Goal: Answer question/provide support

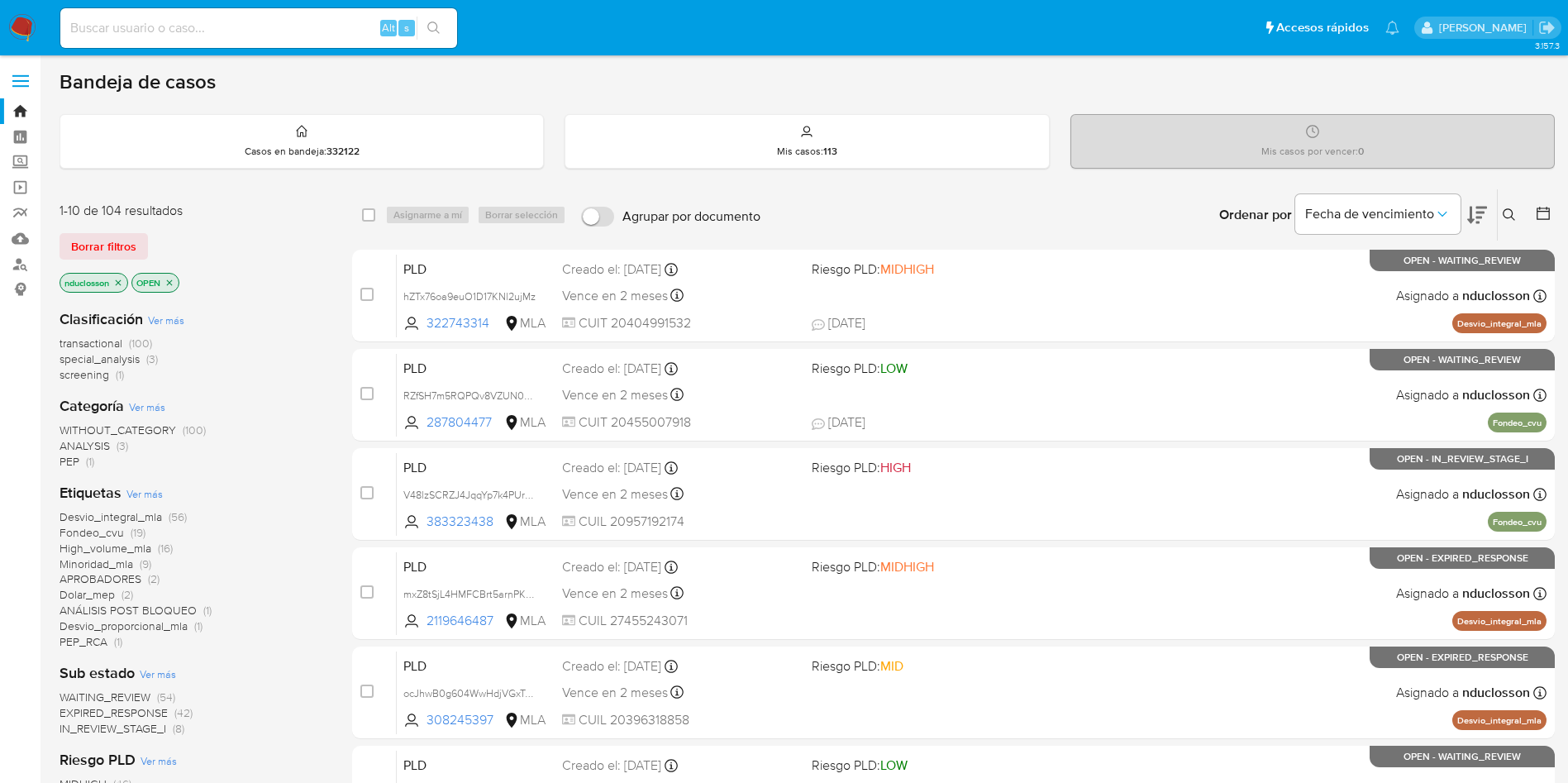
click at [1057, 208] on icon at bounding box center [1508, 214] width 12 height 12
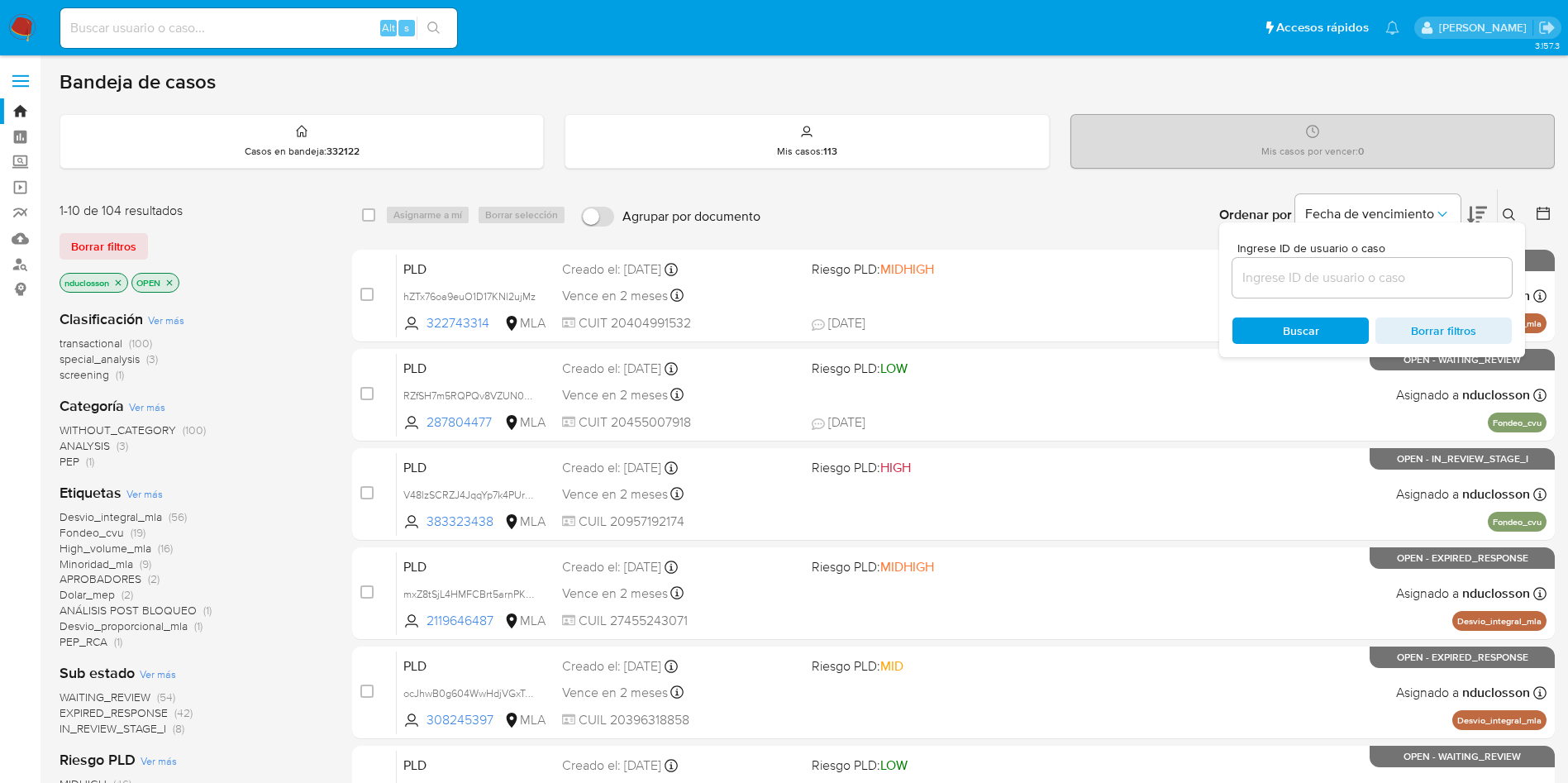
drag, startPoint x: 1353, startPoint y: 290, endPoint x: 1334, endPoint y: 273, distance: 25.5
click at [1057, 290] on div at bounding box center [1372, 278] width 279 height 39
drag, startPoint x: 1333, startPoint y: 273, endPoint x: 1323, endPoint y: 287, distance: 17.2
click at [1057, 273] on input at bounding box center [1372, 278] width 279 height 21
paste input "fZ5sQSIhFPwIK1HGDVWe1TpZ"
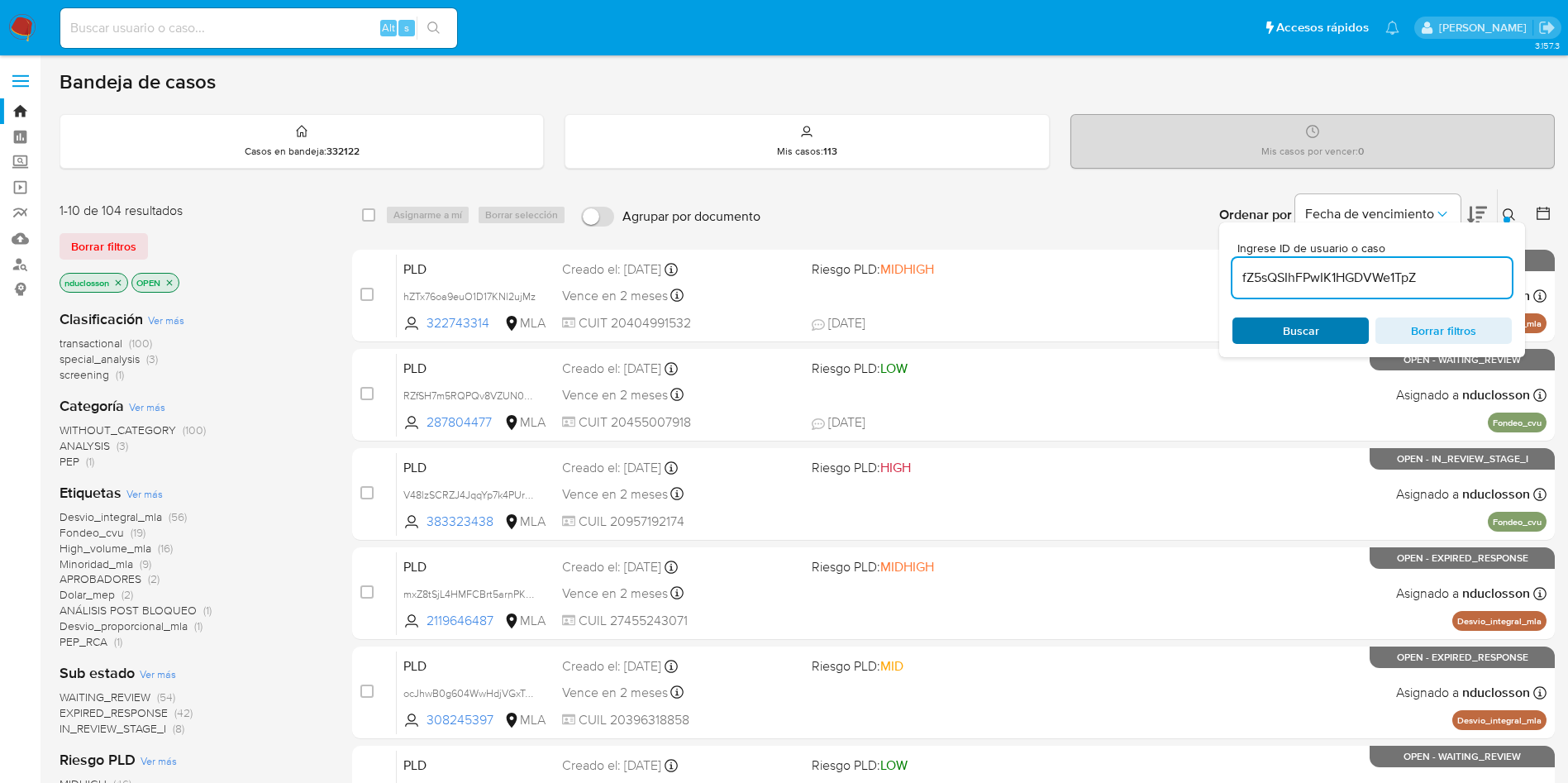
type input "fZ5sQSIhFPwIK1HGDVWe1TpZ"
click at [1057, 332] on span "Buscar" at bounding box center [1300, 331] width 37 height 27
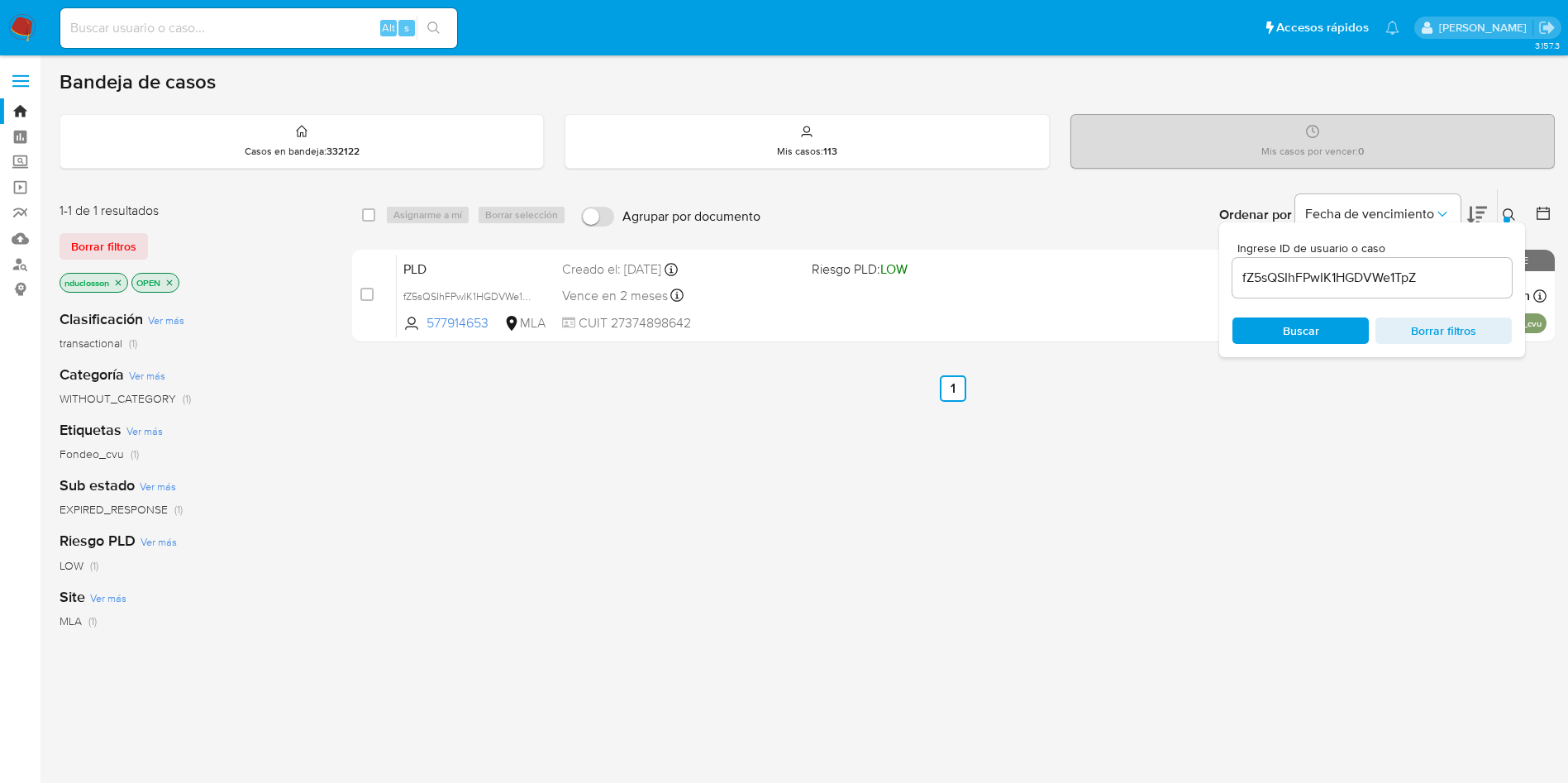
click at [365, 221] on div "select-all-cases-checkbox" at bounding box center [369, 214] width 13 height 17
click at [364, 211] on input "checkbox" at bounding box center [369, 214] width 13 height 13
checkbox input "true"
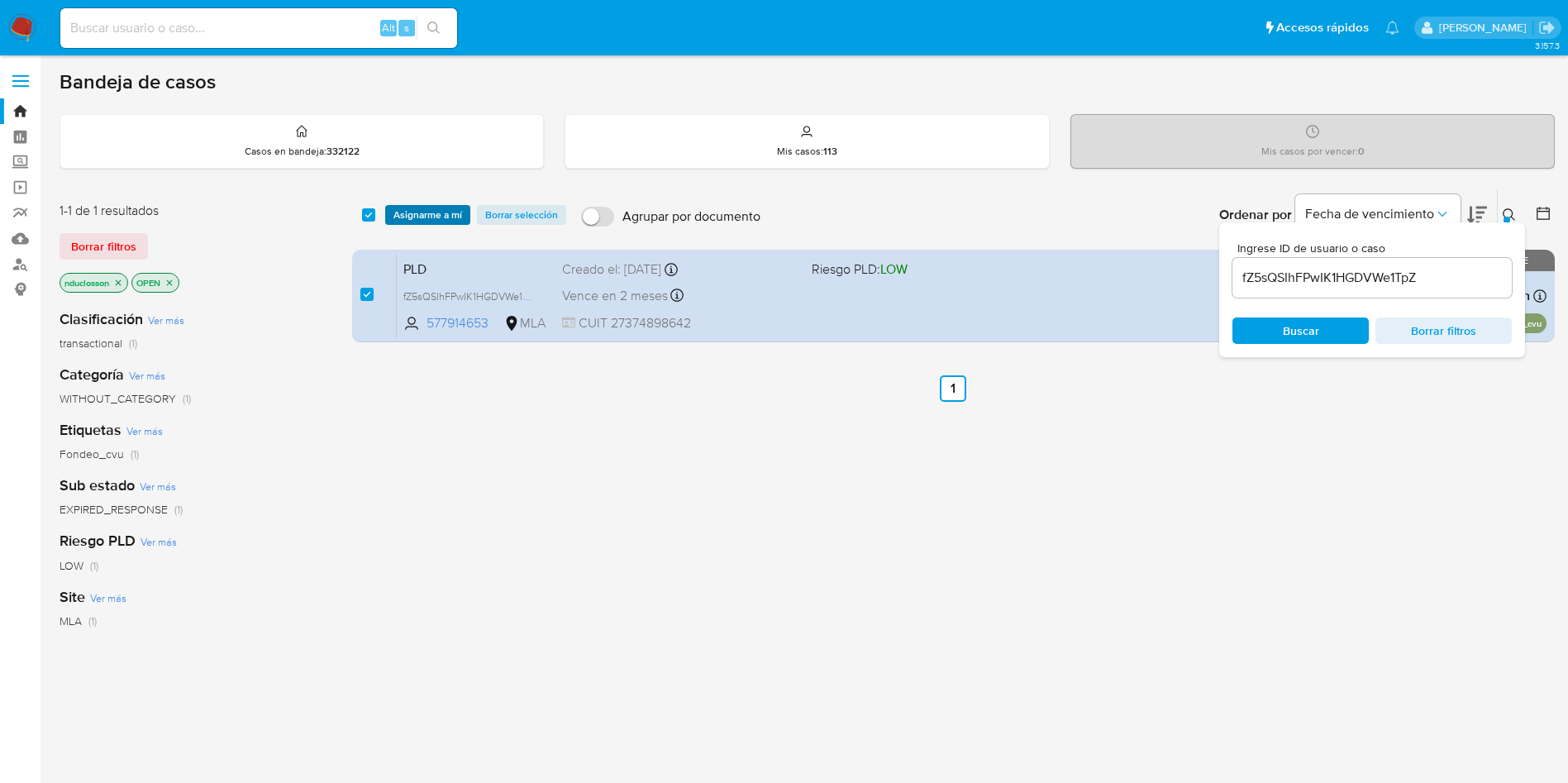
click at [402, 214] on span "Asignarme a mí" at bounding box center [427, 214] width 69 height 17
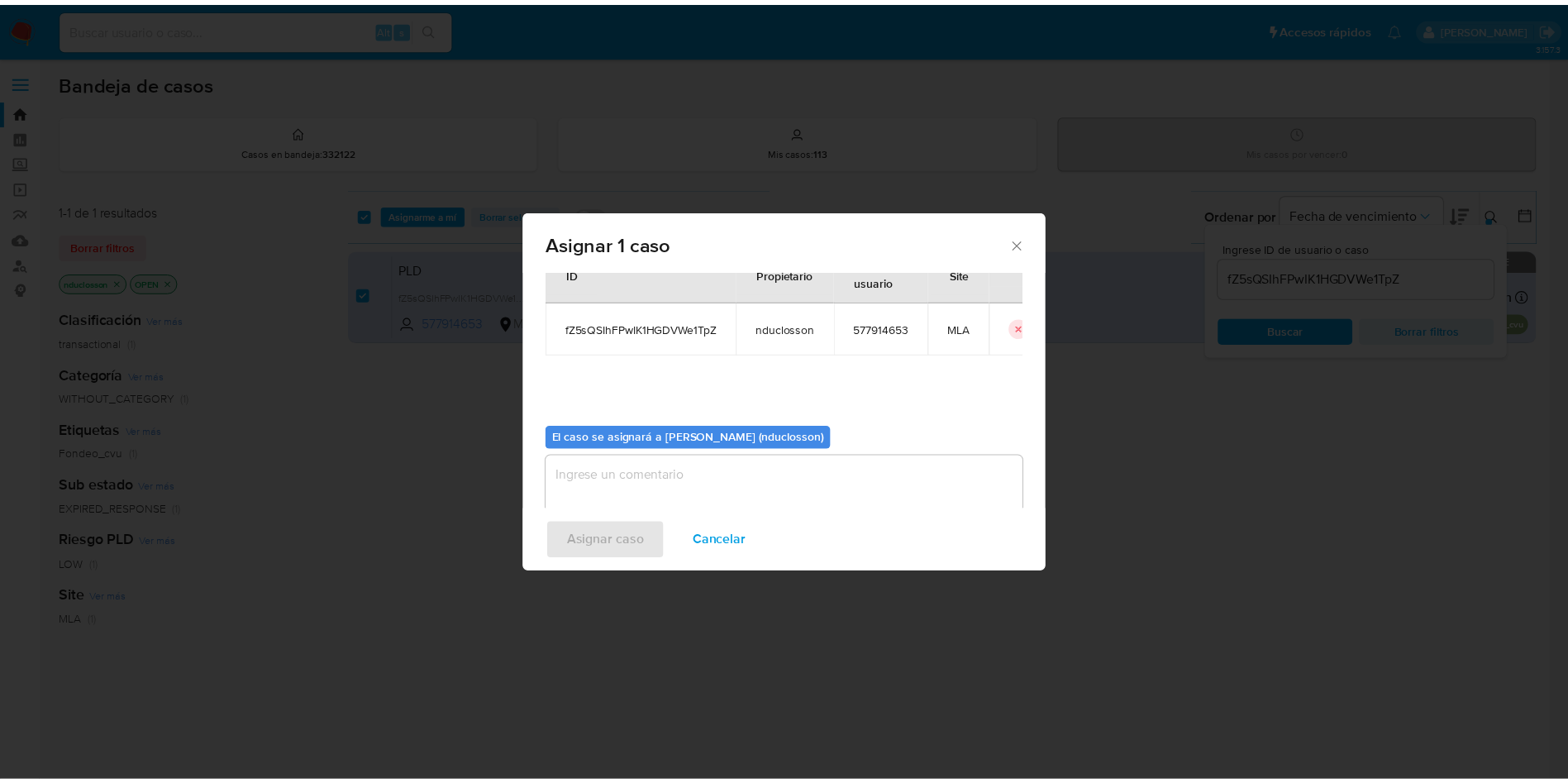
scroll to position [86, 0]
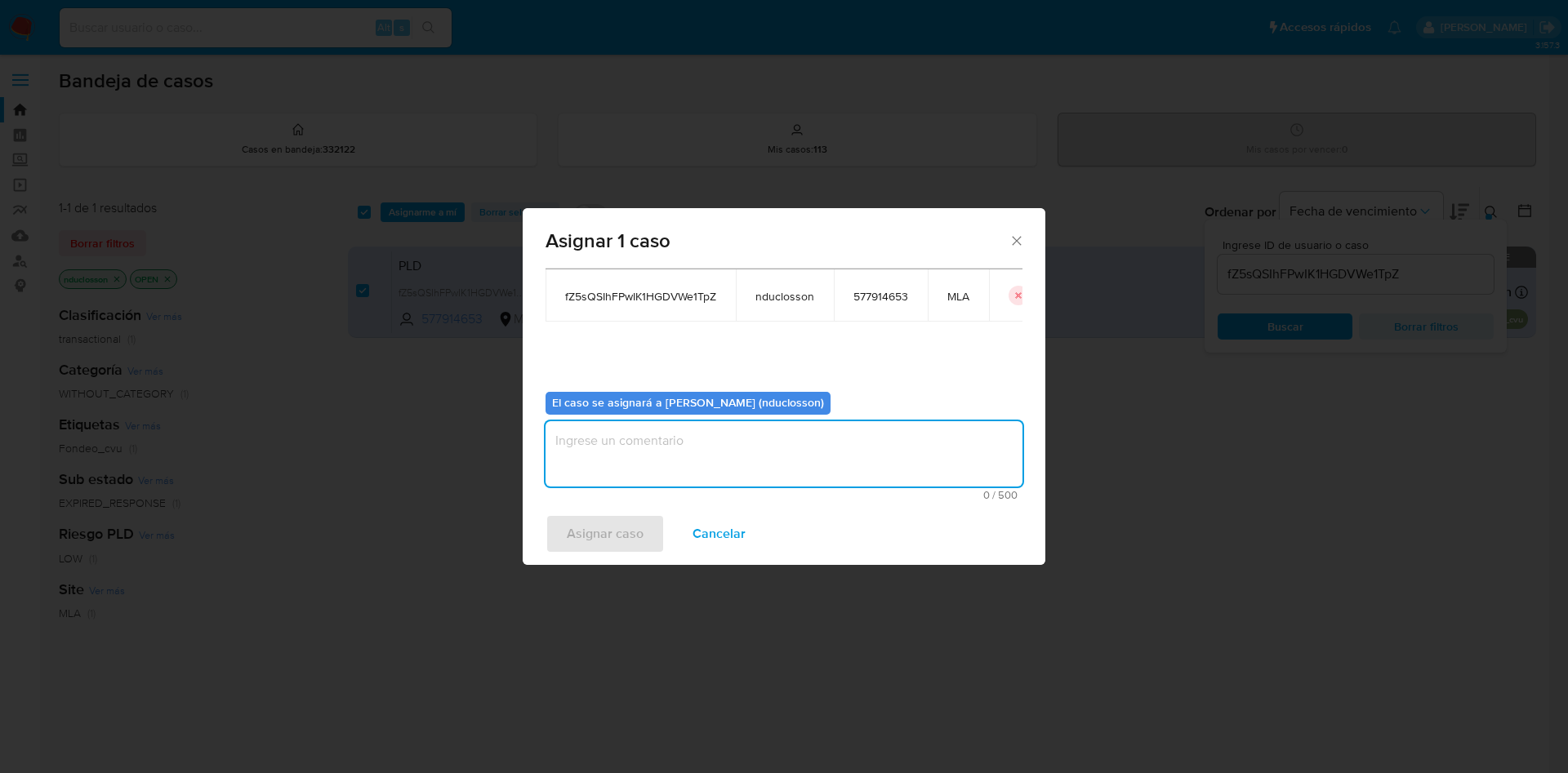
click at [670, 431] on textarea "assign-modal" at bounding box center [784, 454] width 477 height 65
click at [620, 514] on span "Asignar caso" at bounding box center [605, 533] width 77 height 36
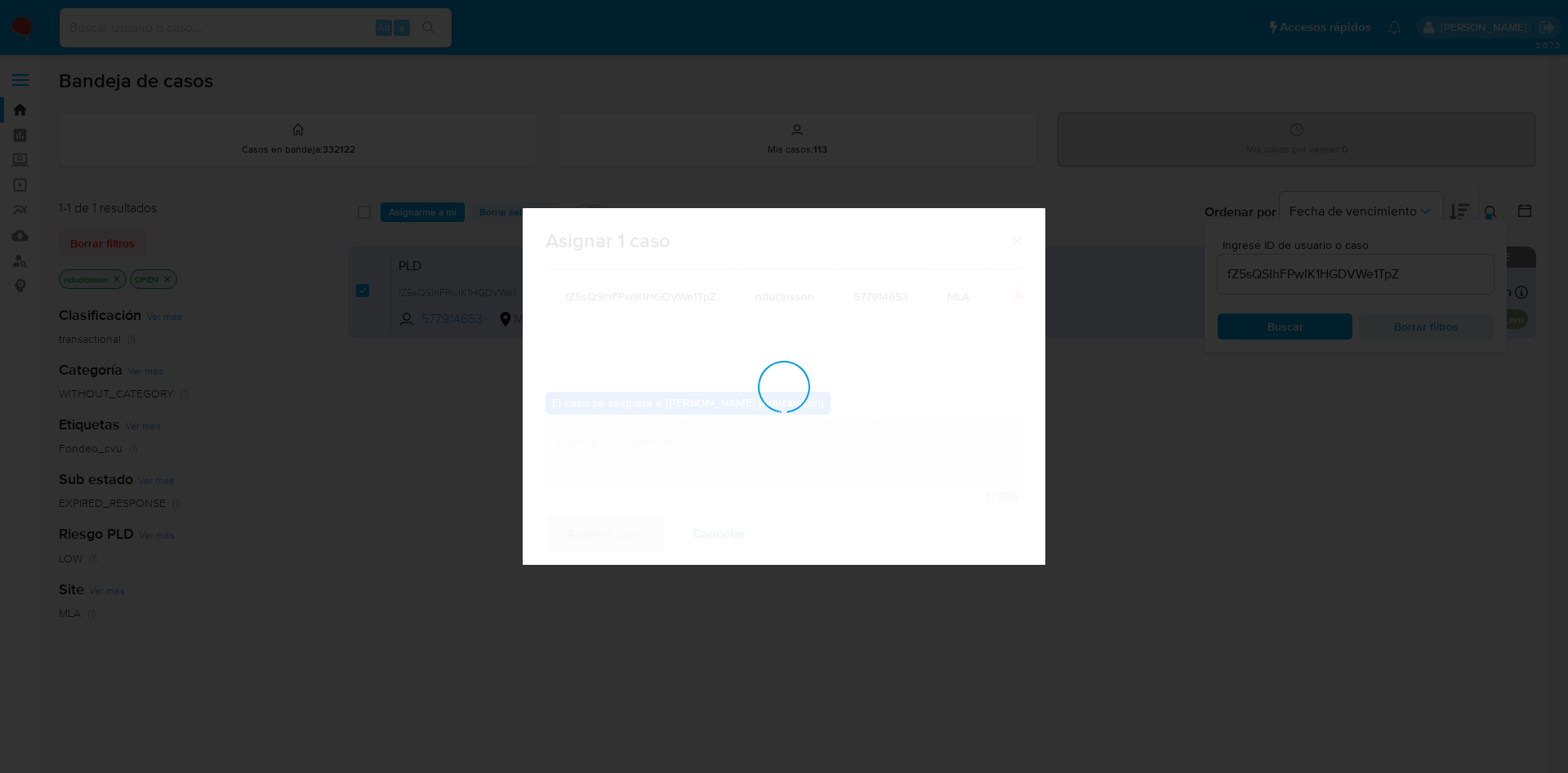
checkbox input "false"
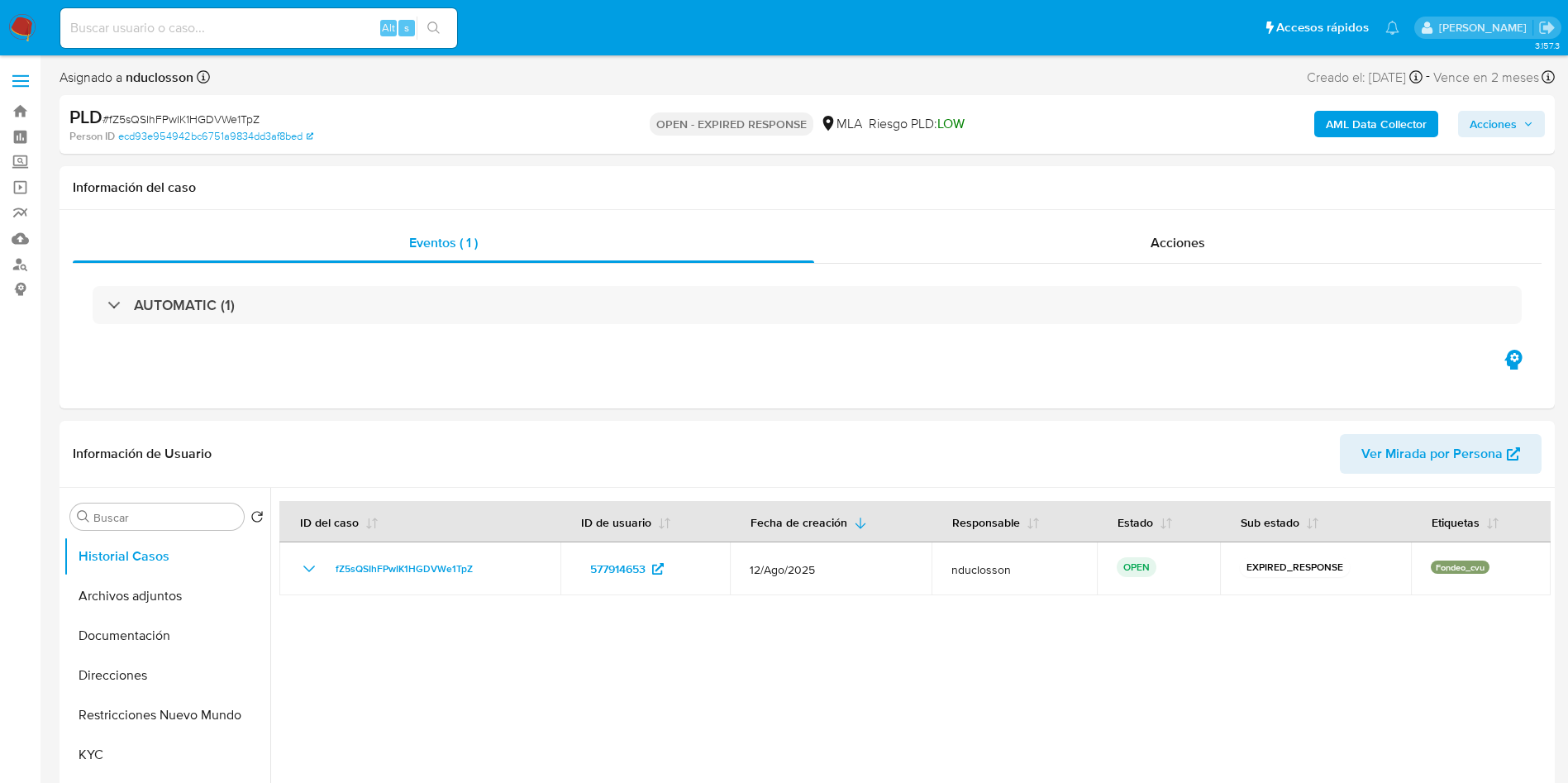
select select "10"
click at [215, 116] on span "# fZ5sQSIhFPwIK1HGDVWe1TpZ" at bounding box center [181, 119] width 157 height 17
copy span "fZ5sQSIhFPwIK1HGDVWe1TpZ"
select select "10"
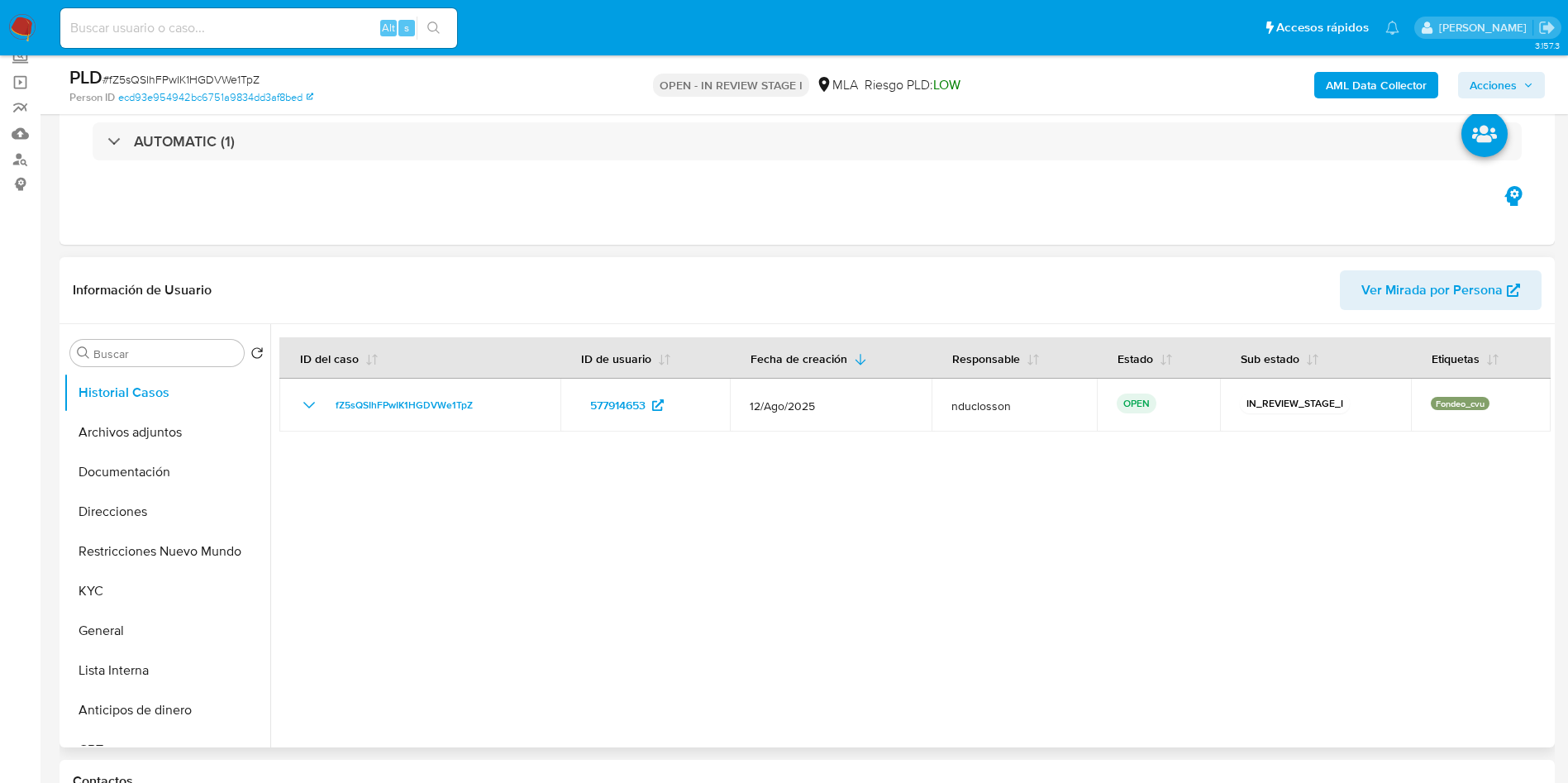
scroll to position [496, 0]
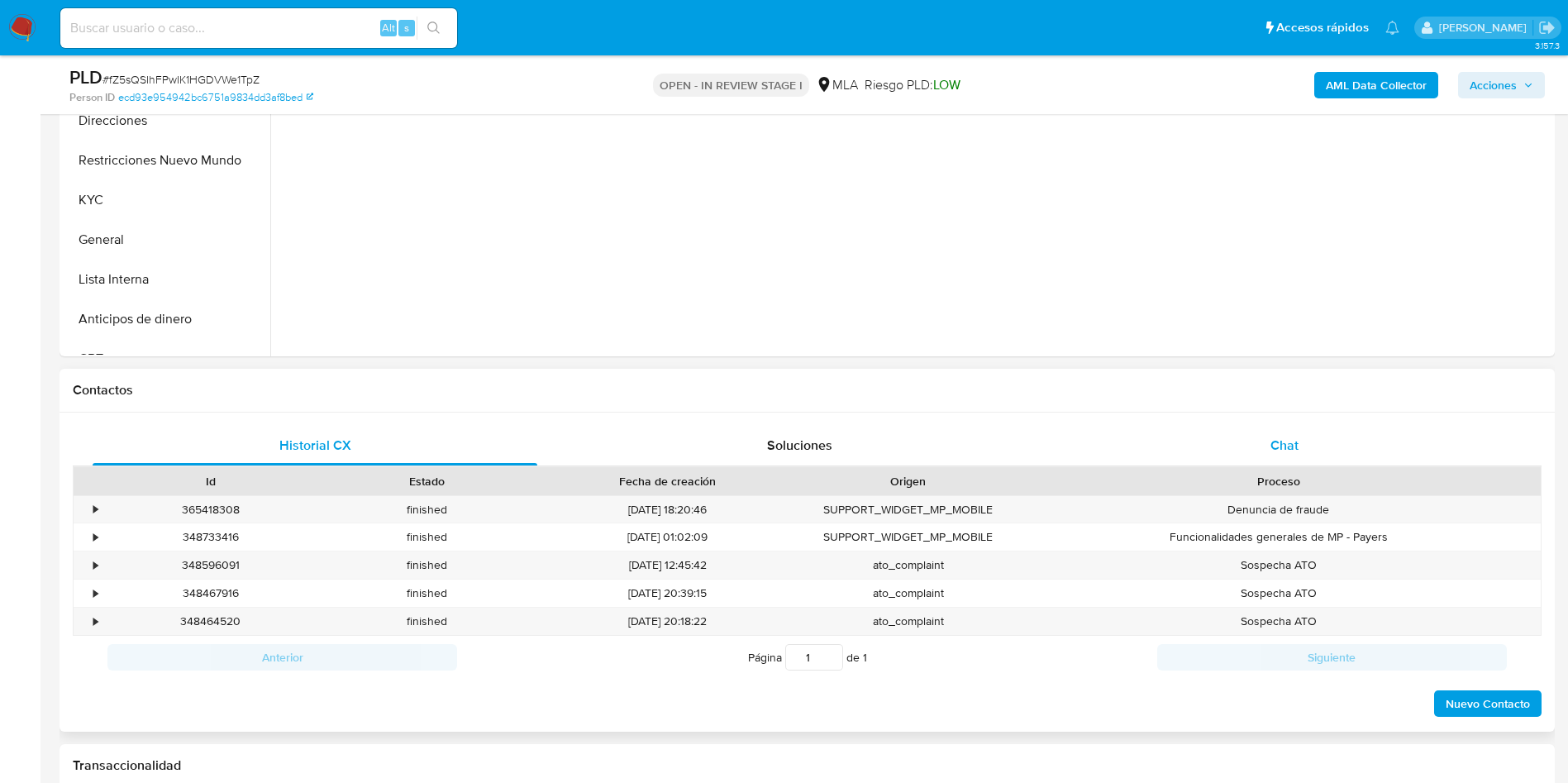
click at [1232, 429] on div "Chat" at bounding box center [1284, 446] width 444 height 39
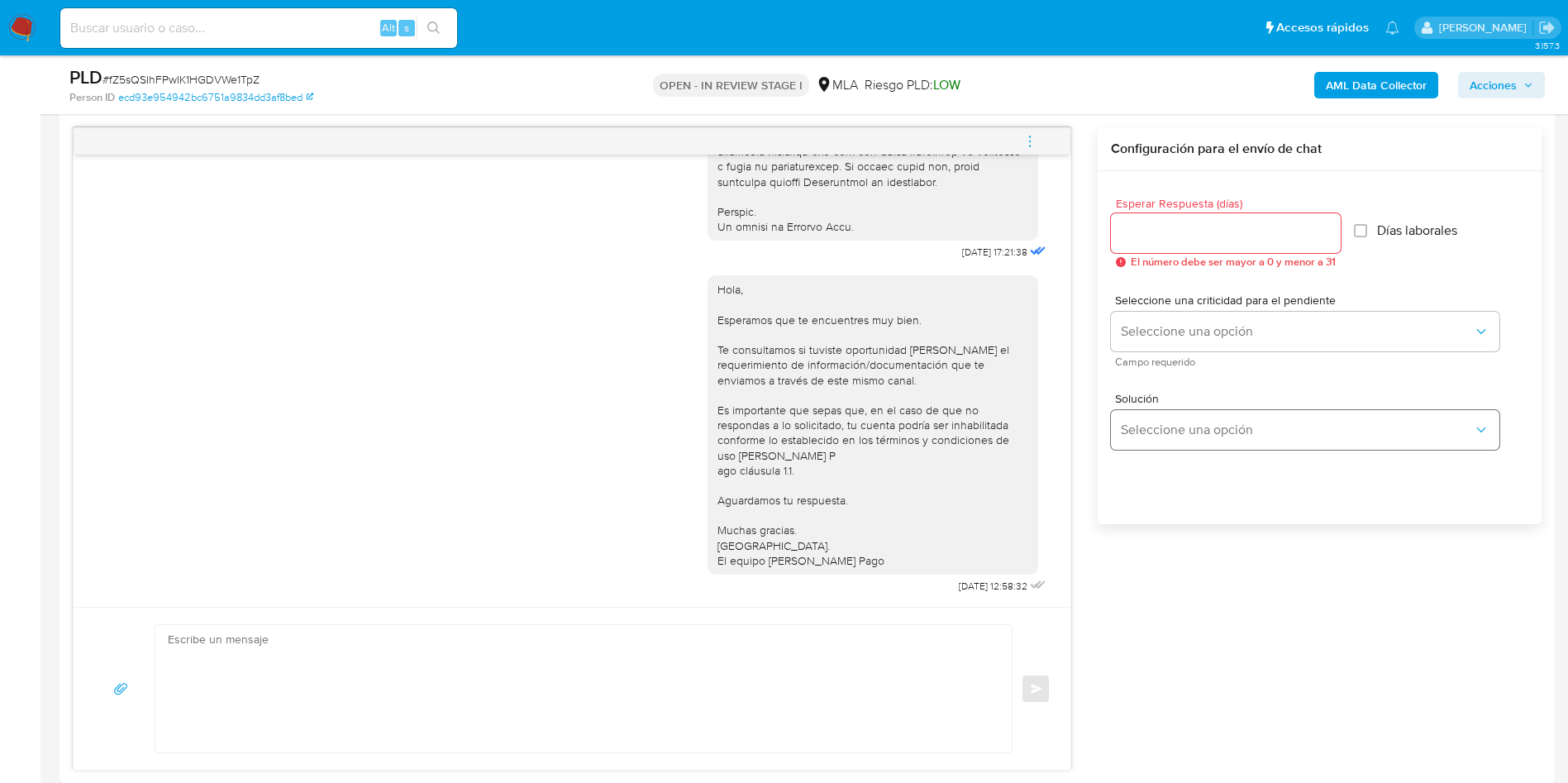
scroll to position [992, 0]
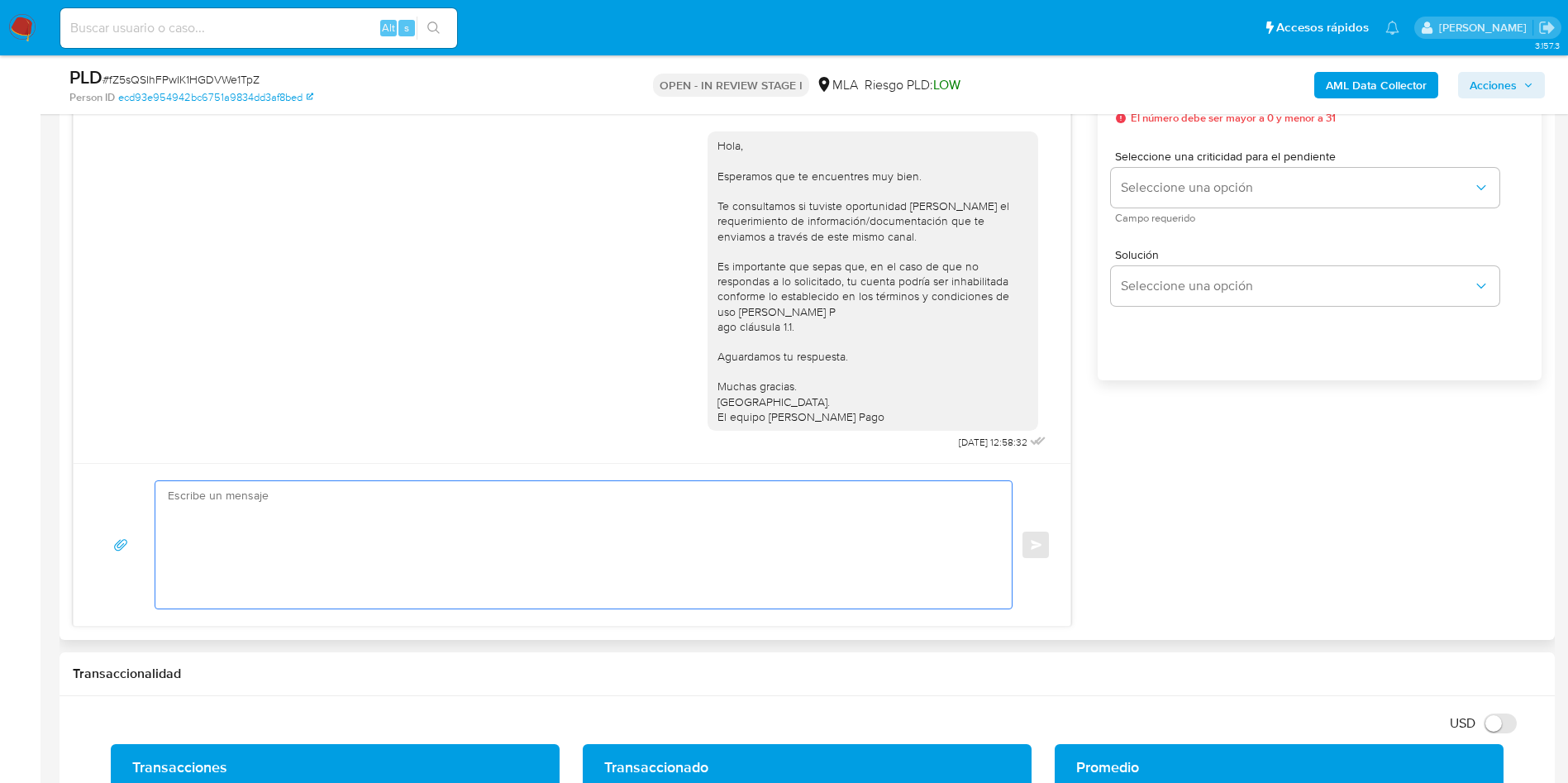
click at [592, 502] on textarea at bounding box center [579, 545] width 823 height 128
paste textarea "Hola Eugenia, En función de las operaciones registradas en tu cuenta de Mercado…"
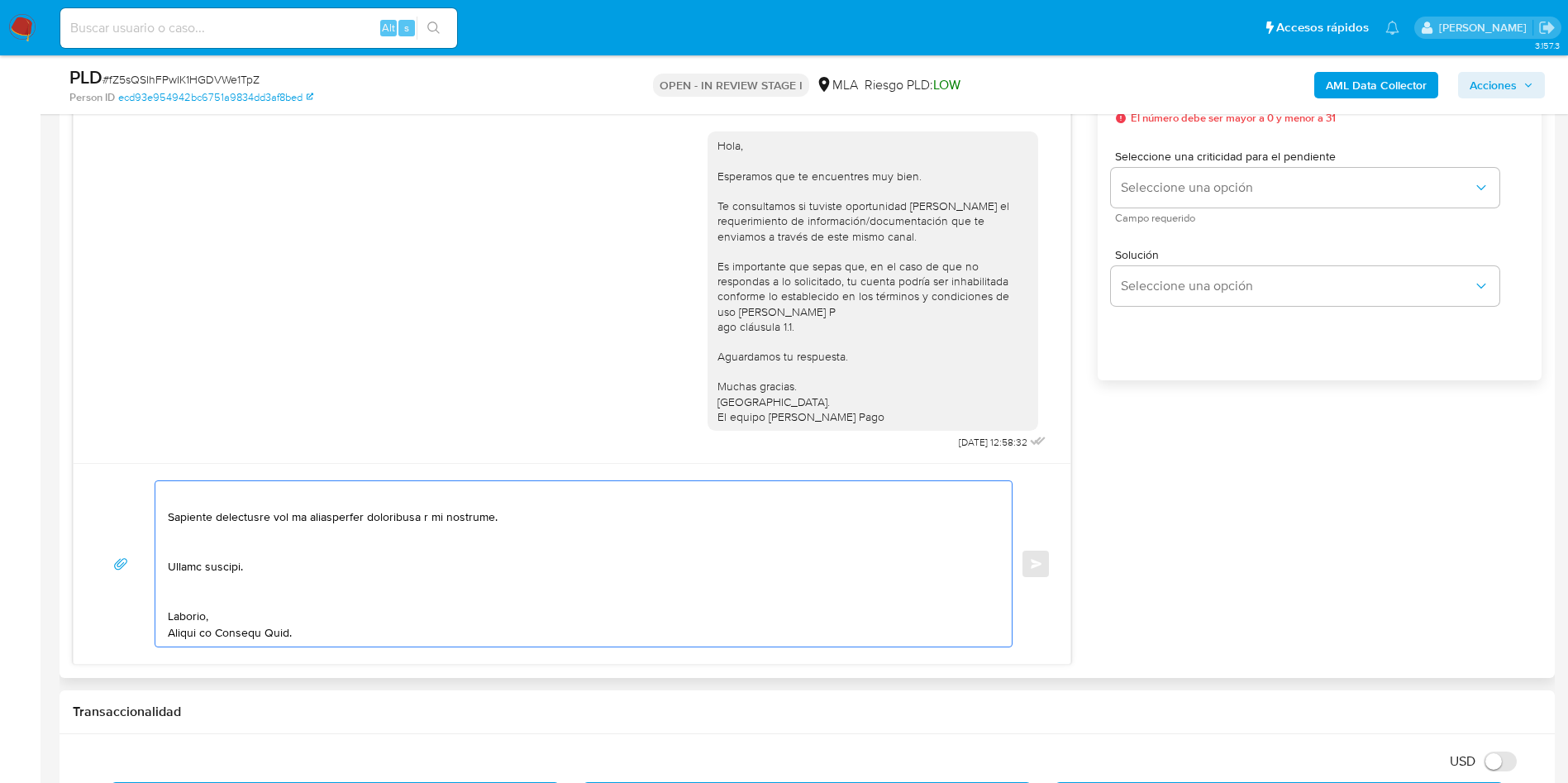
click at [203, 598] on textarea at bounding box center [579, 563] width 823 height 165
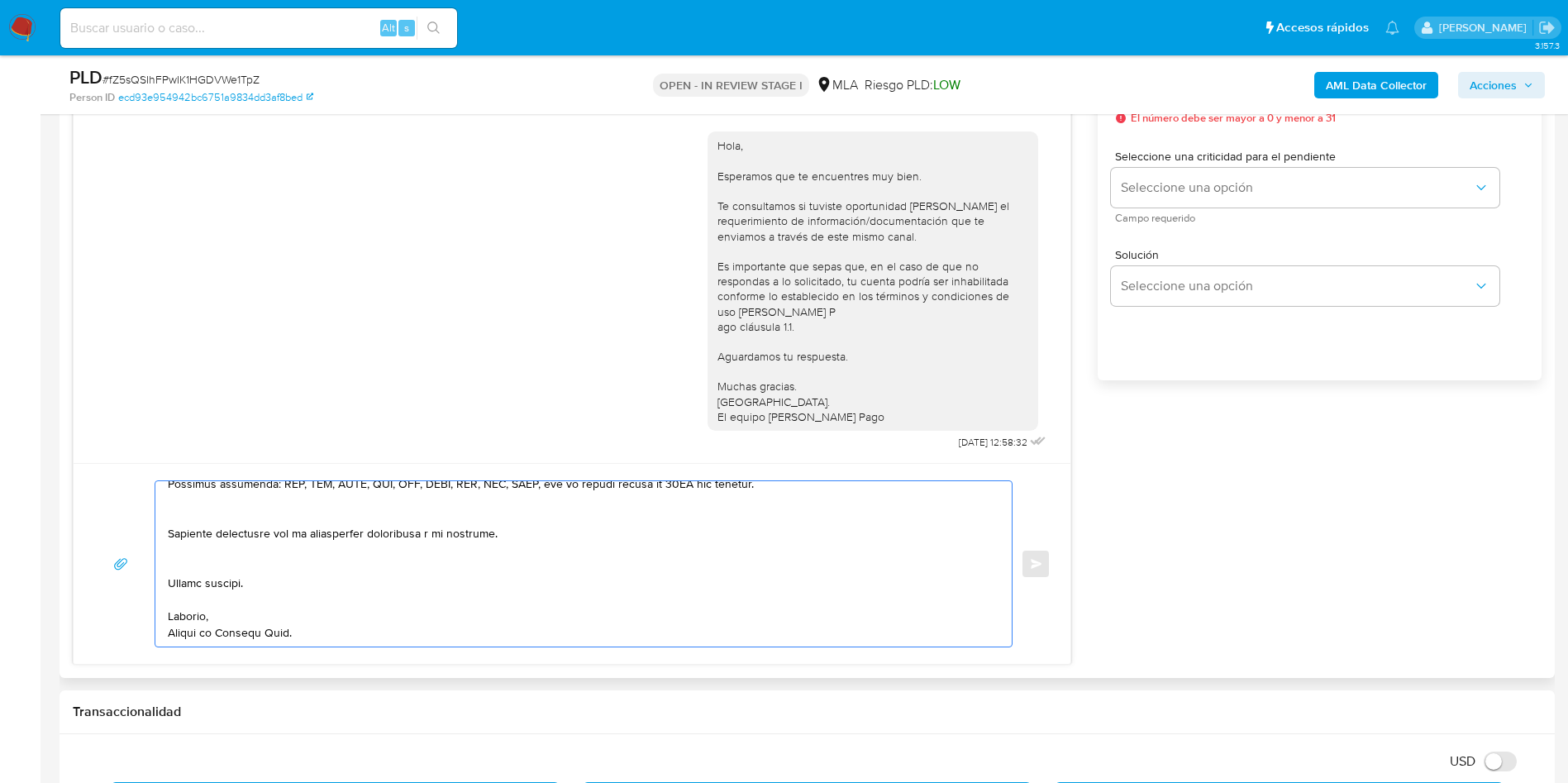
click at [186, 571] on textarea at bounding box center [579, 563] width 823 height 165
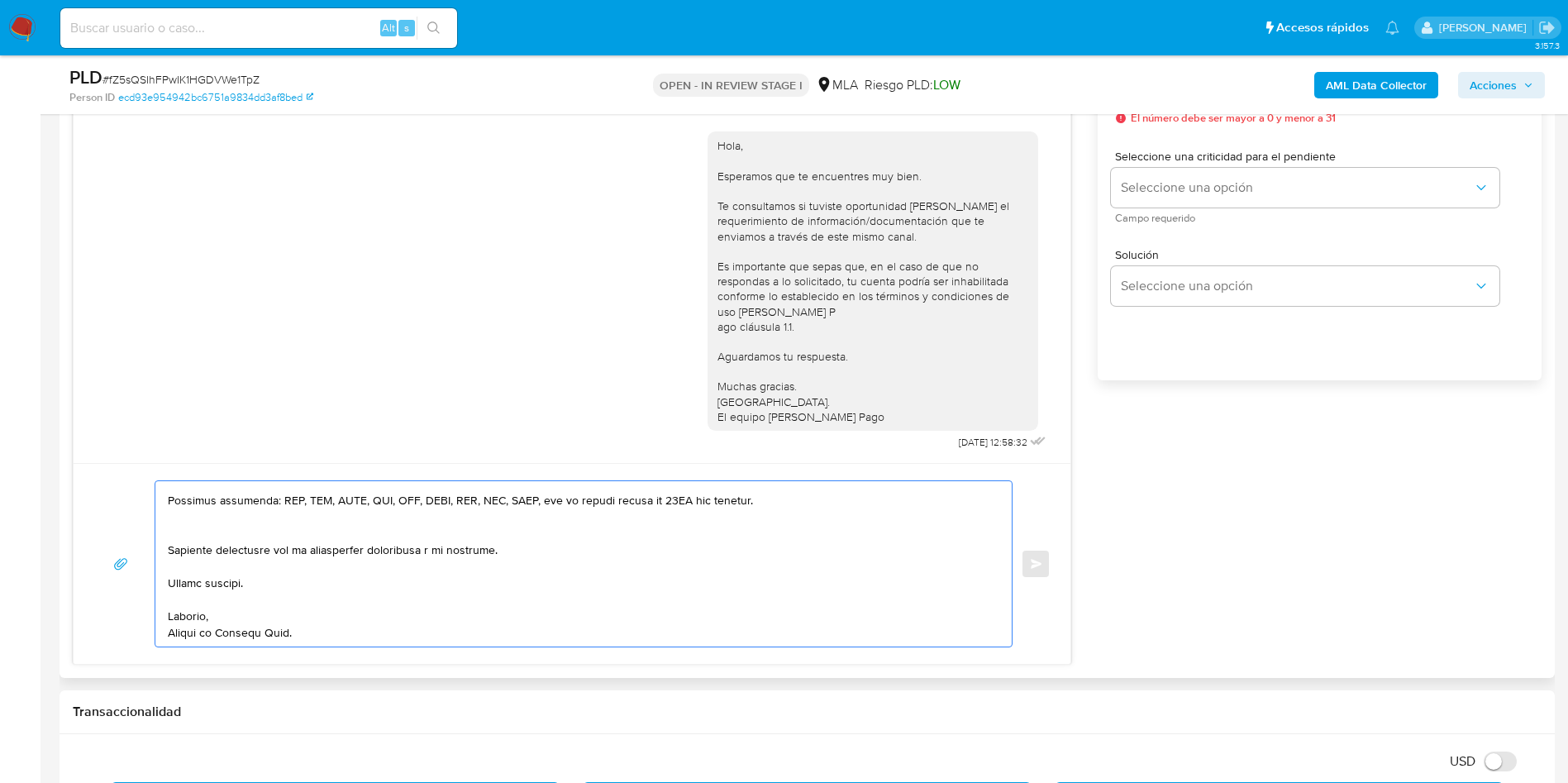
click at [172, 537] on textarea at bounding box center [579, 563] width 823 height 165
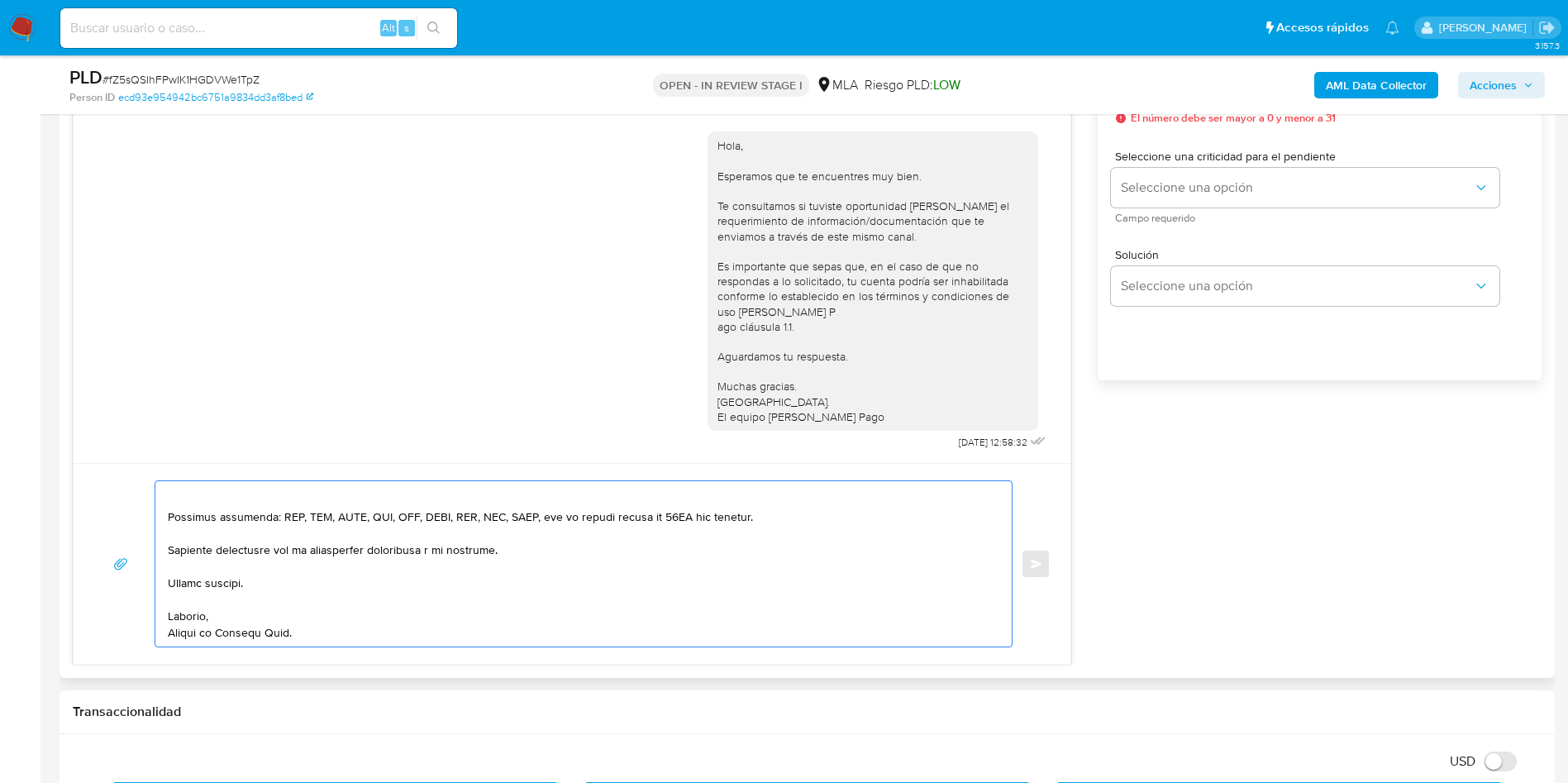
scroll to position [417, 0]
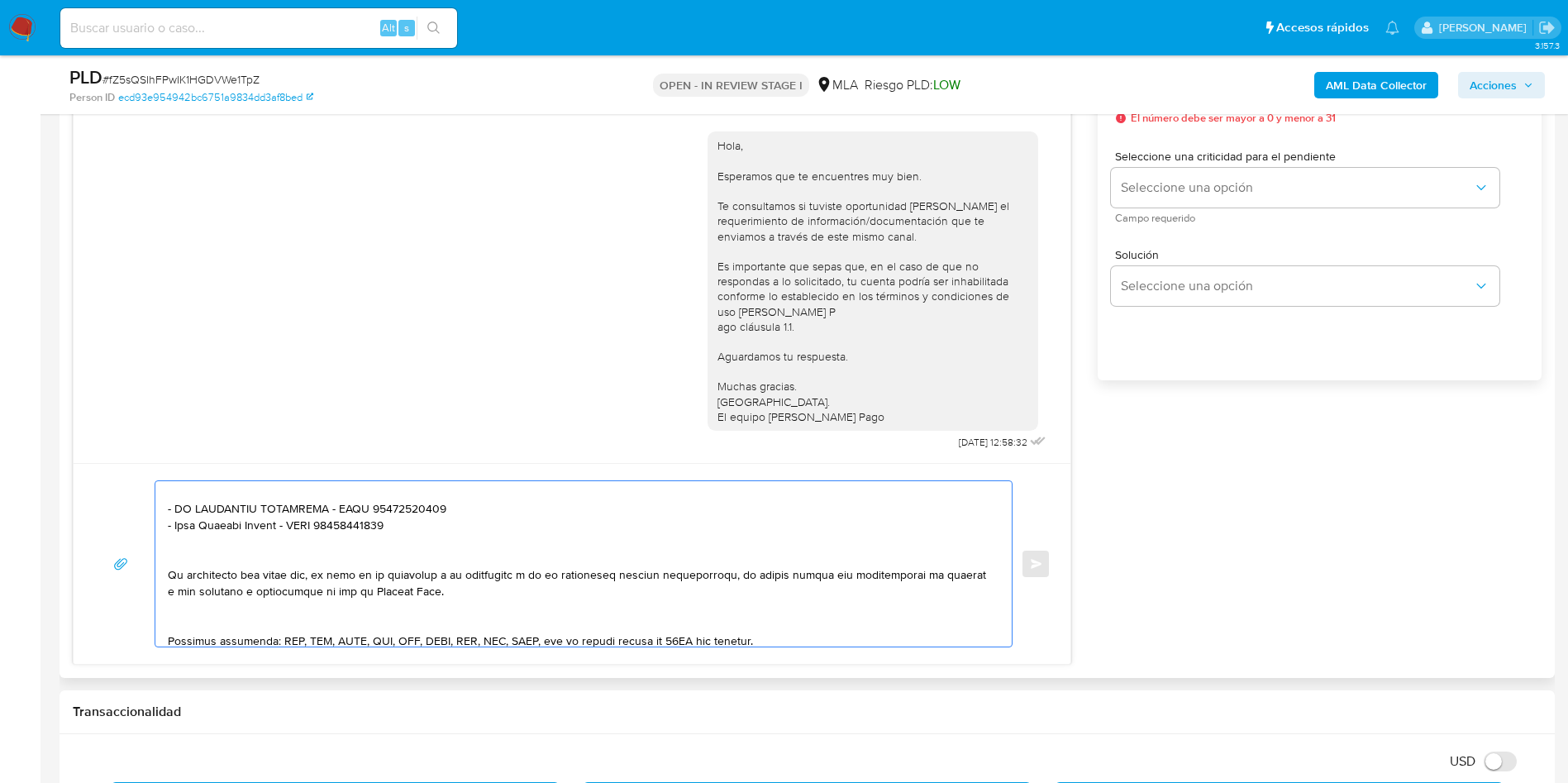
click at [198, 625] on textarea at bounding box center [579, 563] width 823 height 165
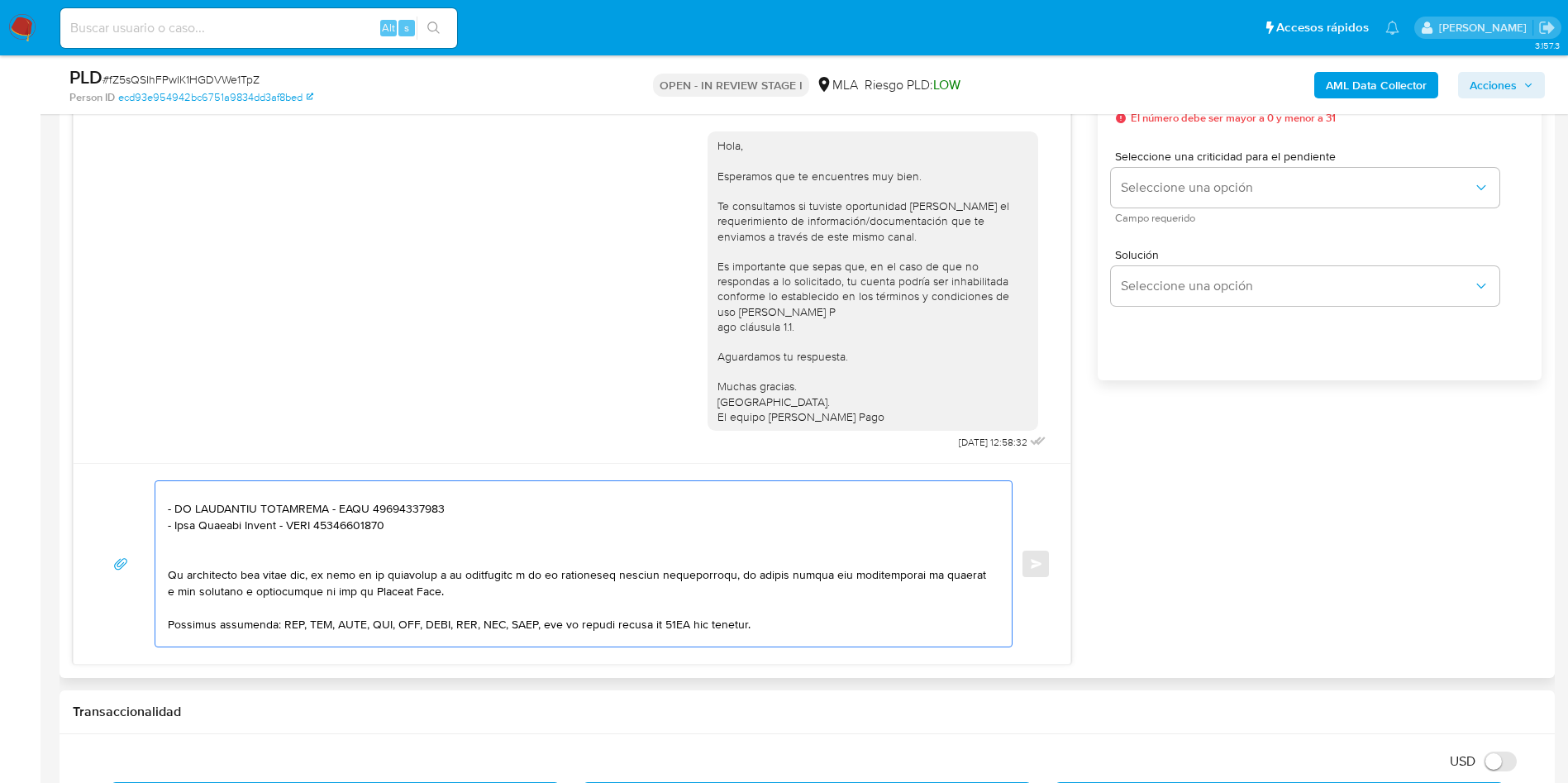
click at [176, 563] on textarea at bounding box center [579, 563] width 823 height 165
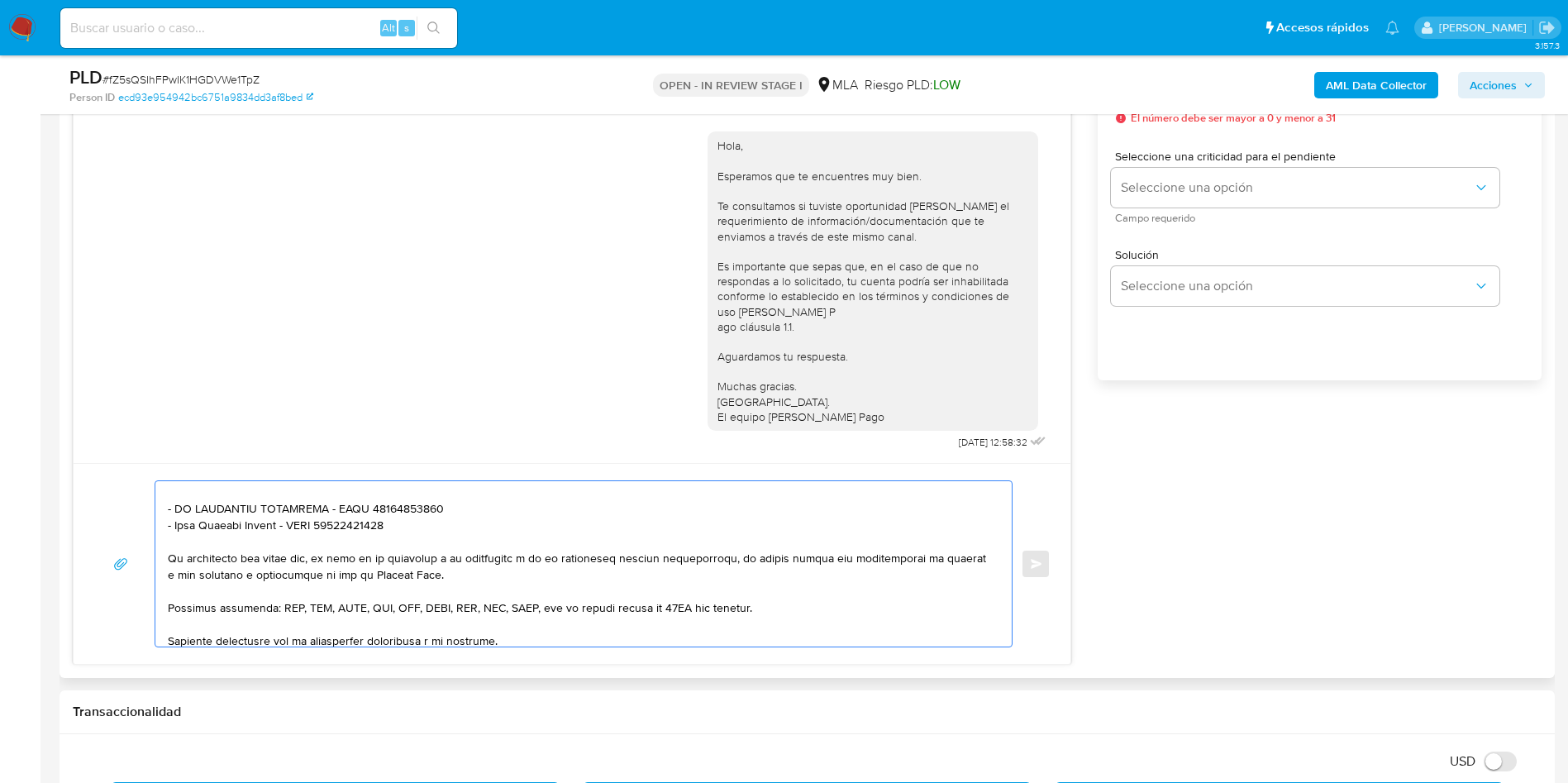
scroll to position [293, 0]
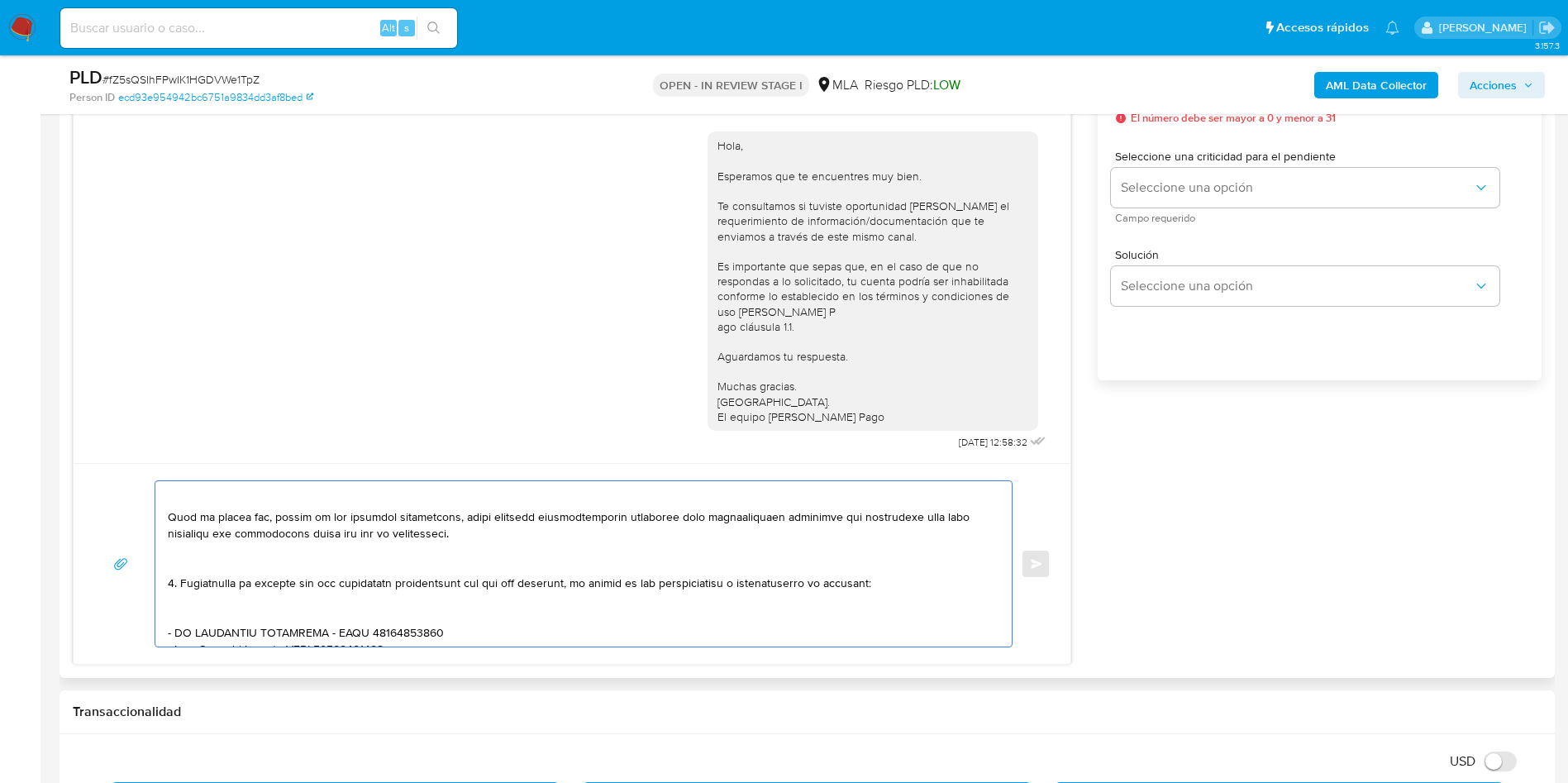
click at [195, 611] on textarea at bounding box center [579, 563] width 823 height 165
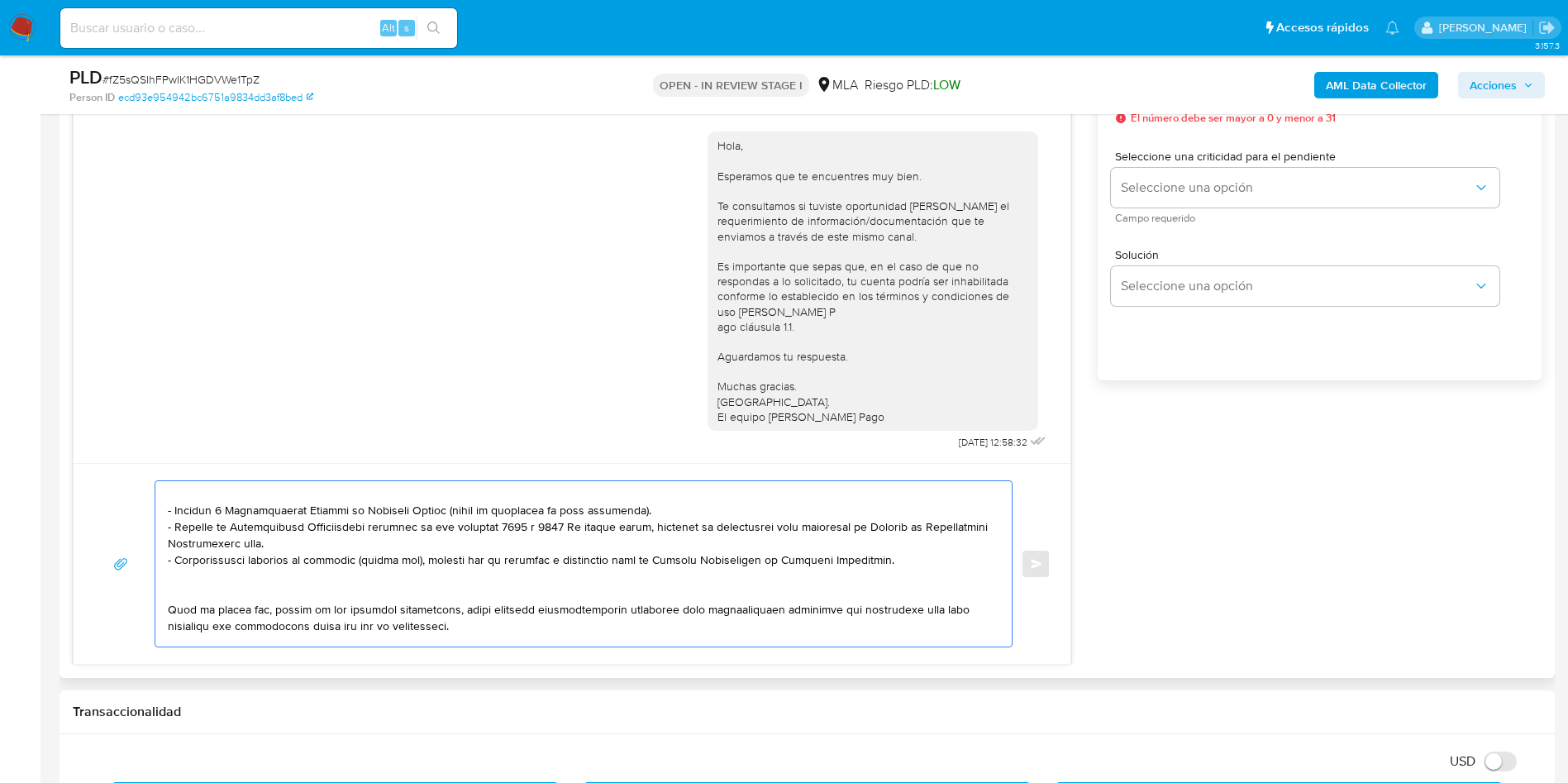
scroll to position [169, 0]
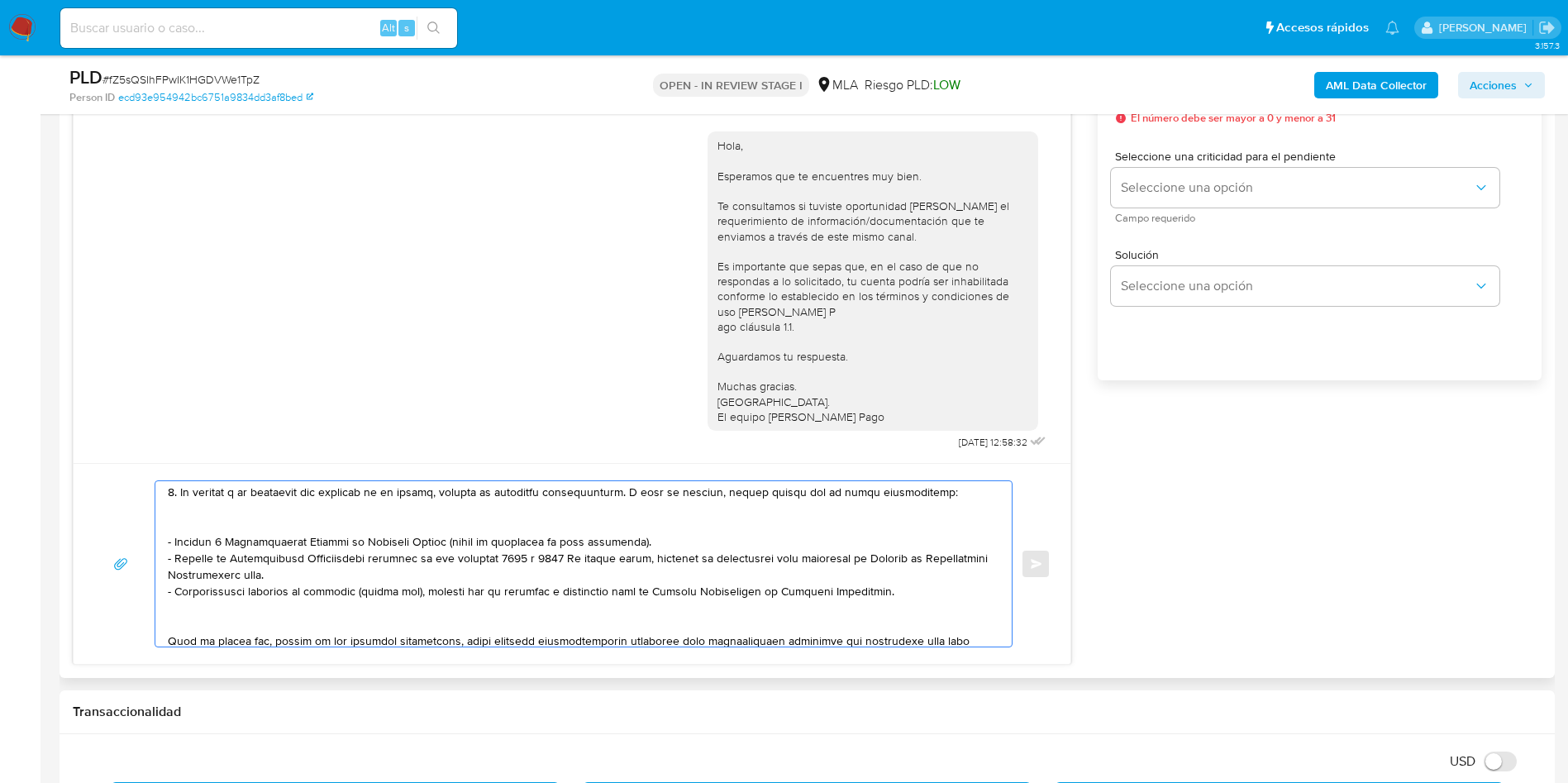
click at [195, 619] on textarea at bounding box center [579, 563] width 823 height 165
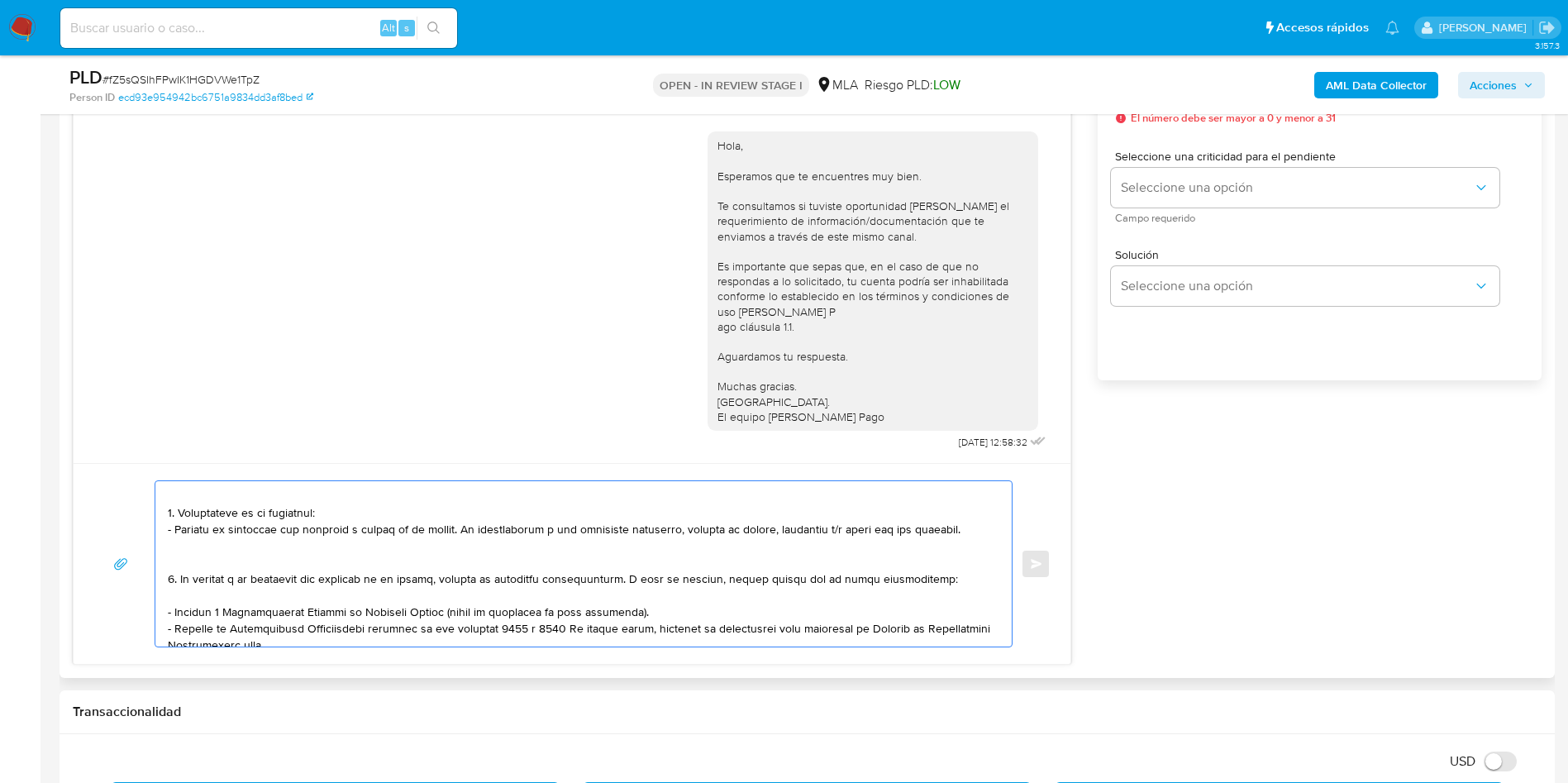
scroll to position [45, 0]
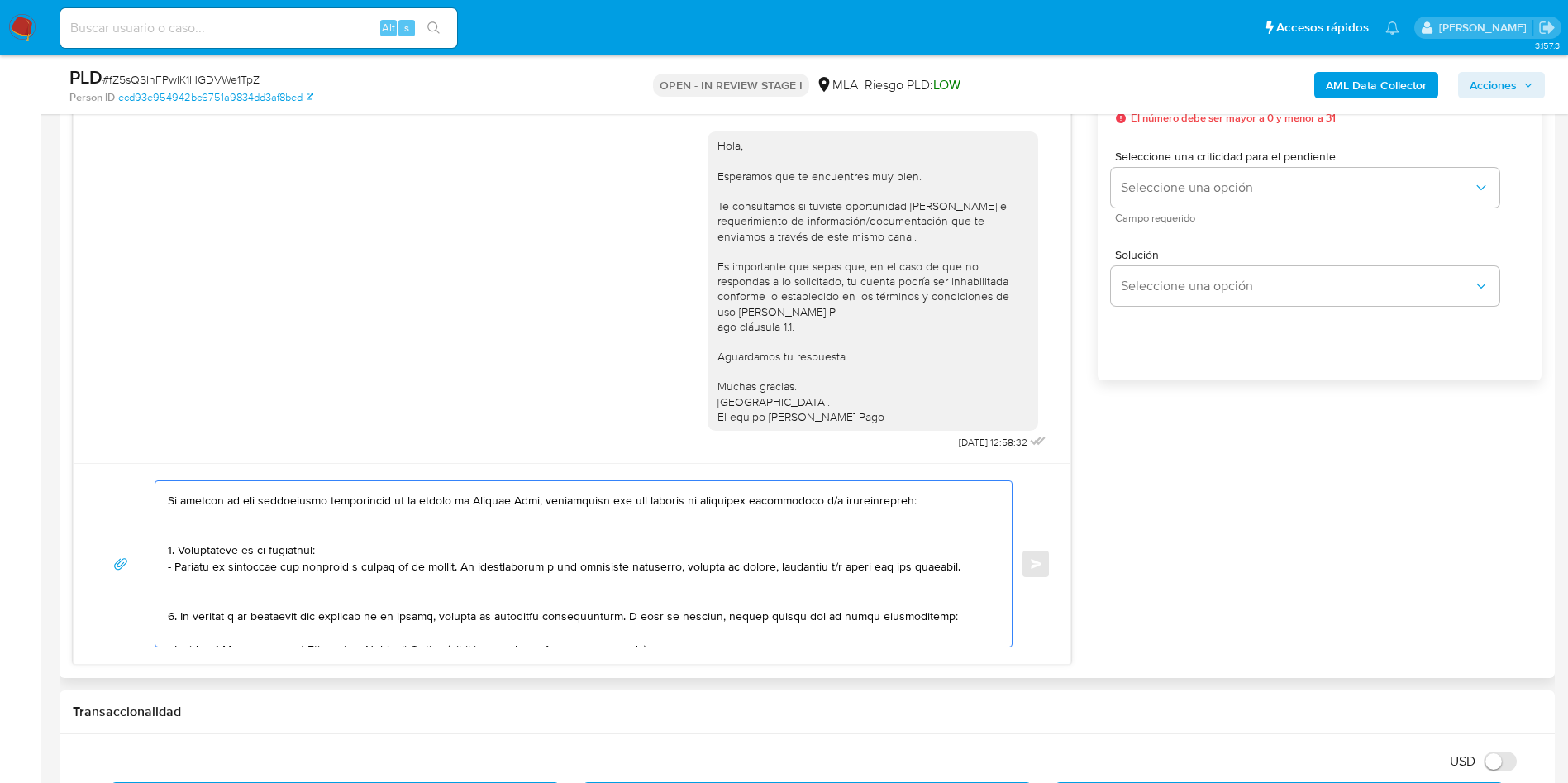
click at [203, 597] on textarea at bounding box center [579, 563] width 823 height 165
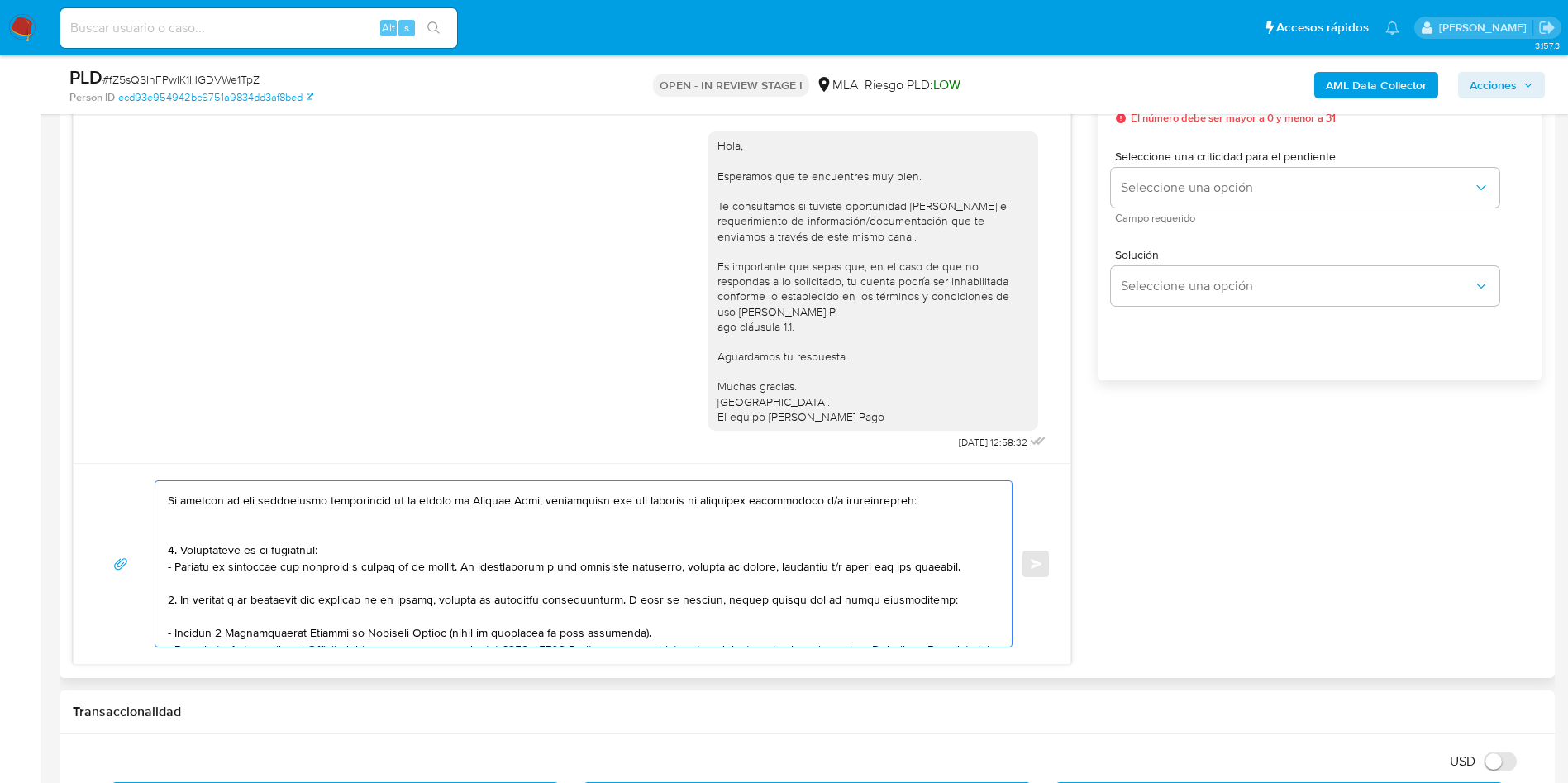
click at [190, 534] on textarea at bounding box center [579, 563] width 823 height 165
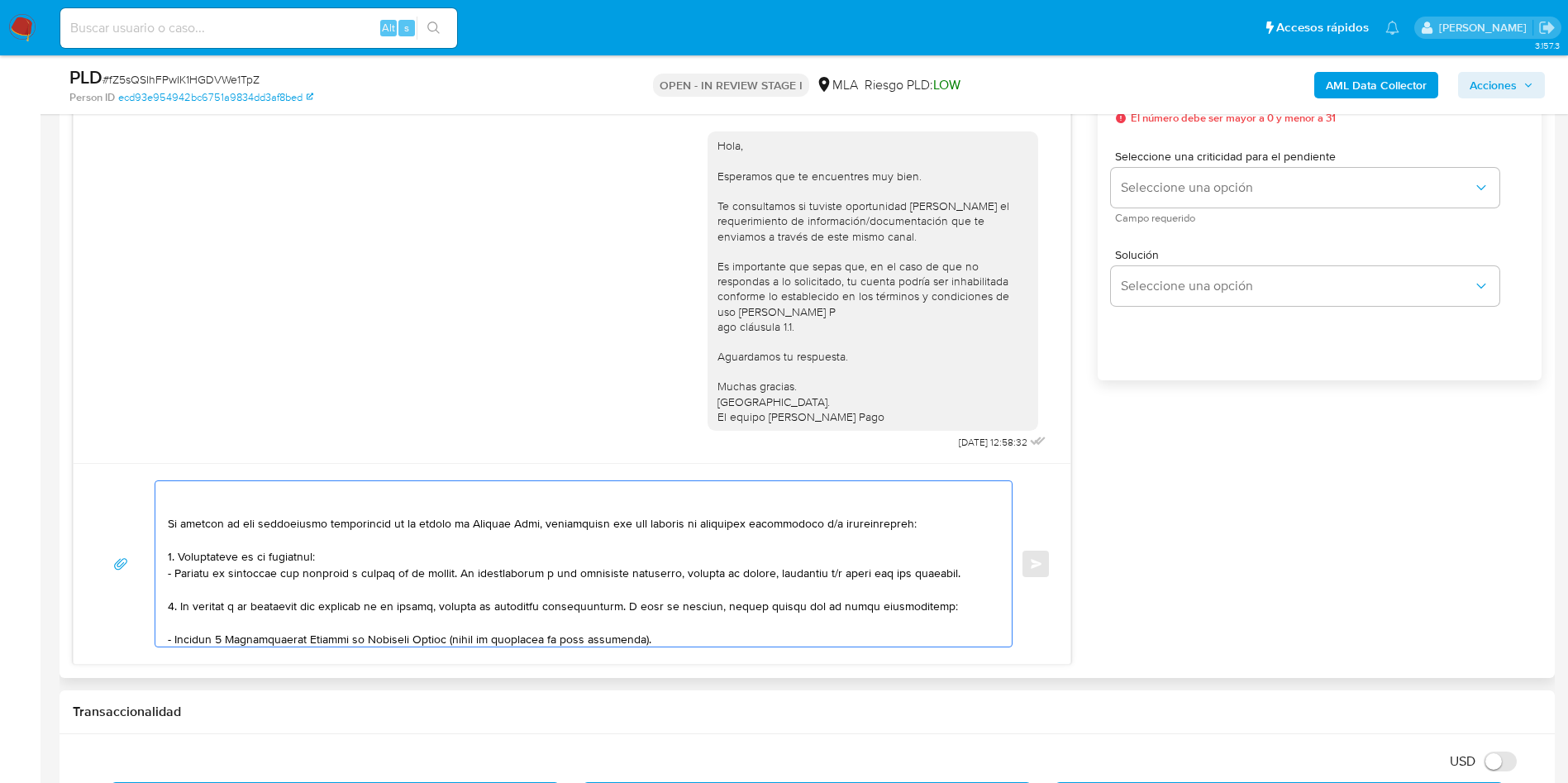
scroll to position [0, 0]
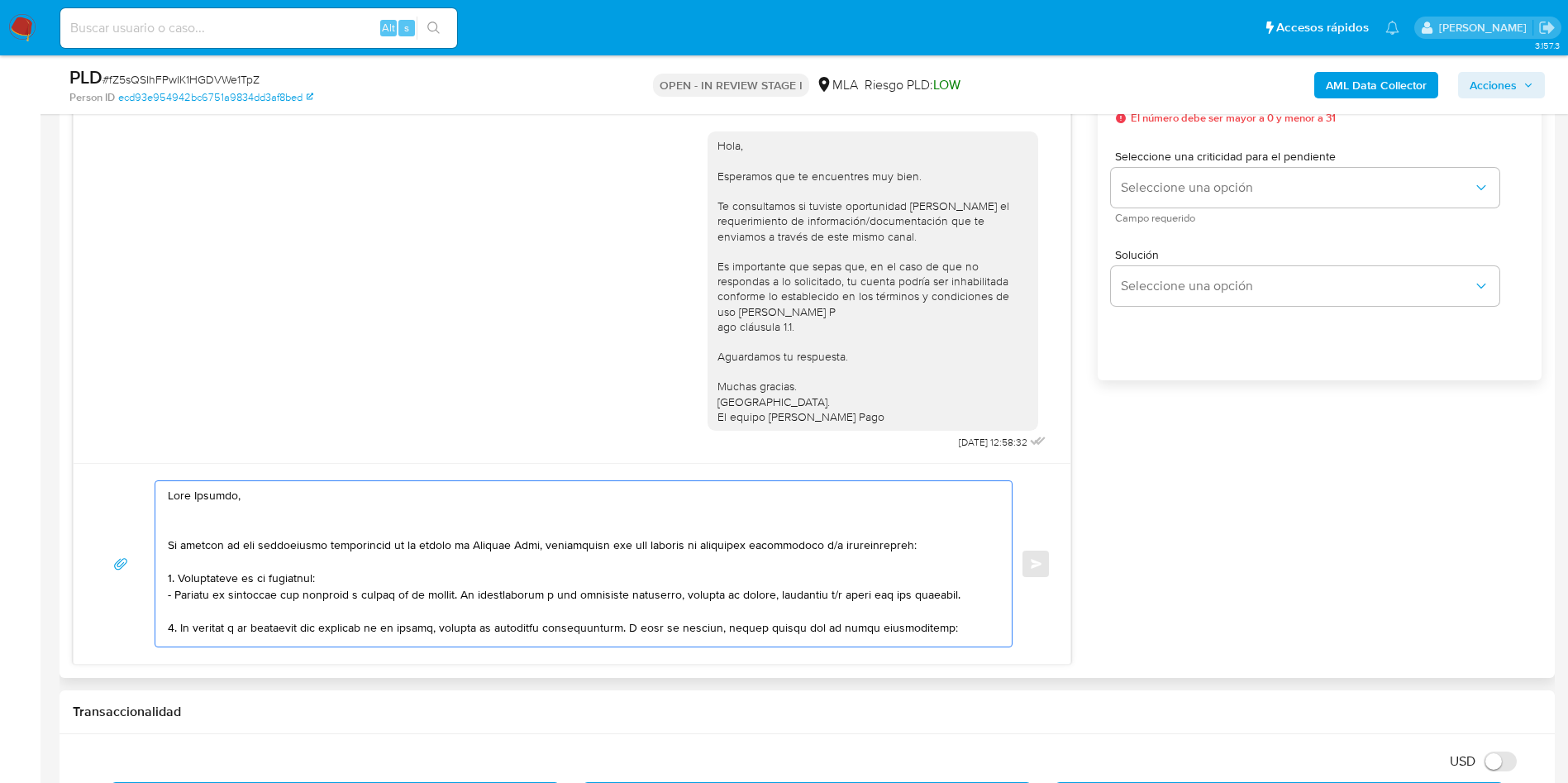
click at [187, 528] on textarea at bounding box center [579, 563] width 823 height 165
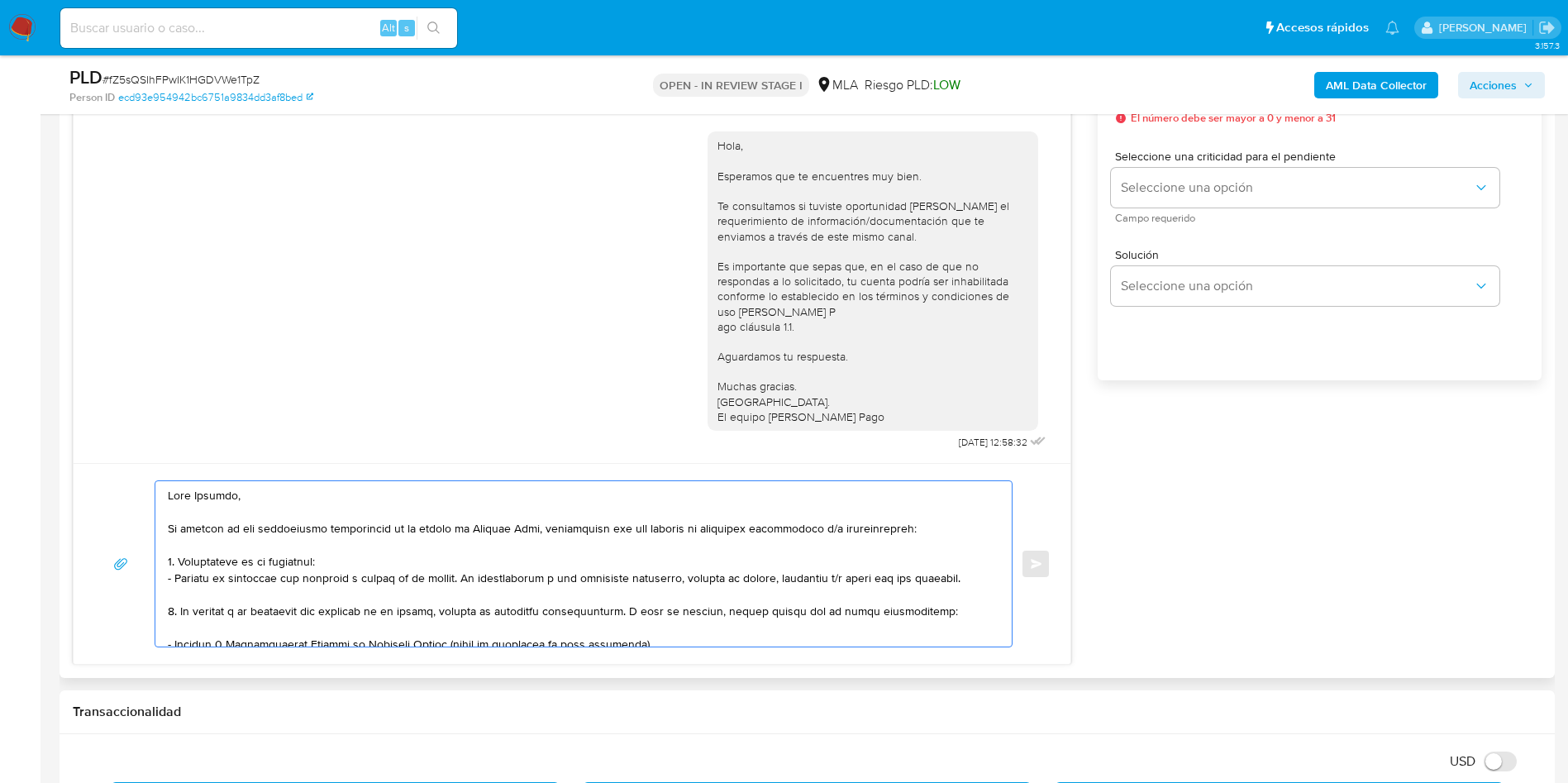
scroll to position [744, 0]
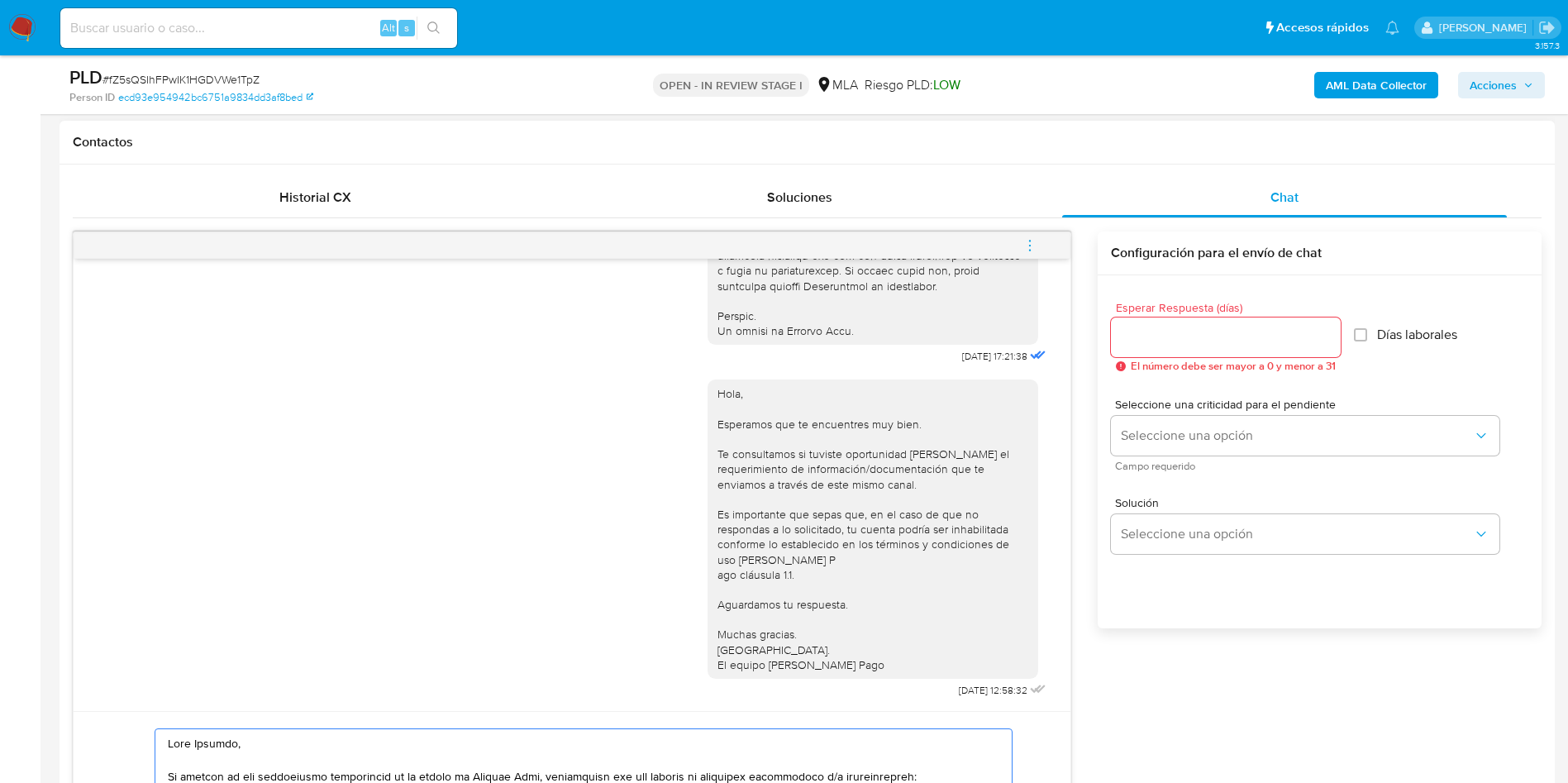
type textarea "Hola Eugenia, En función de las operaciones registradas en tu cuenta de Mercado…"
click at [1146, 346] on input "Esperar Respuesta (días)" at bounding box center [1224, 337] width 229 height 21
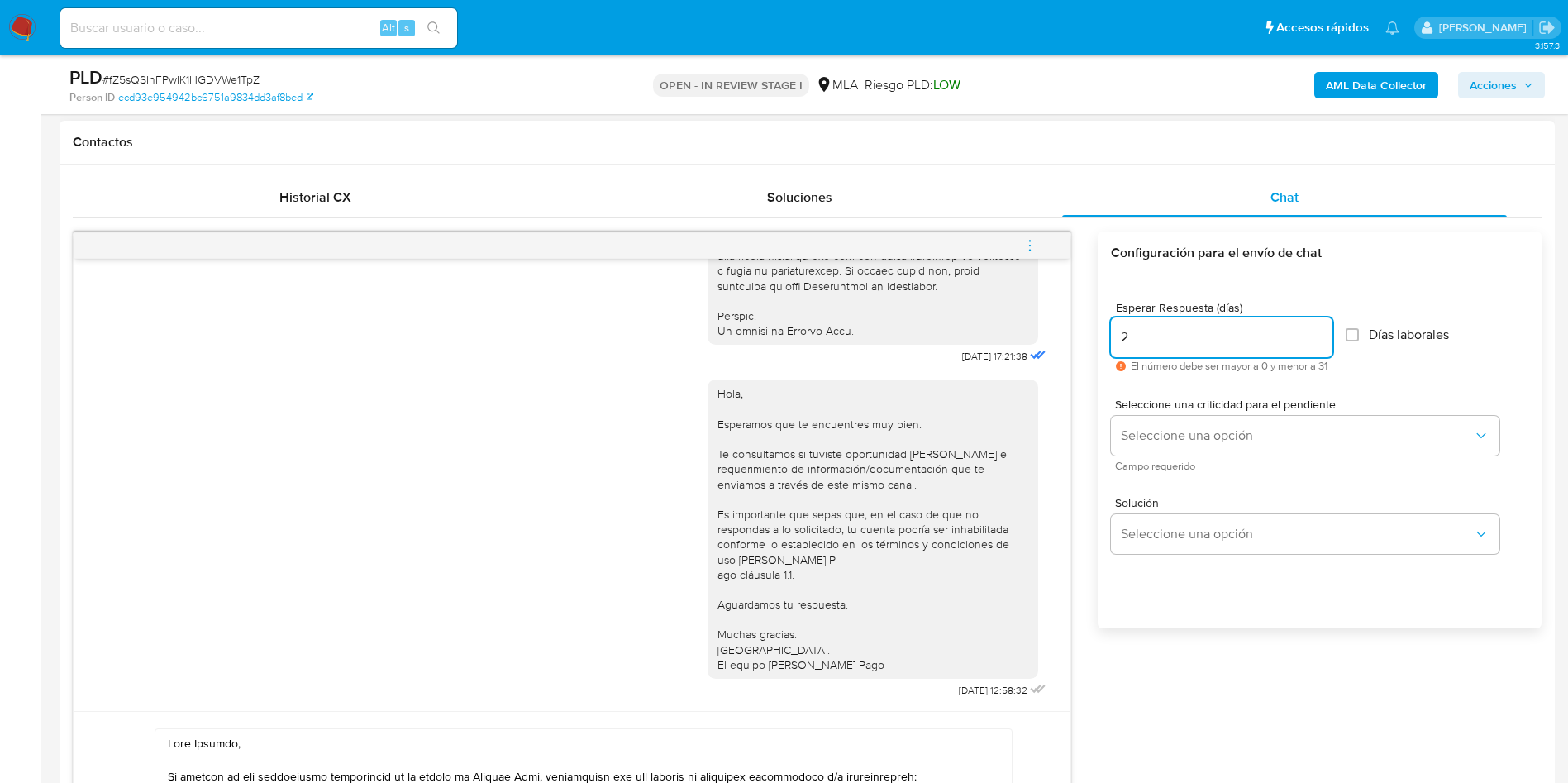
type input "2"
click at [1149, 406] on span "Seleccione una criticidad para el pendiente" at bounding box center [1308, 404] width 388 height 12
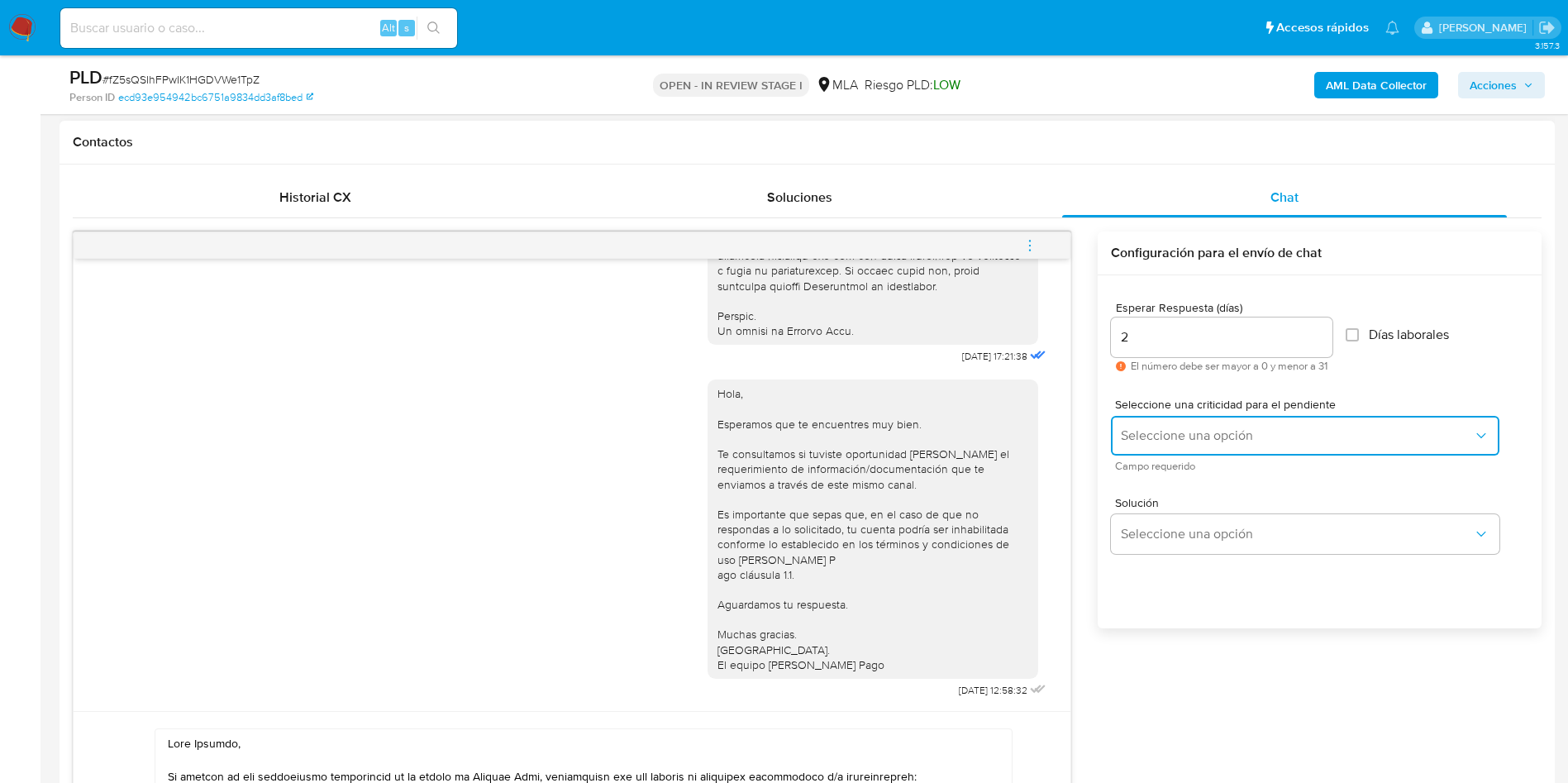
click at [1146, 422] on button "Seleccione una opción" at bounding box center [1304, 436] width 388 height 39
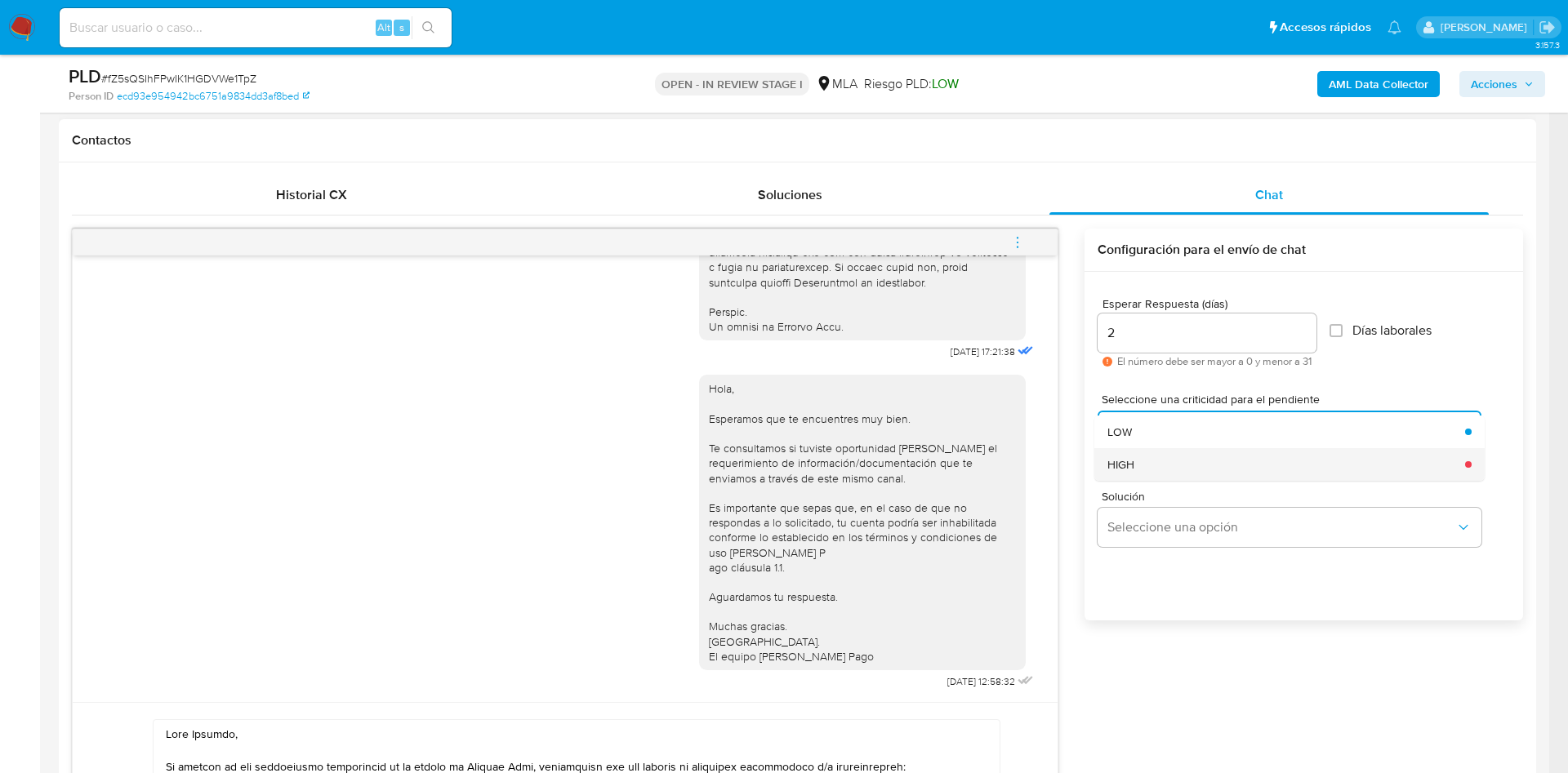
click at [1142, 459] on div "HIGH" at bounding box center [1281, 464] width 347 height 33
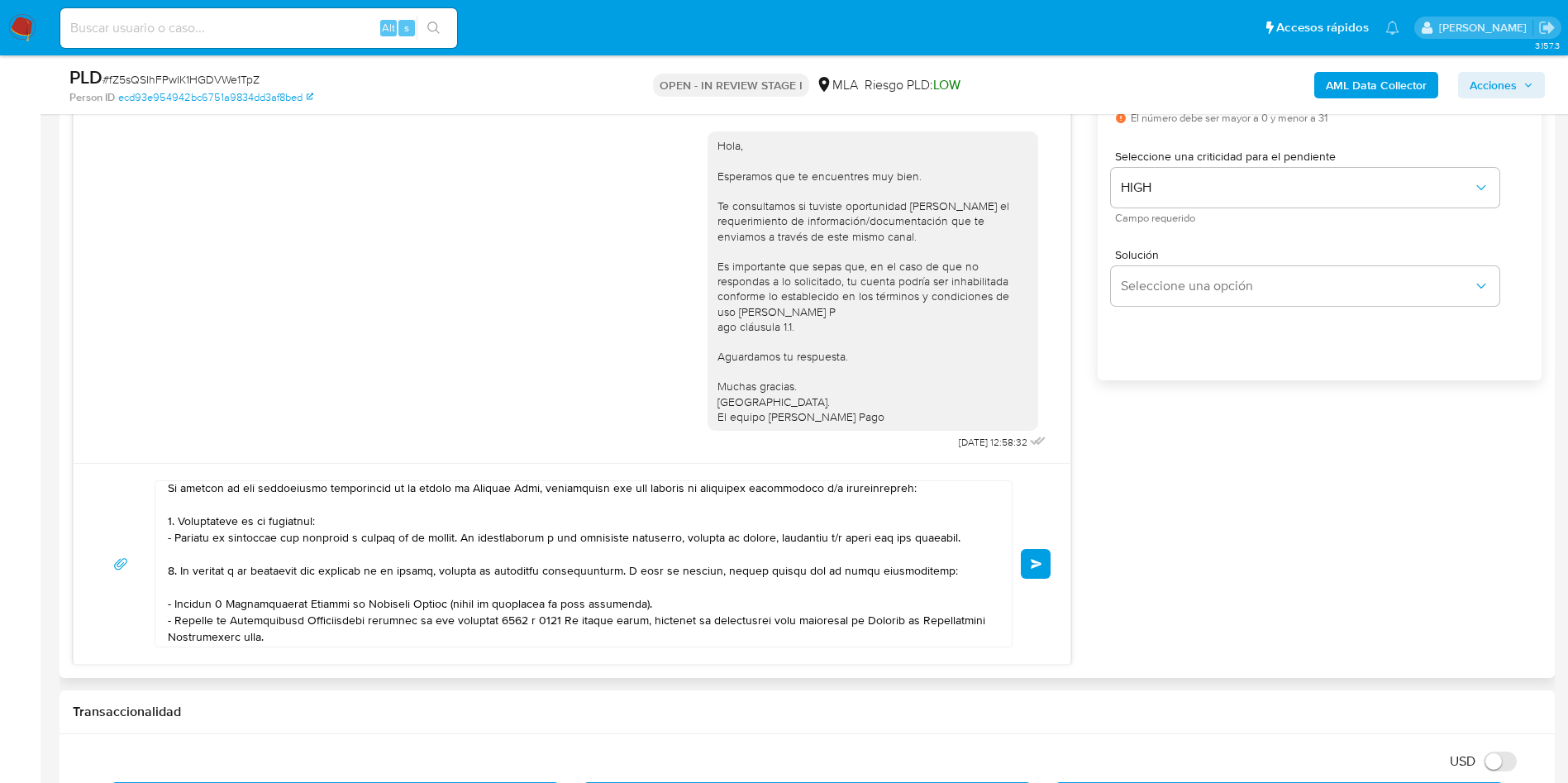
scroll to position [20, 0]
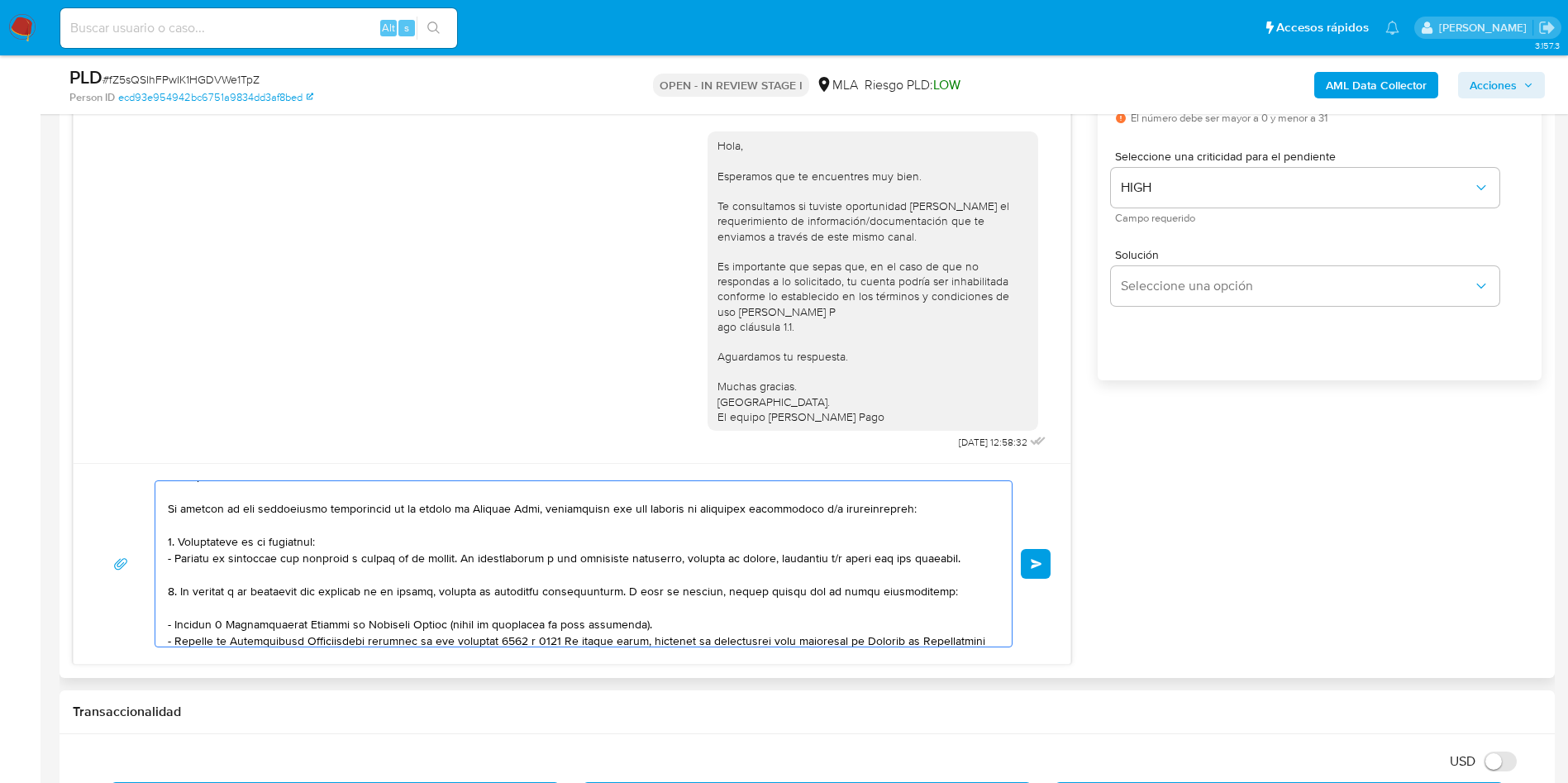
drag, startPoint x: 173, startPoint y: 589, endPoint x: 177, endPoint y: 542, distance: 47.2
click at [177, 542] on textarea at bounding box center [579, 563] width 823 height 165
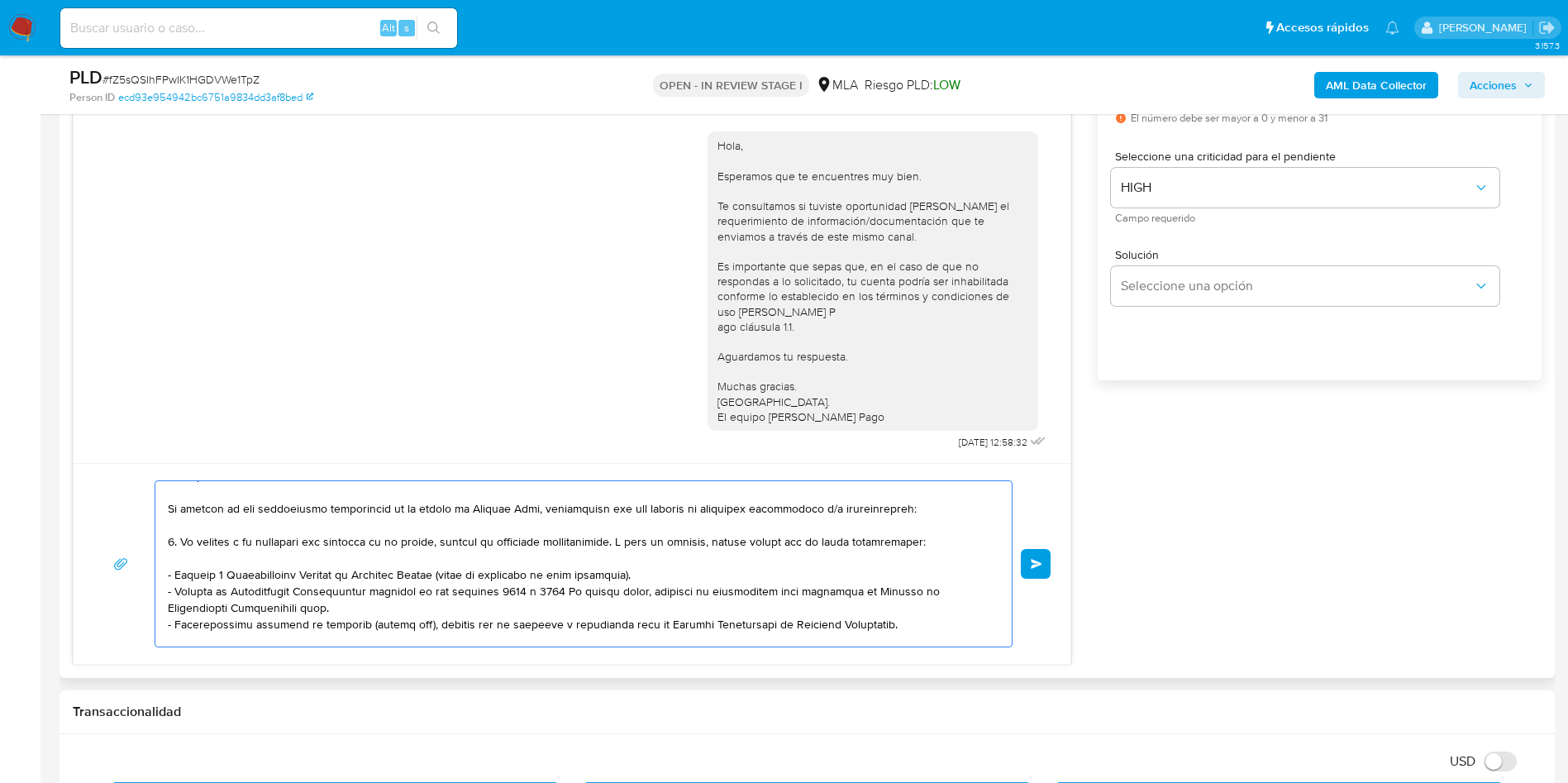
scroll to position [144, 0]
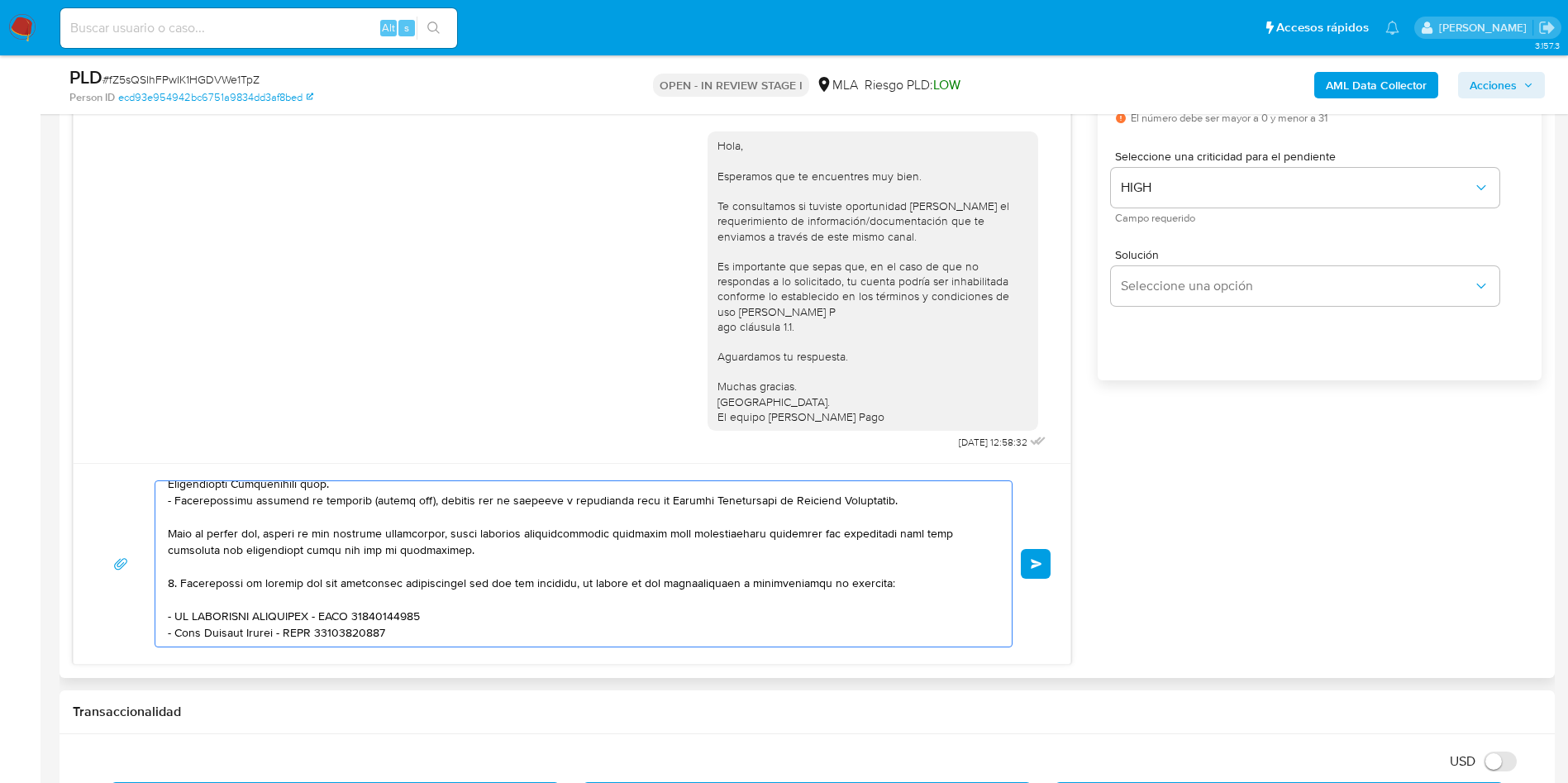
click at [171, 580] on textarea at bounding box center [579, 563] width 823 height 165
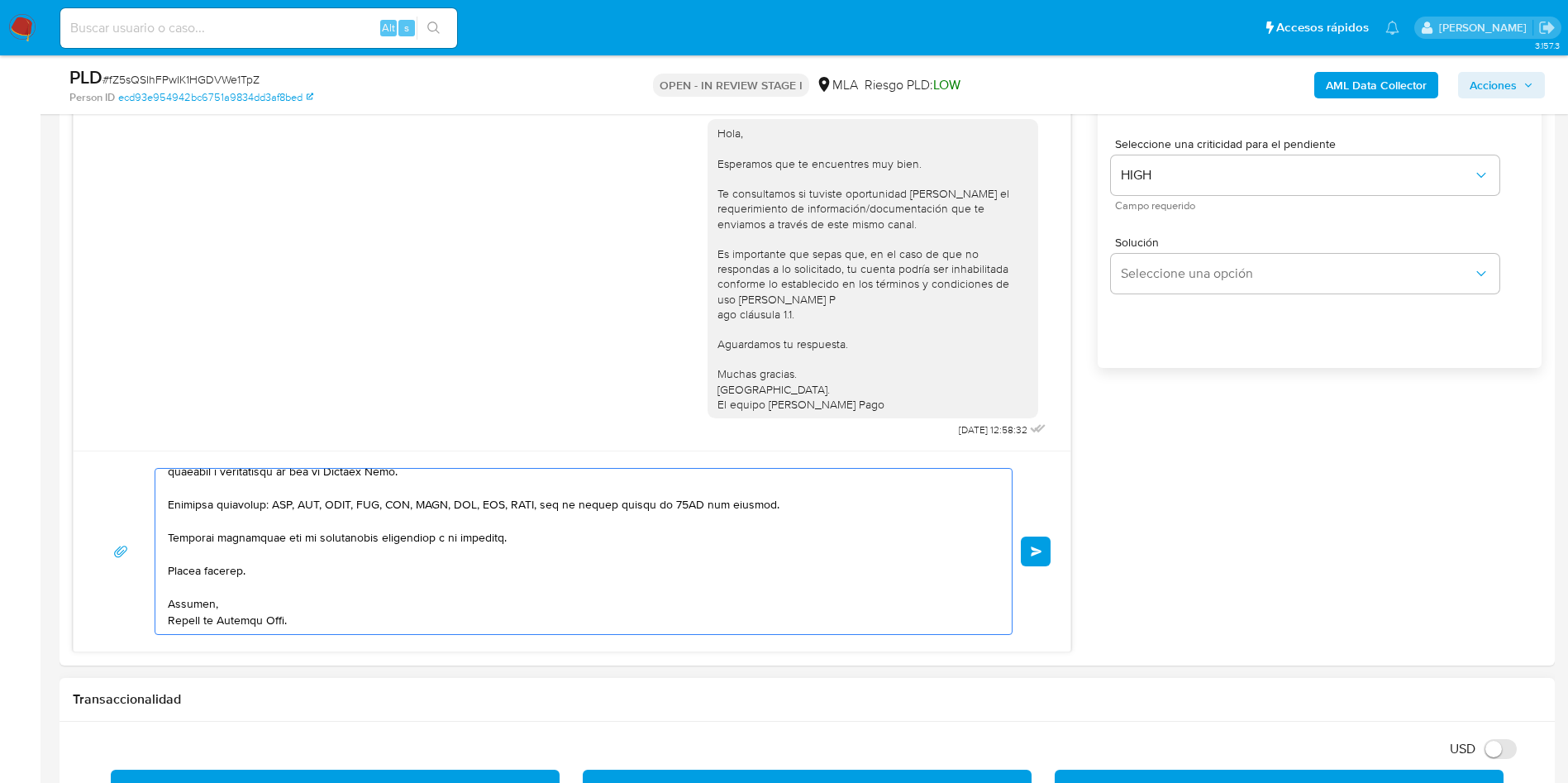
scroll to position [868, 0]
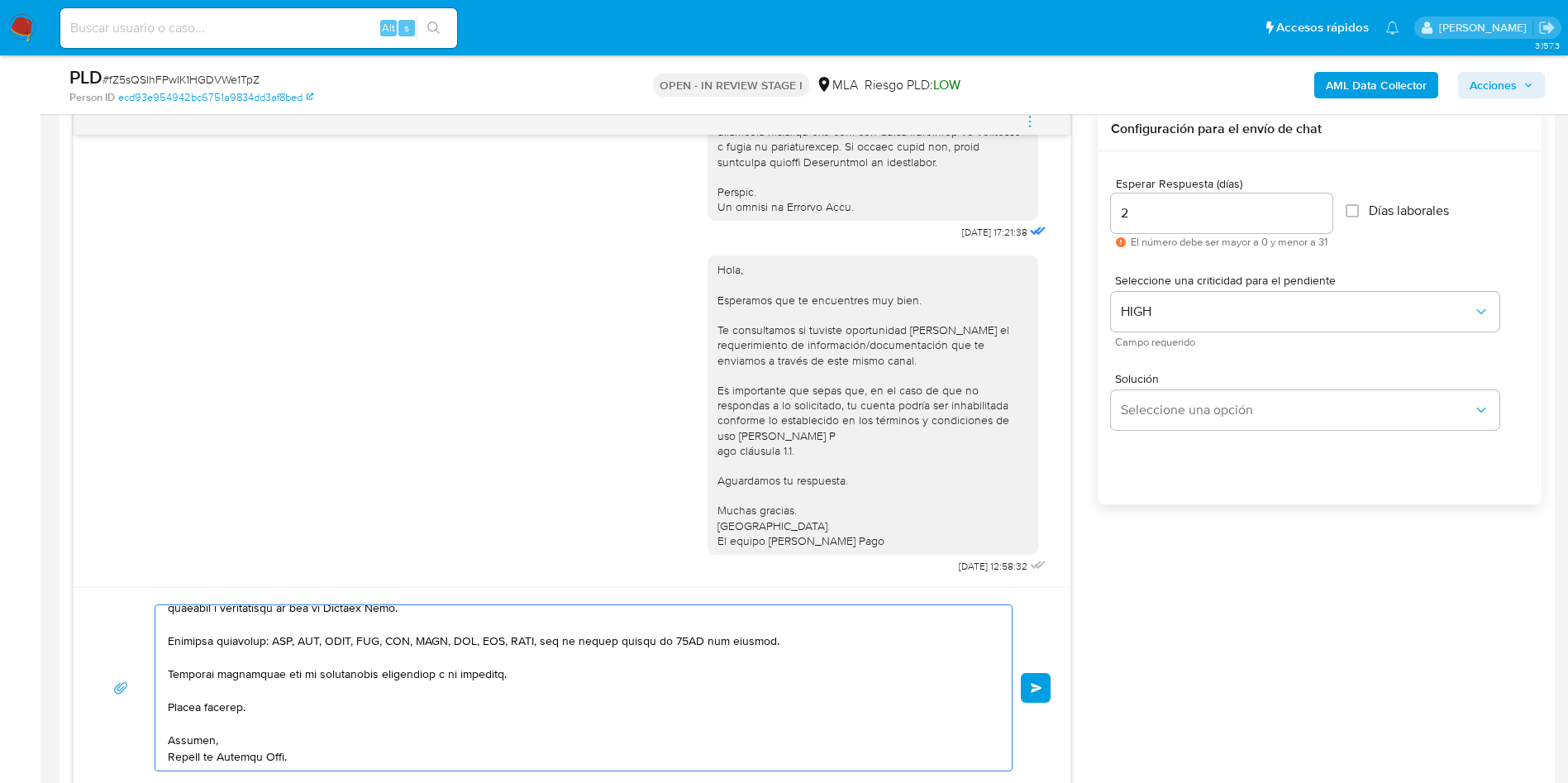
click at [432, 653] on textarea at bounding box center [579, 687] width 823 height 165
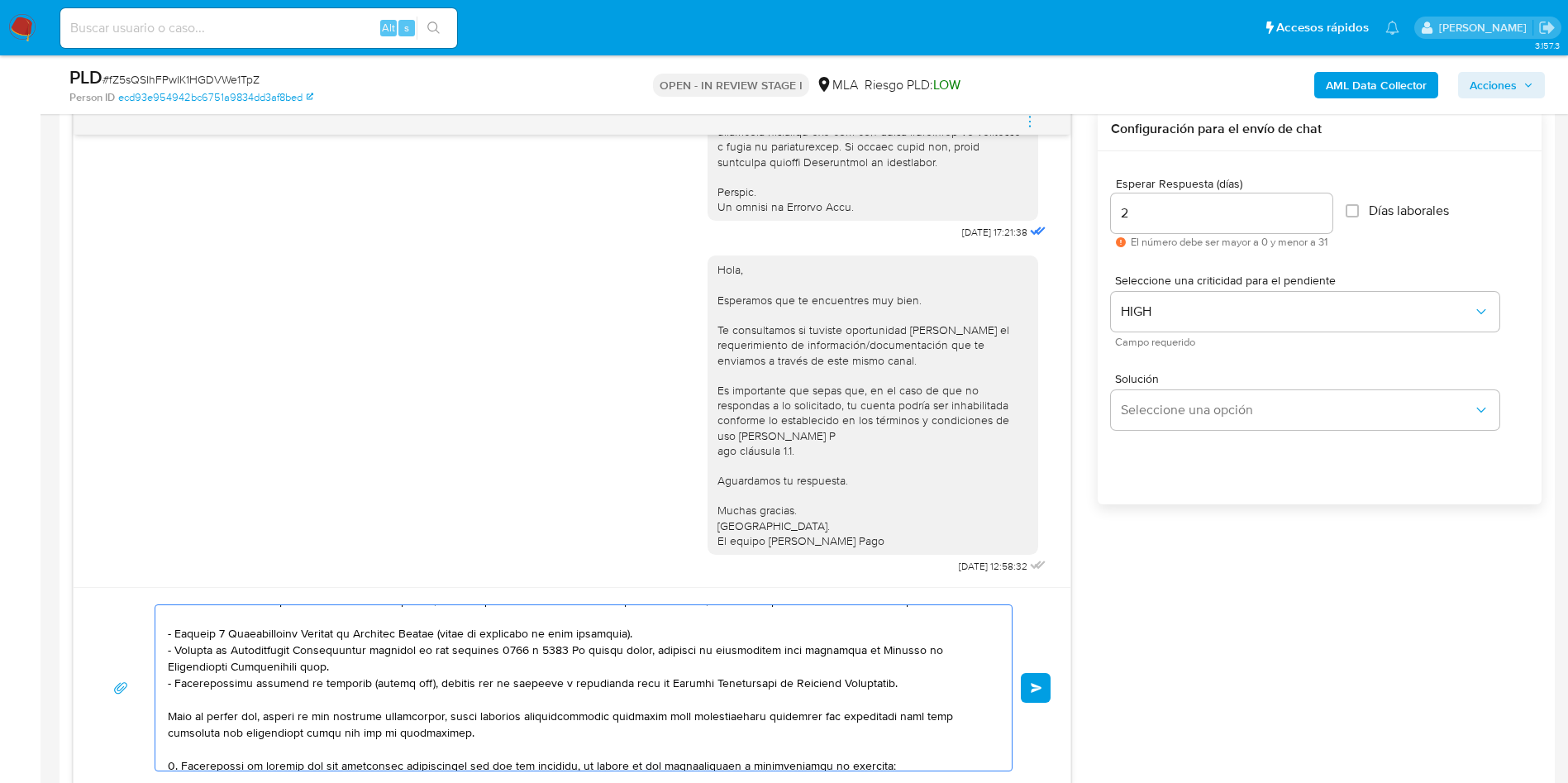
scroll to position [0, 0]
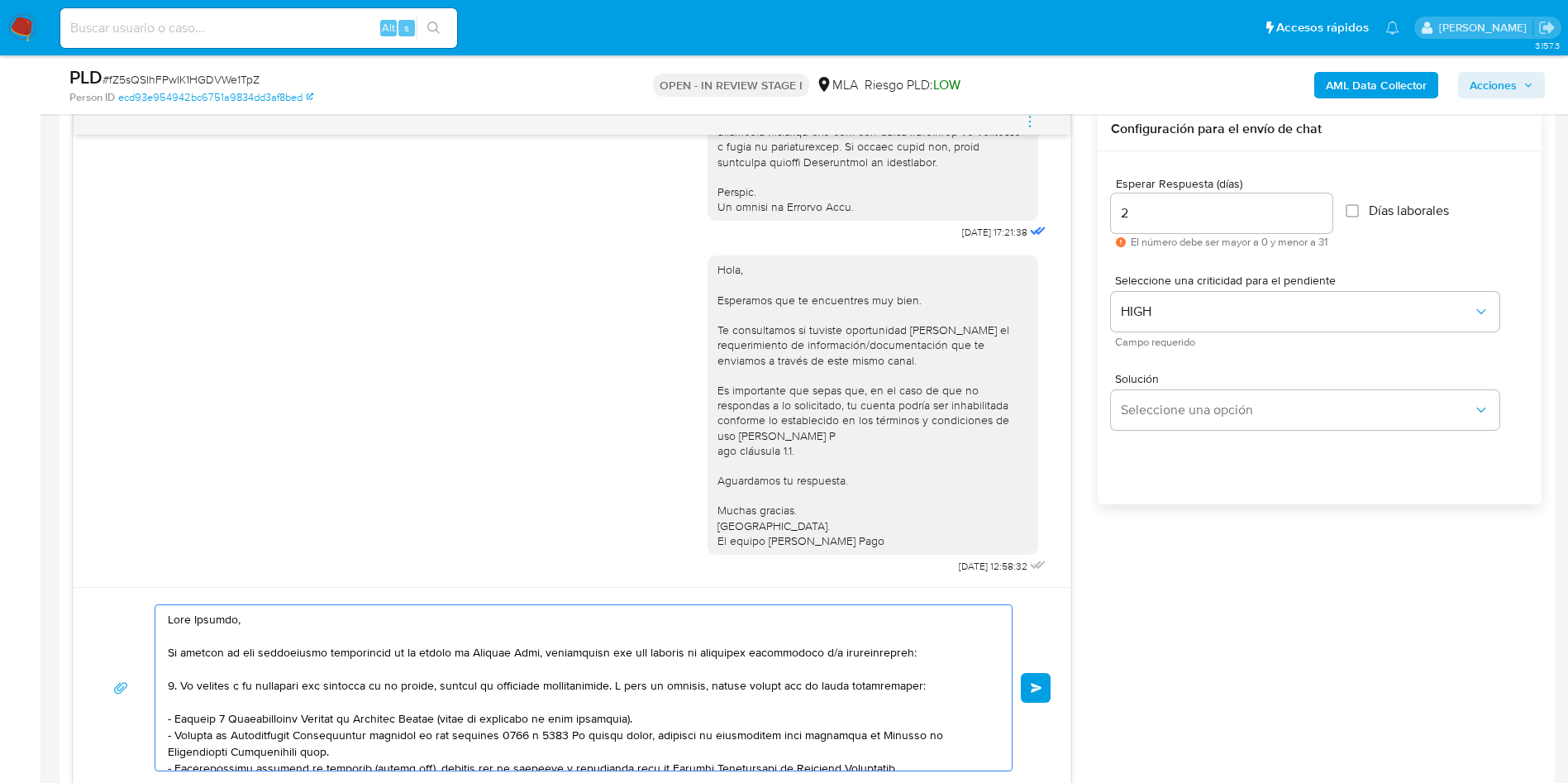
click at [322, 652] on textarea at bounding box center [579, 687] width 823 height 165
click at [309, 660] on textarea at bounding box center [579, 687] width 823 height 165
type textarea "Hola Eugenia, En función de las operaciones registradas en tu cuenta de Mercado…"
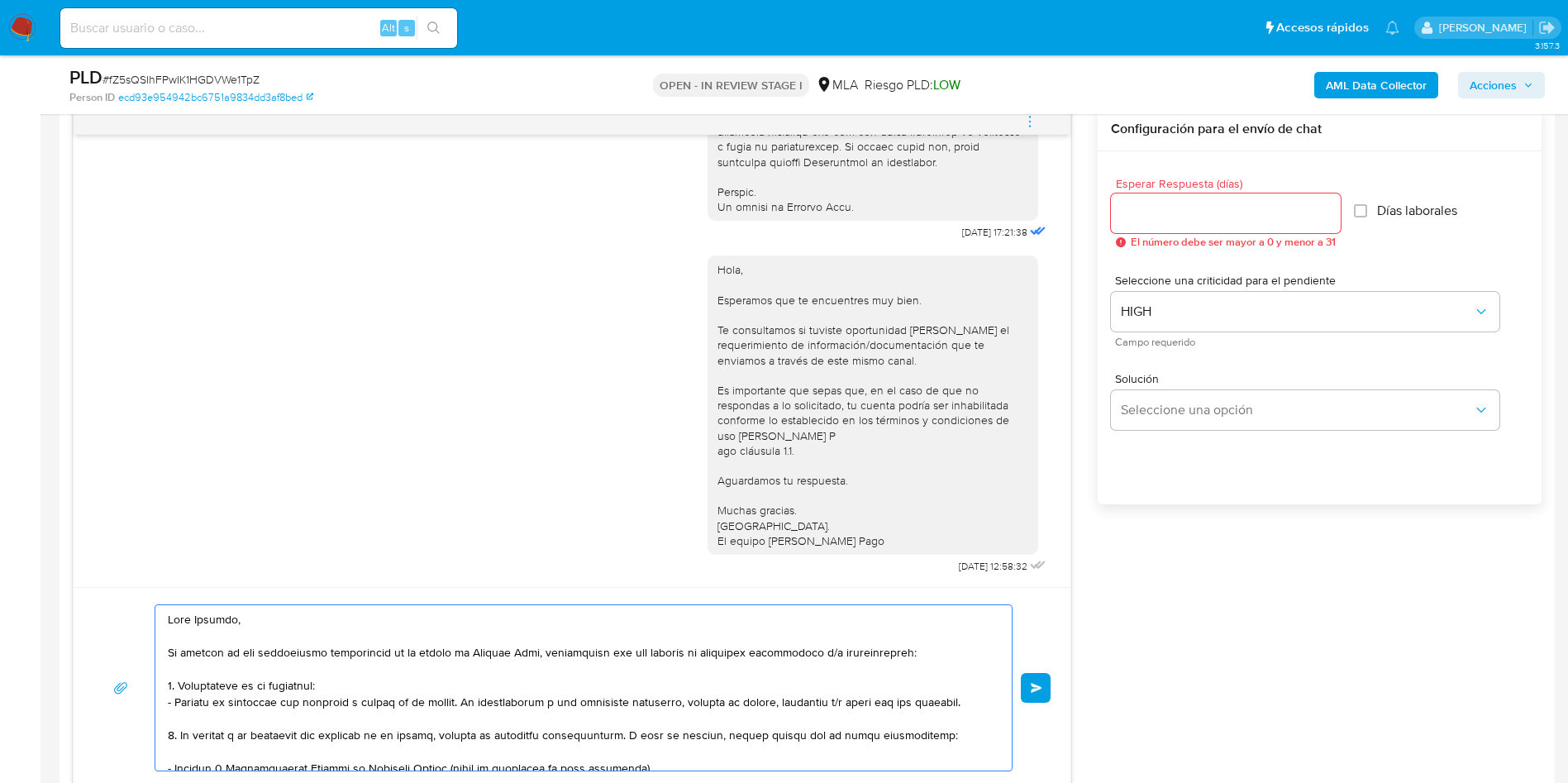
click at [279, 679] on textarea at bounding box center [579, 687] width 823 height 165
click at [265, 636] on textarea at bounding box center [579, 687] width 823 height 165
click at [261, 671] on textarea at bounding box center [579, 687] width 823 height 165
click at [195, 631] on textarea at bounding box center [579, 687] width 823 height 165
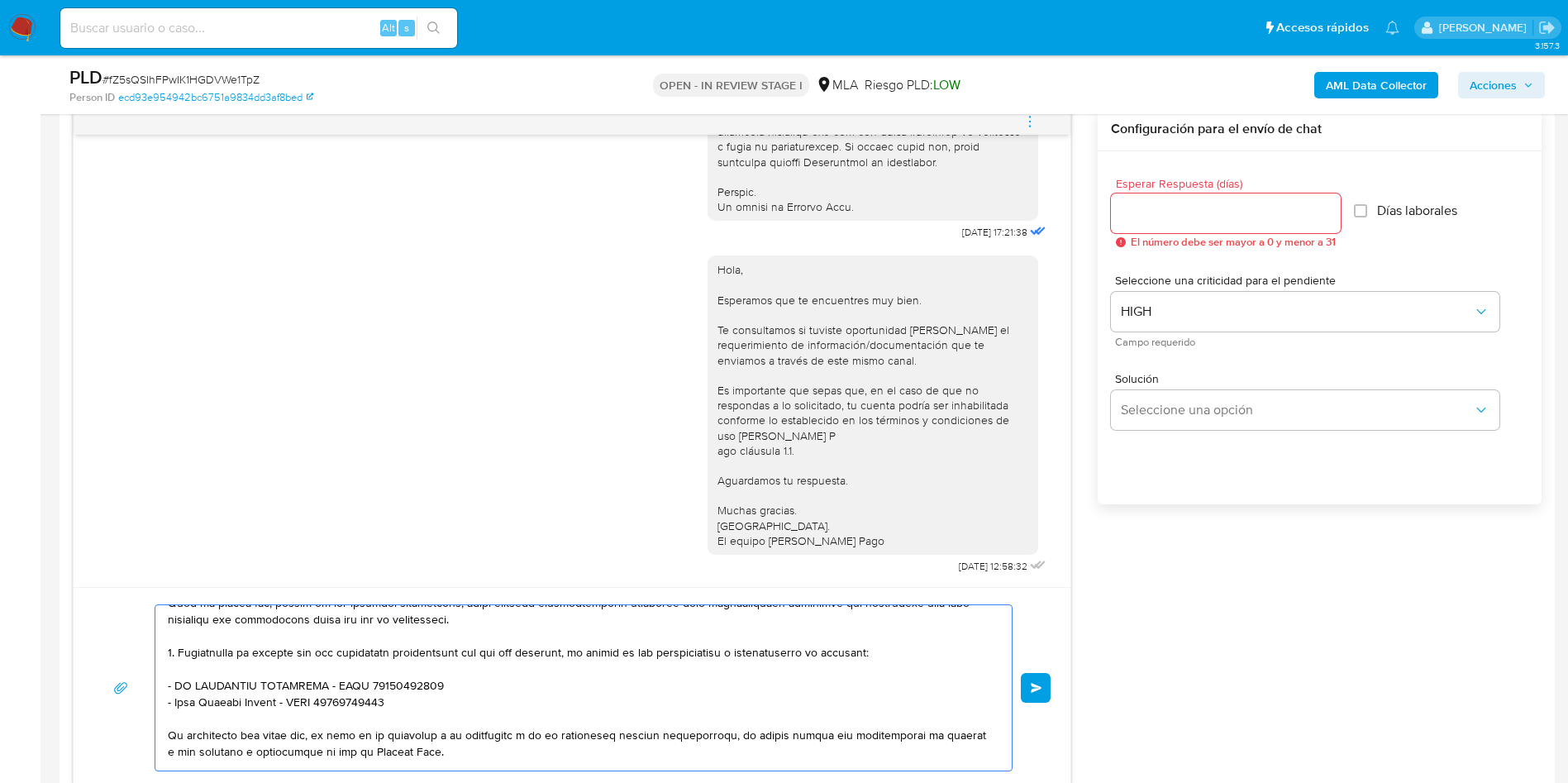
scroll to position [372, 0]
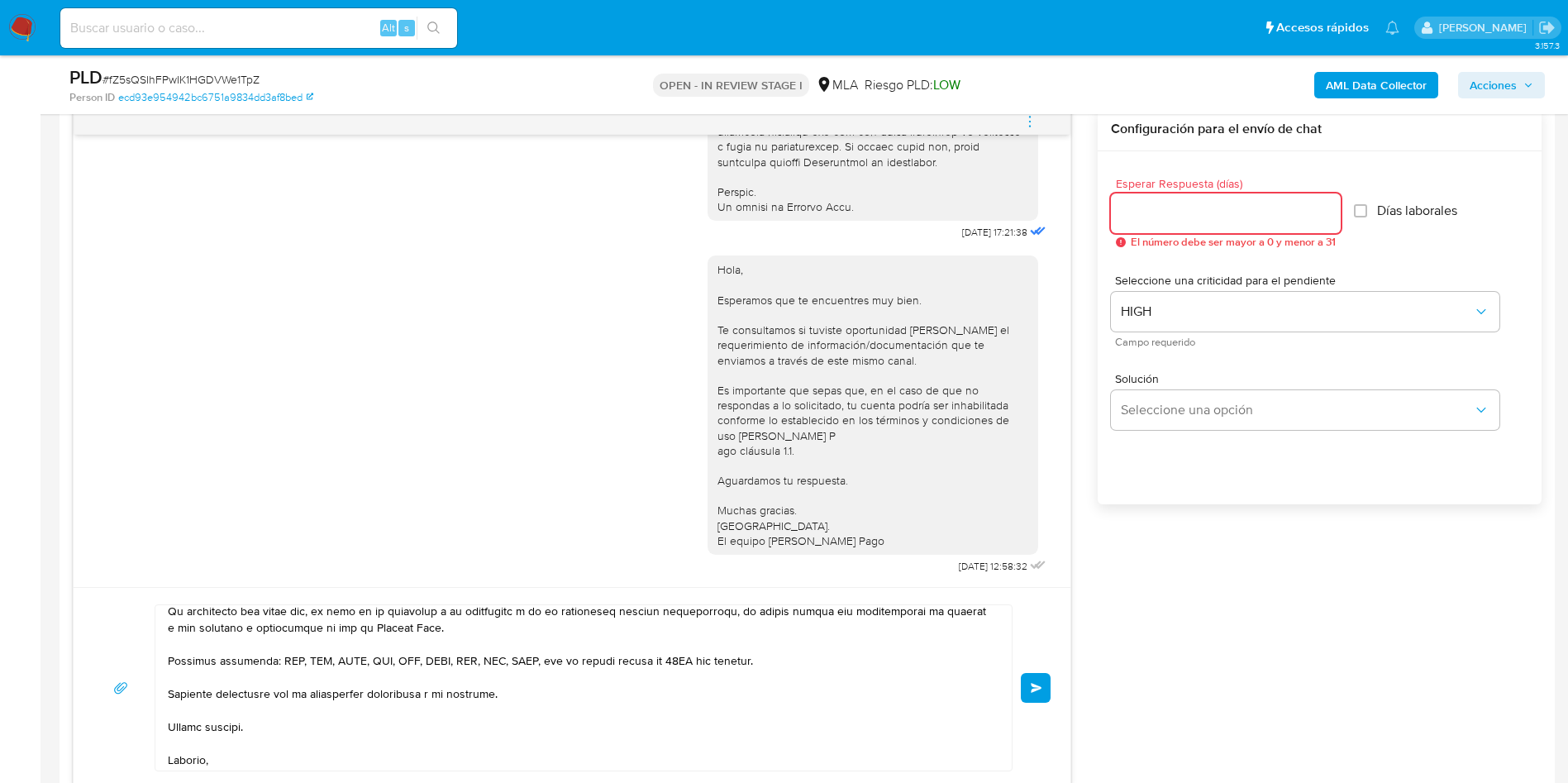
click at [1152, 213] on input "Esperar Respuesta (días)" at bounding box center [1224, 213] width 229 height 21
type input "2"
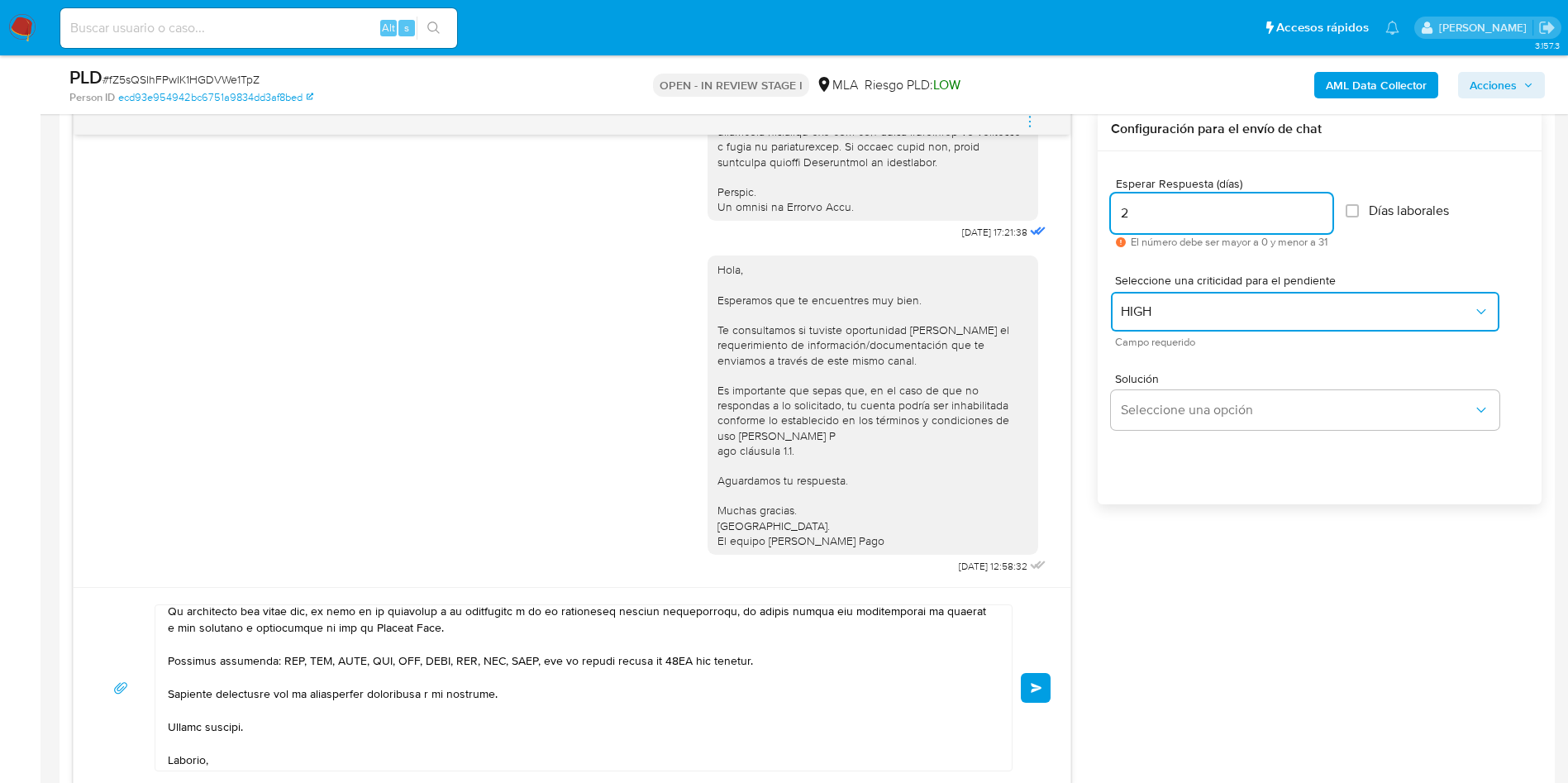
click at [1175, 313] on span "HIGH" at bounding box center [1297, 312] width 352 height 17
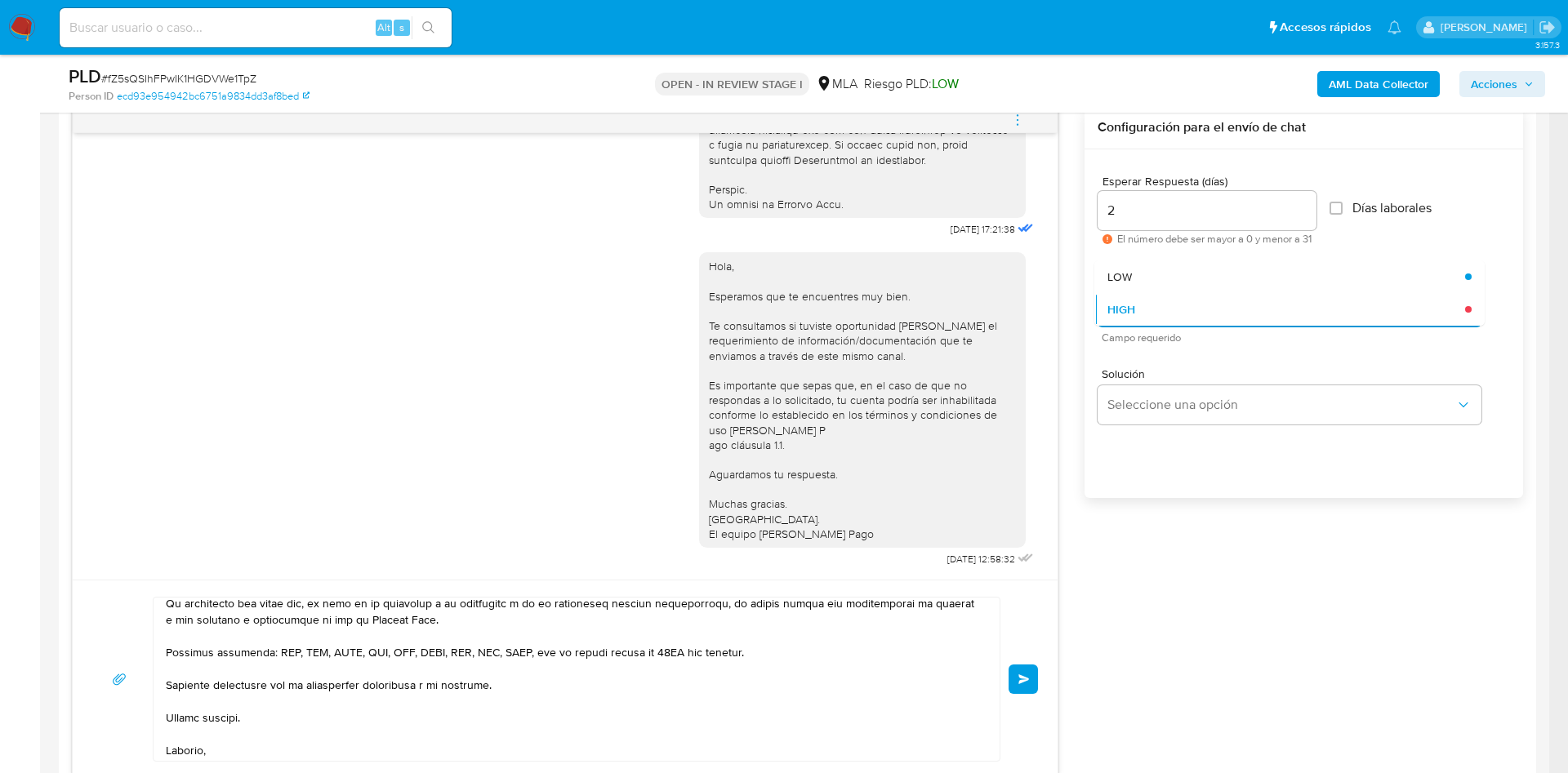
click at [1121, 534] on div "Esperar Respuesta (días) 2 El número debe ser mayor a 0 y menor a 31 Días labor…" at bounding box center [1303, 345] width 438 height 391
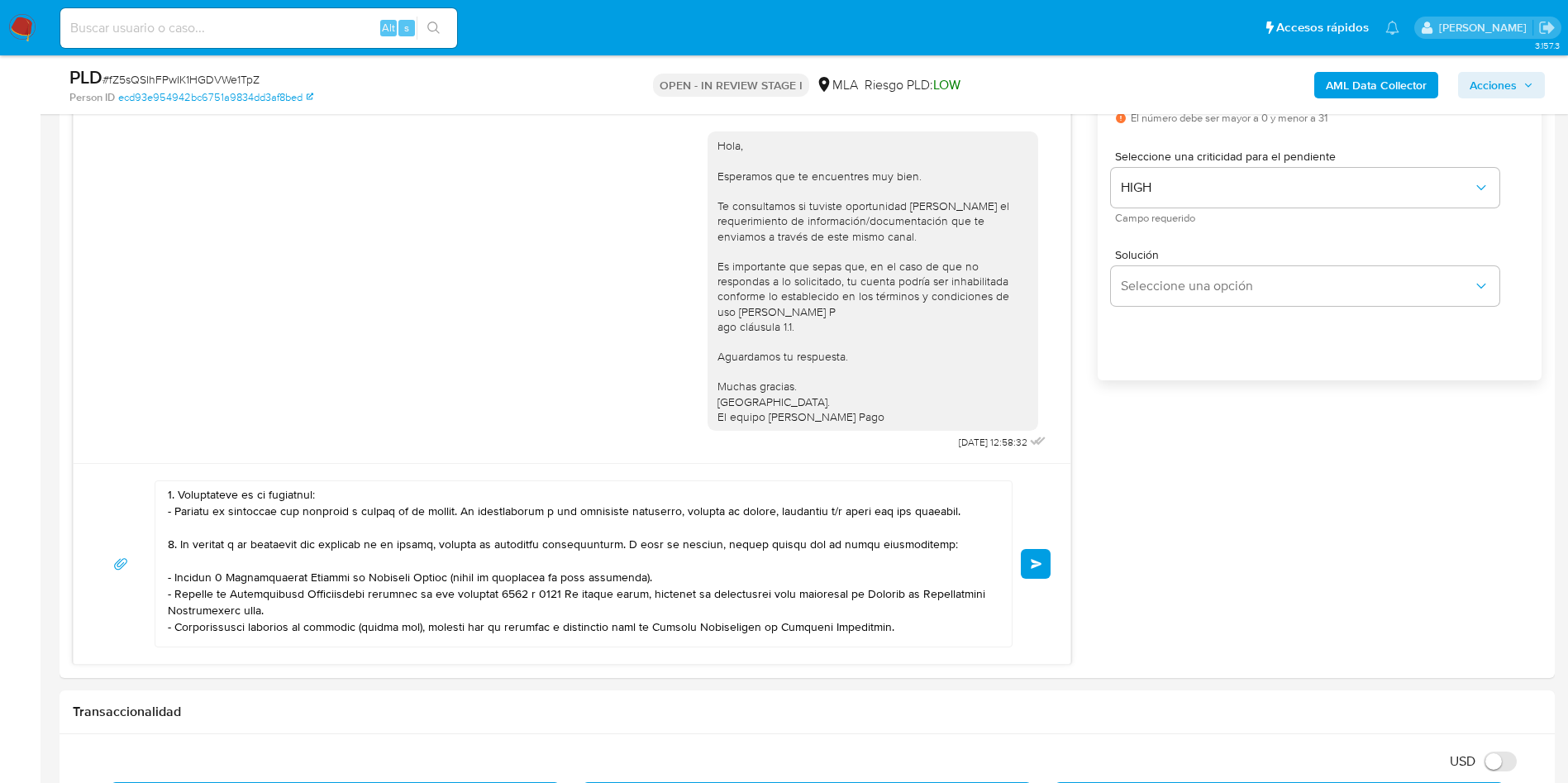
scroll to position [0, 0]
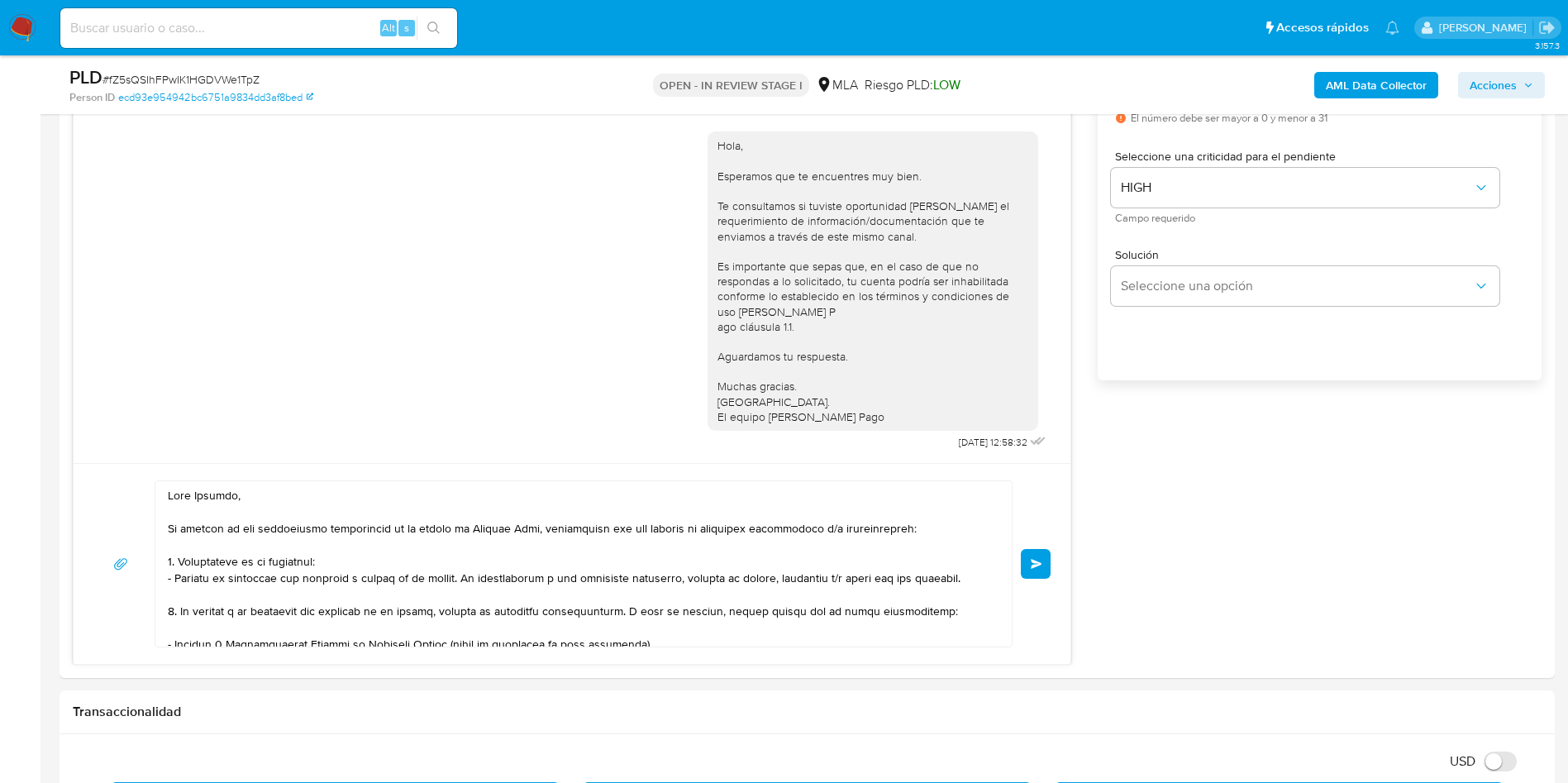
click at [1044, 559] on button "Enviar" at bounding box center [1035, 563] width 29 height 29
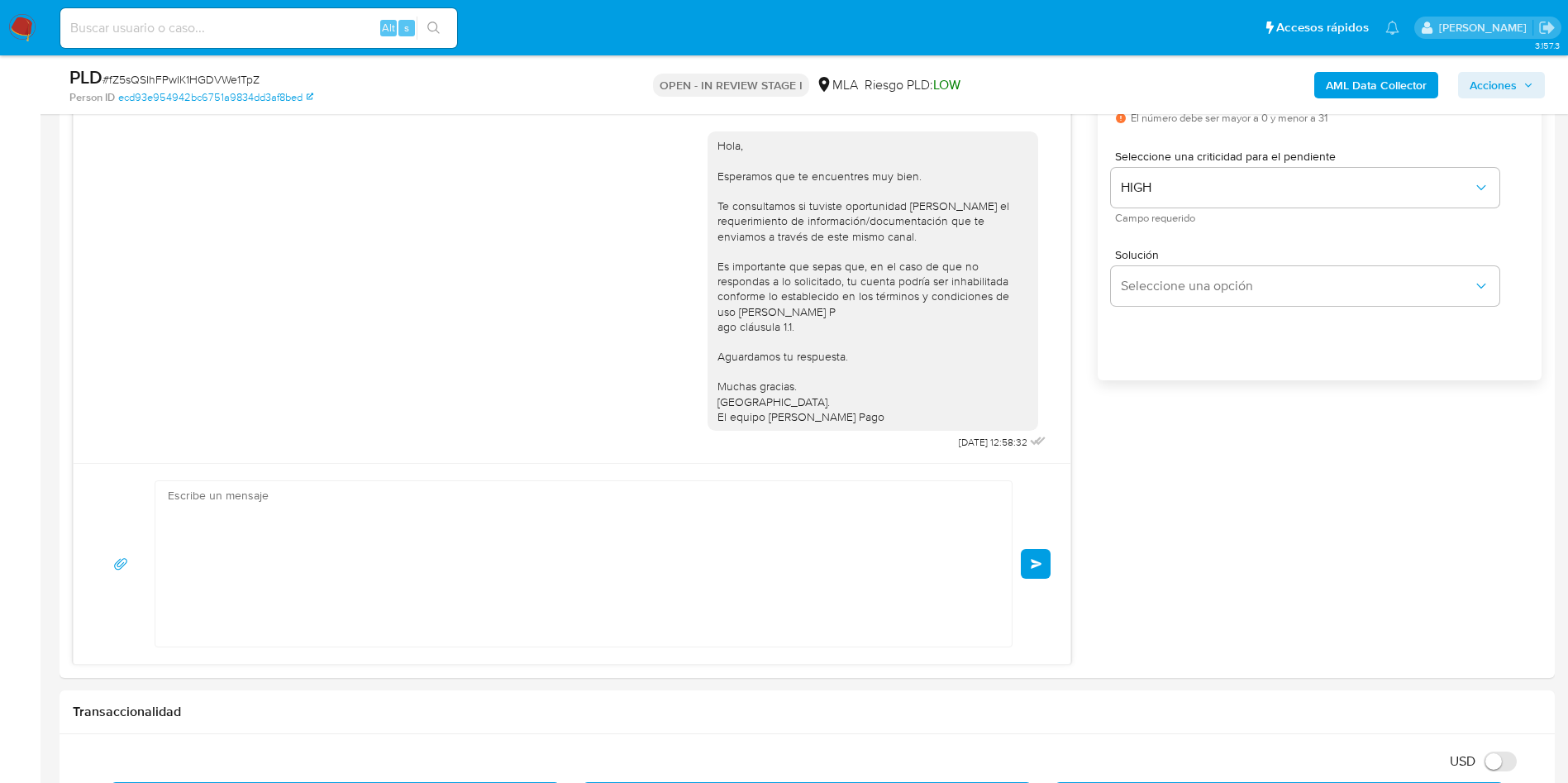
scroll to position [1678, 0]
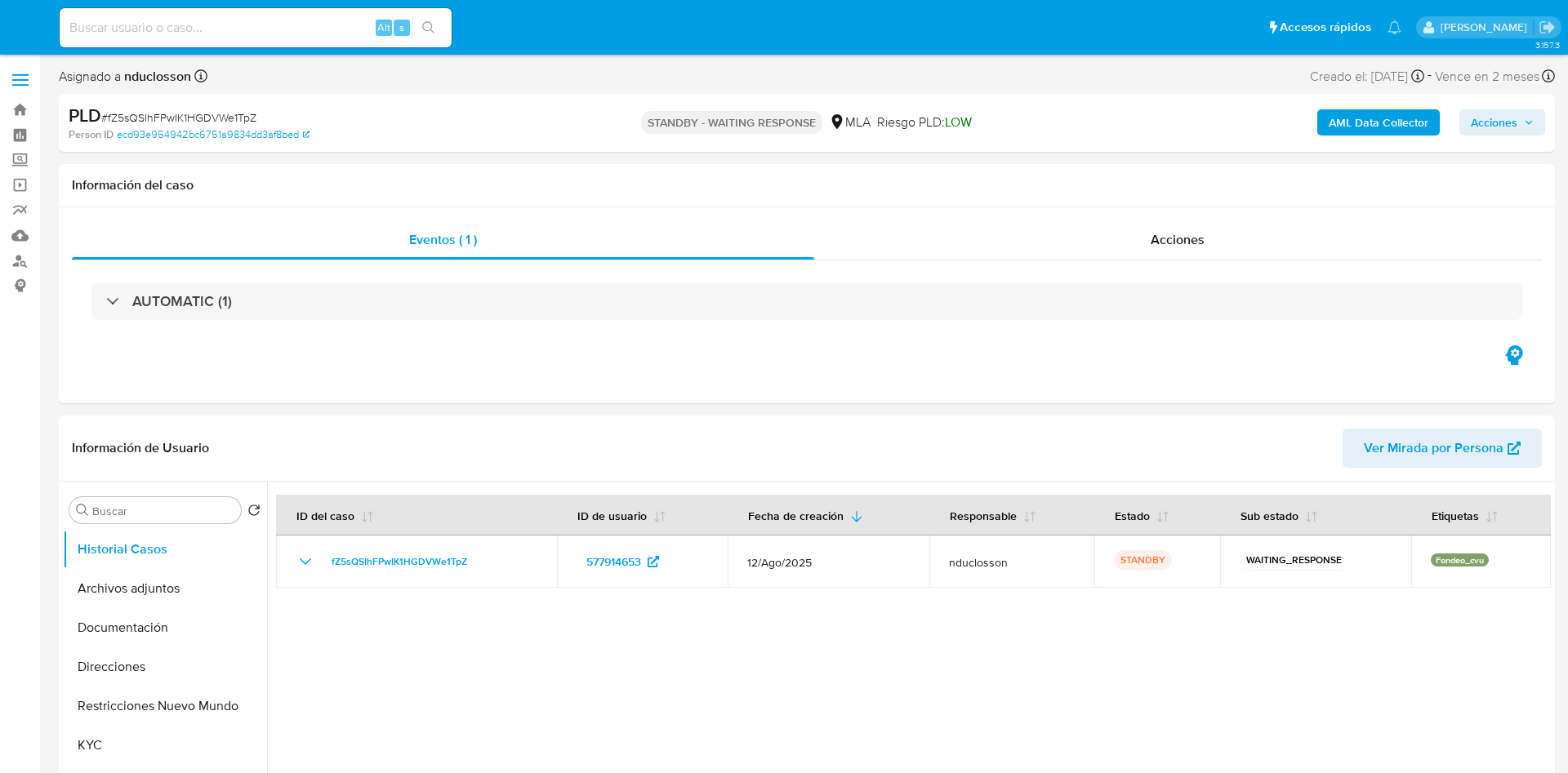
select select "10"
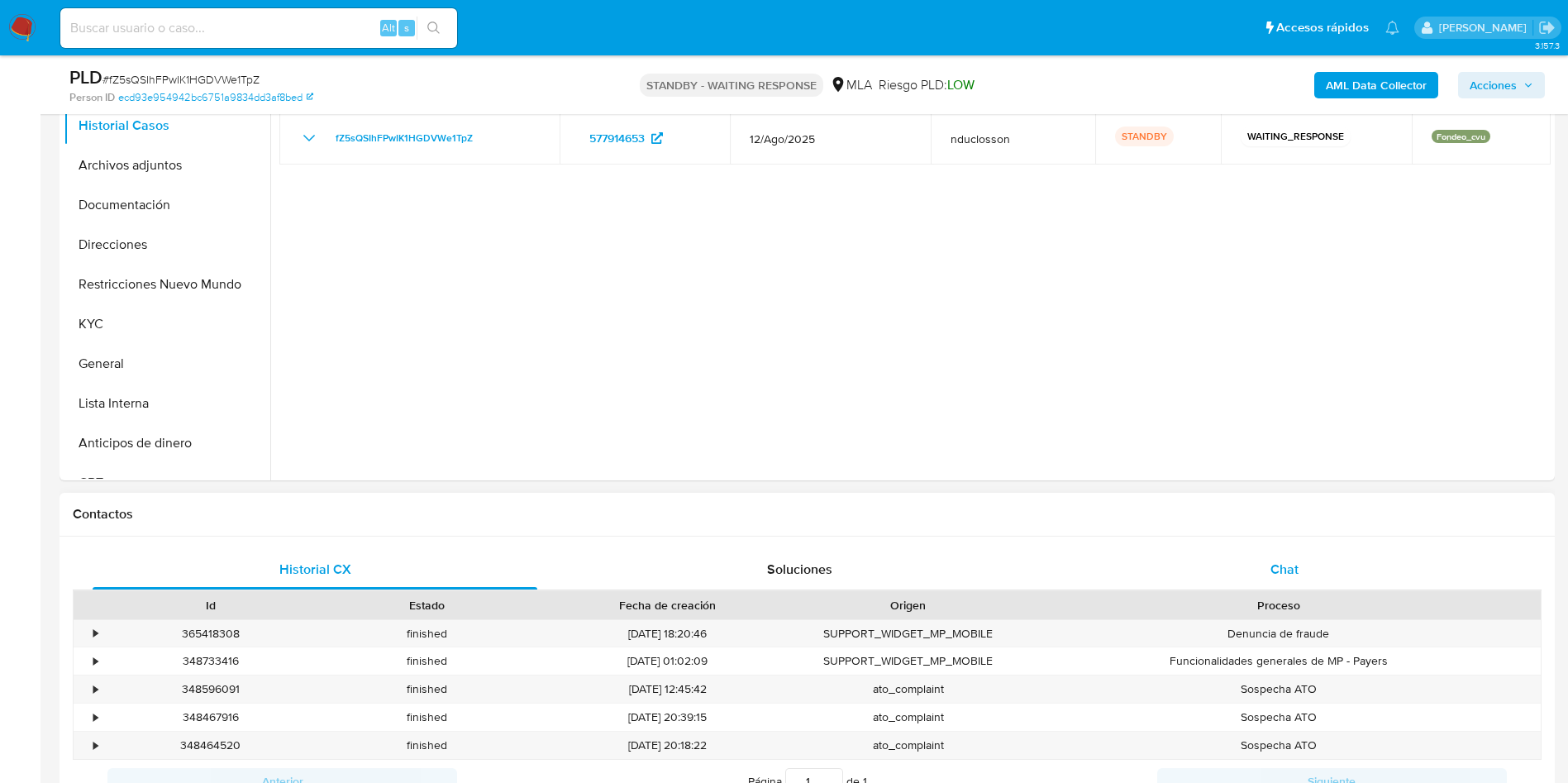
click at [1246, 560] on div "Chat" at bounding box center [1284, 570] width 444 height 39
select select "10"
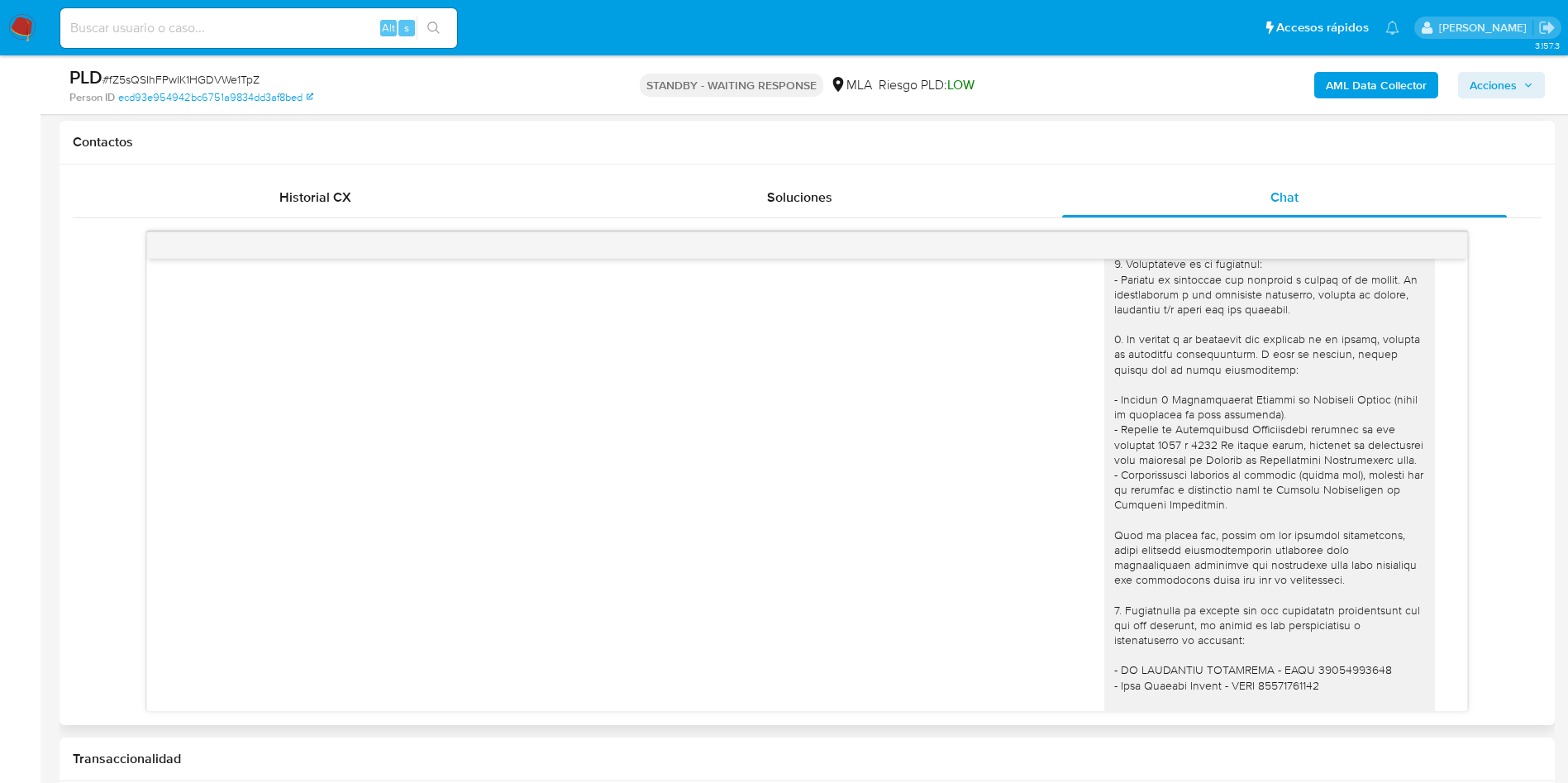
scroll to position [1306, 0]
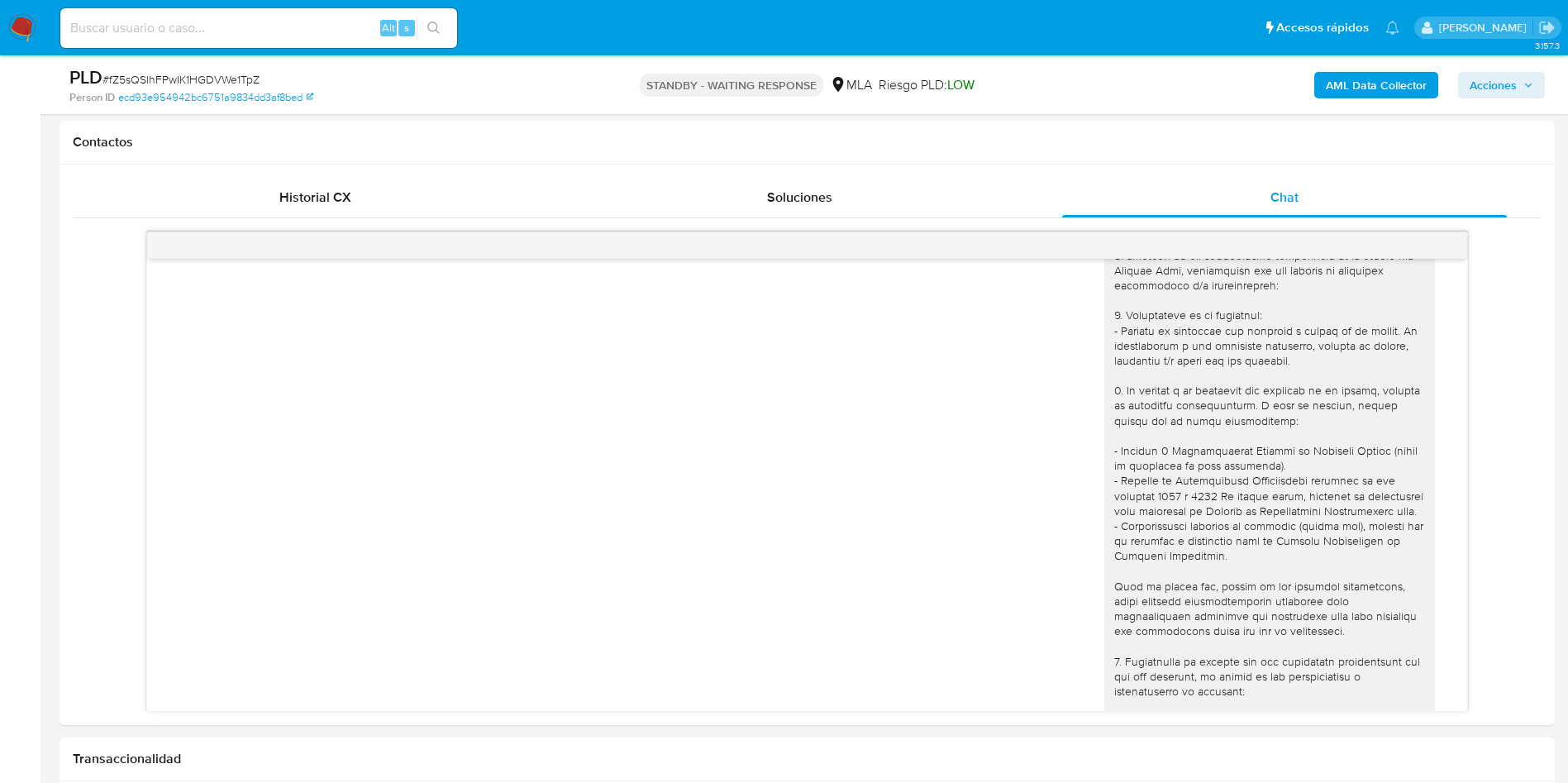
click at [255, 24] on input at bounding box center [259, 28] width 396 height 21
paste input "cpsxNS0iYZtO8OhSHfGYEXQ3"
type input "cpsxNS0iYZtO8OhSHfGYEXQ3"
click at [430, 27] on icon "search-icon" at bounding box center [434, 28] width 13 height 13
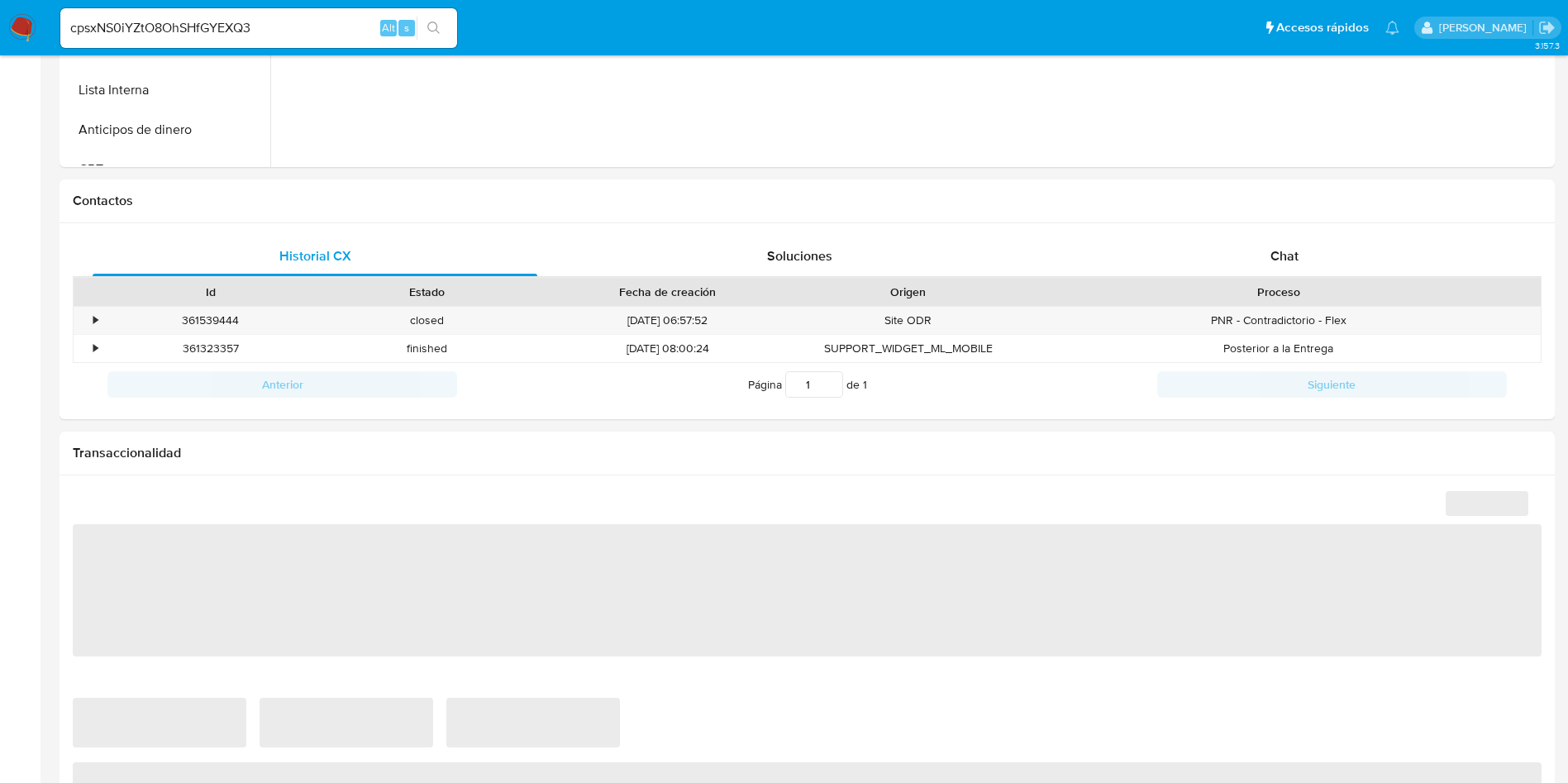
select select "10"
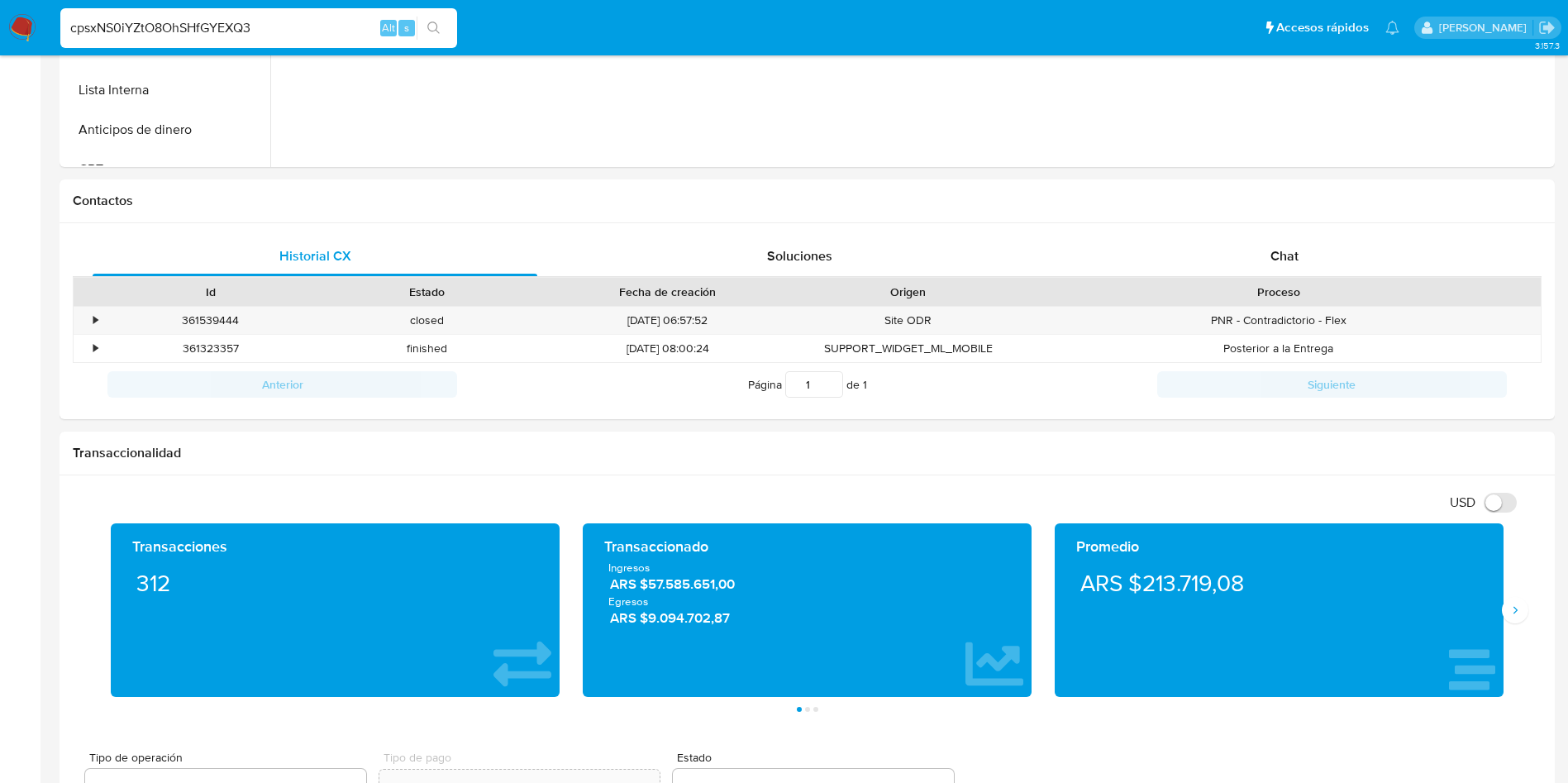
click at [197, 24] on input "cpsxNS0iYZtO8OhSHfGYEXQ3" at bounding box center [259, 28] width 396 height 21
click at [196, 24] on input "cpsxNS0iYZtO8OhSHfGYEXQ3" at bounding box center [259, 28] width 396 height 21
click at [440, 31] on icon "search-icon" at bounding box center [434, 28] width 13 height 13
click at [436, 22] on icon "search-icon" at bounding box center [434, 28] width 13 height 13
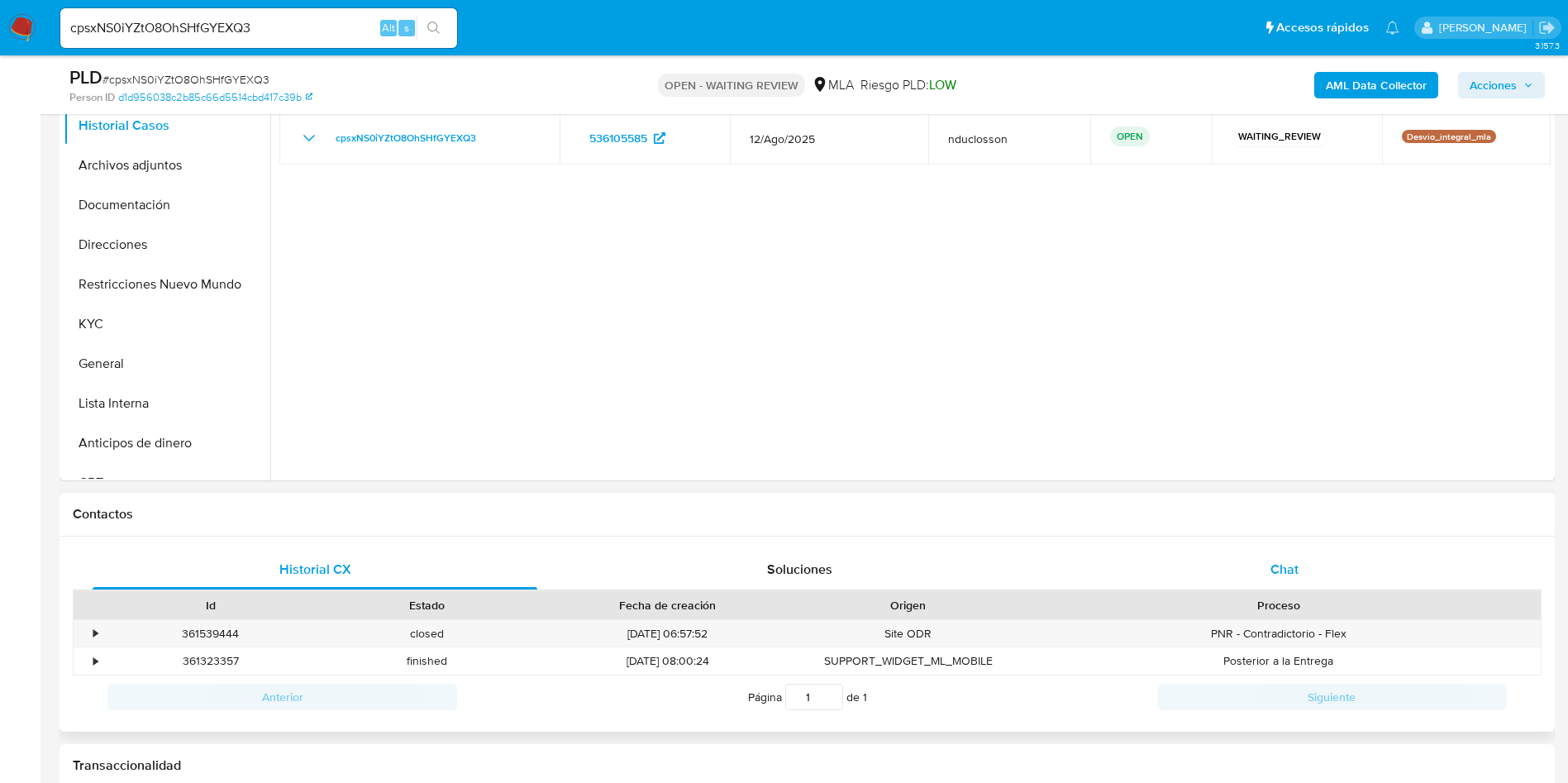
click at [1286, 554] on div "Chat" at bounding box center [1284, 570] width 444 height 39
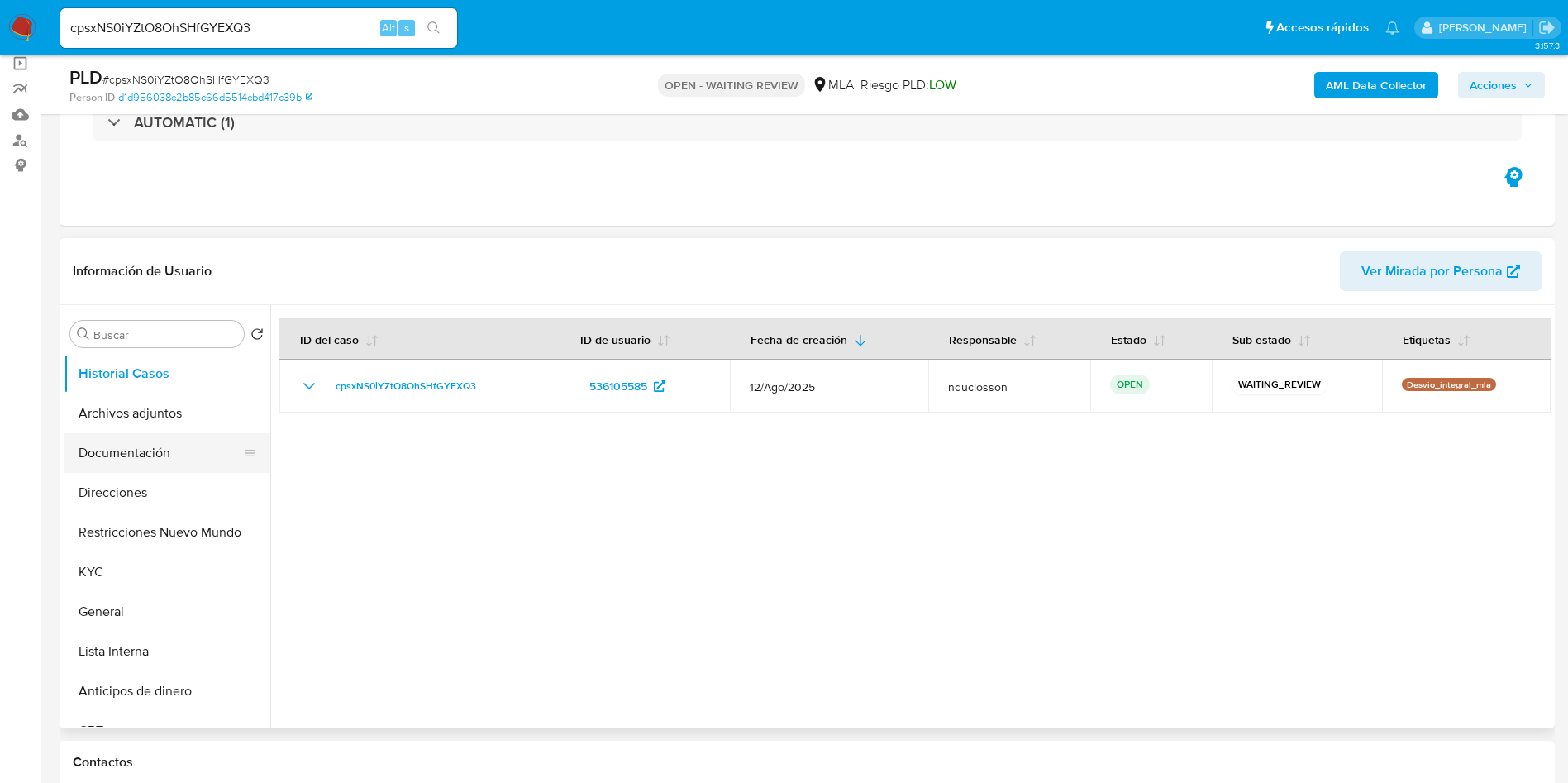
click at [131, 446] on button "Documentación" at bounding box center [160, 453] width 194 height 39
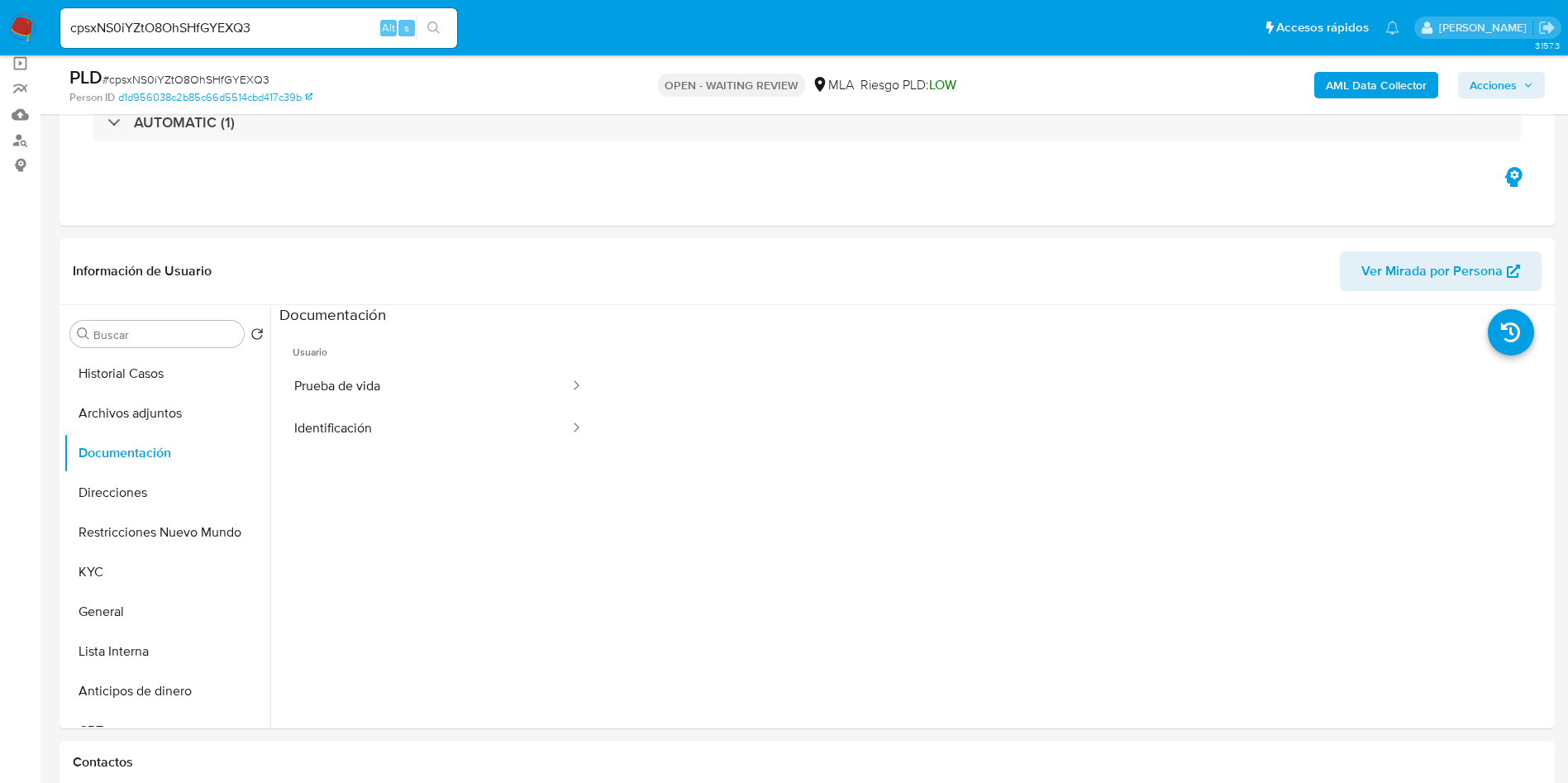
click at [1340, 83] on b "AML Data Collector" at bounding box center [1375, 86] width 101 height 27
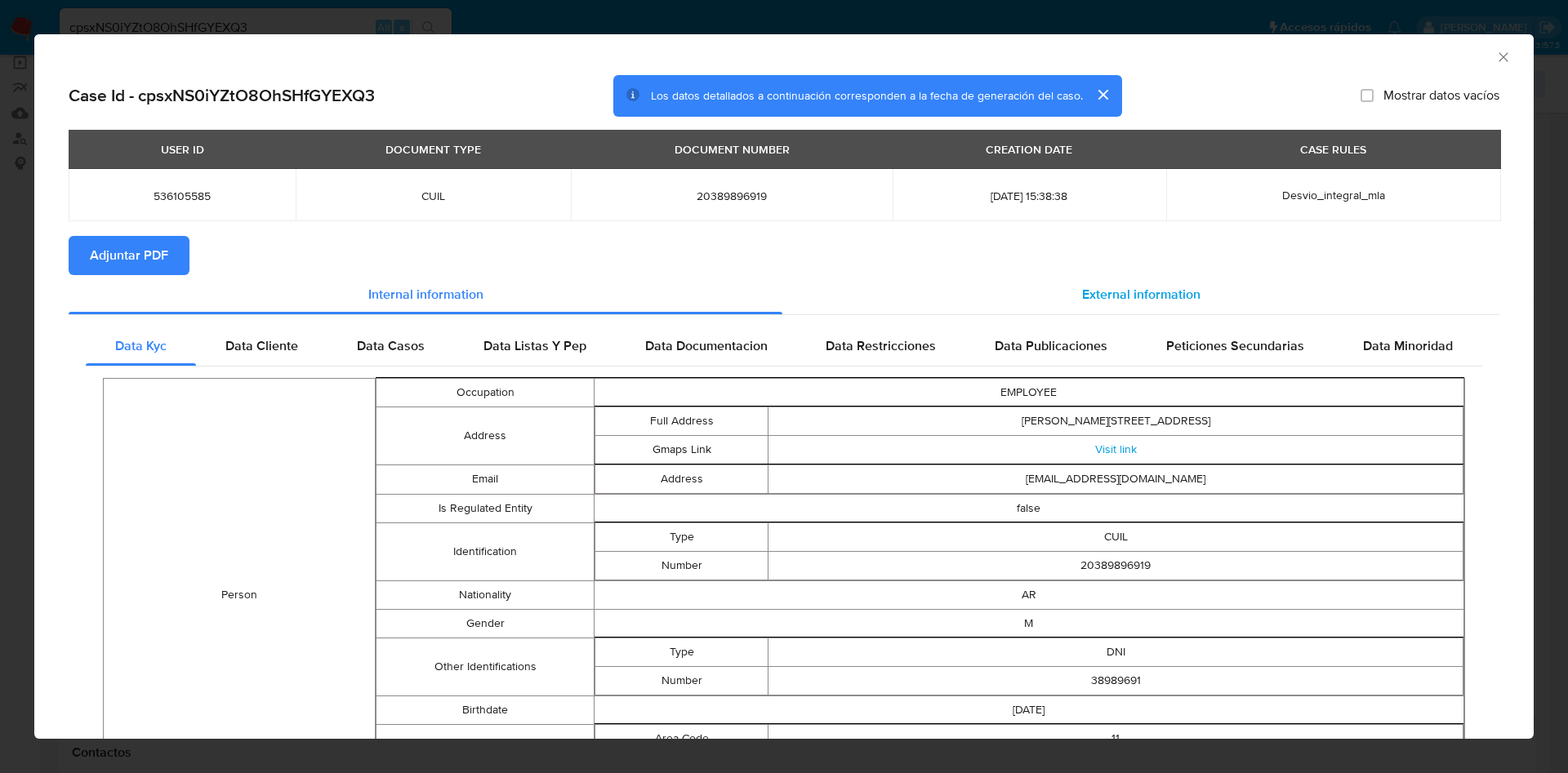
click at [1119, 294] on span "External information" at bounding box center [1141, 294] width 118 height 19
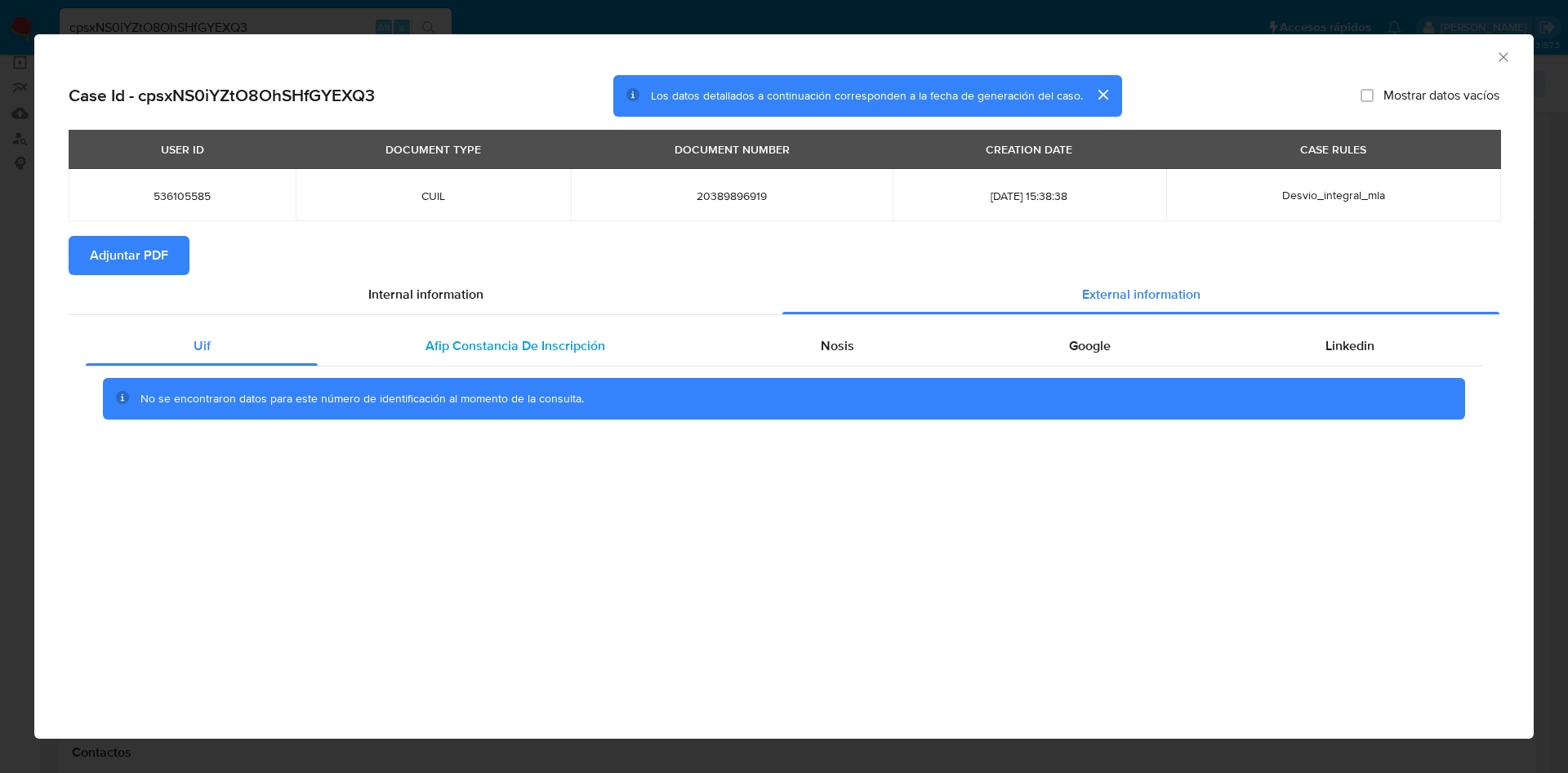
click at [502, 346] on span "Afip Constancia De Inscripción" at bounding box center [515, 345] width 180 height 19
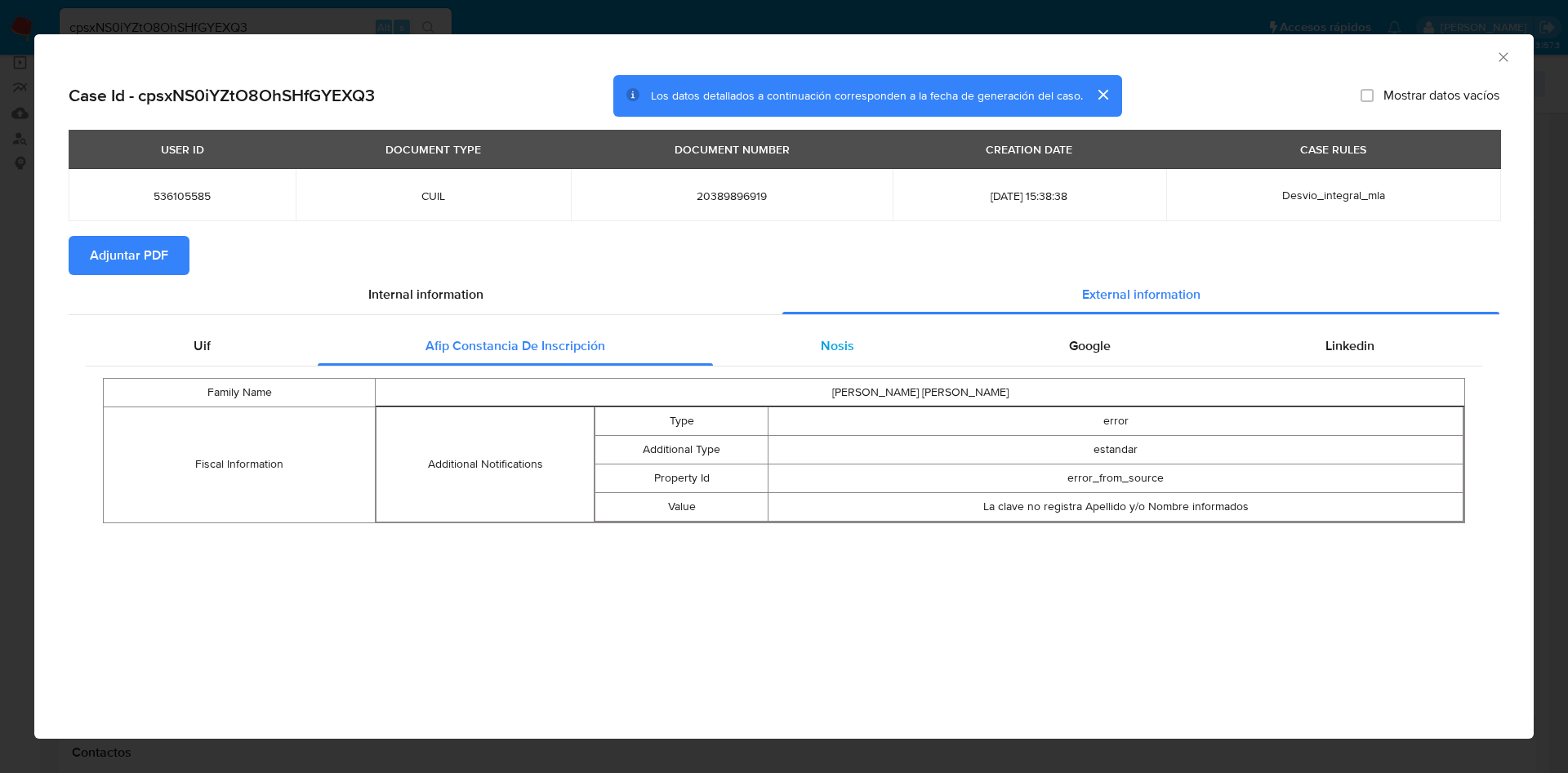
click at [854, 338] on div "Nosis" at bounding box center [836, 346] width 248 height 39
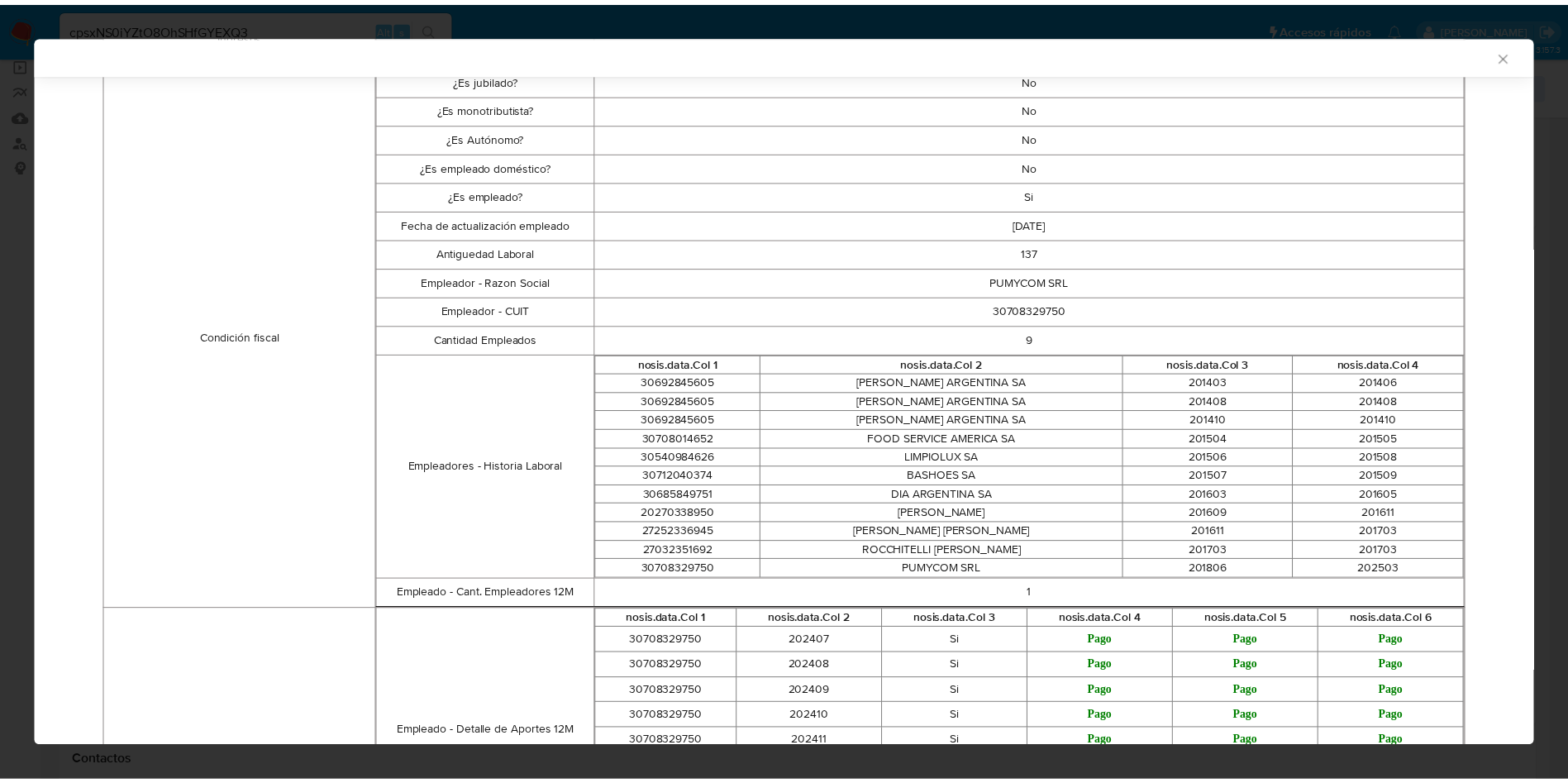
scroll to position [493, 0]
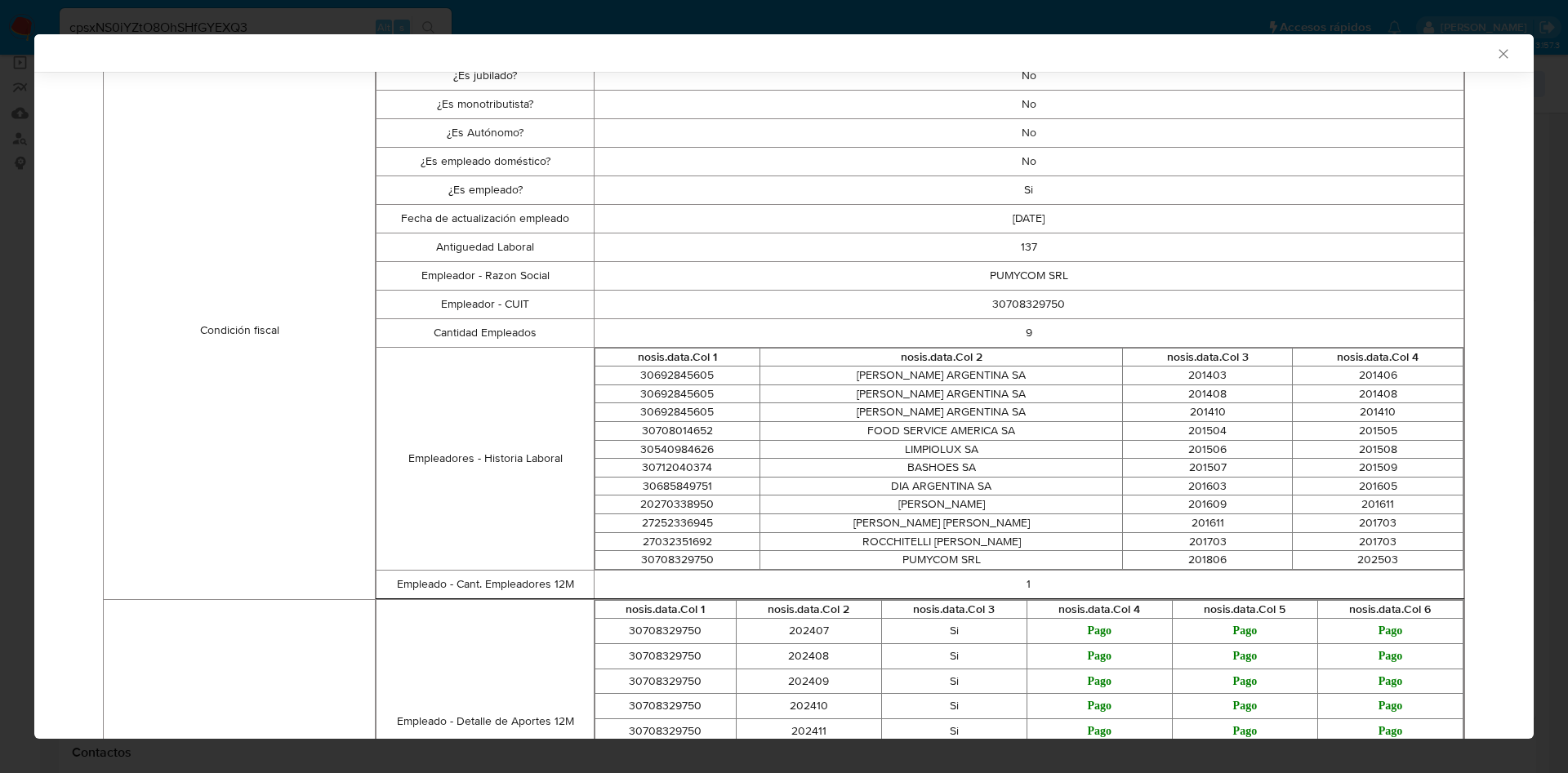
click at [58, 25] on div "AML Data Collector Case Id - cpsxNS0iYZtO8OhSHfGYEXQ3 Los datos detallados a co…" at bounding box center [784, 386] width 1568 height 773
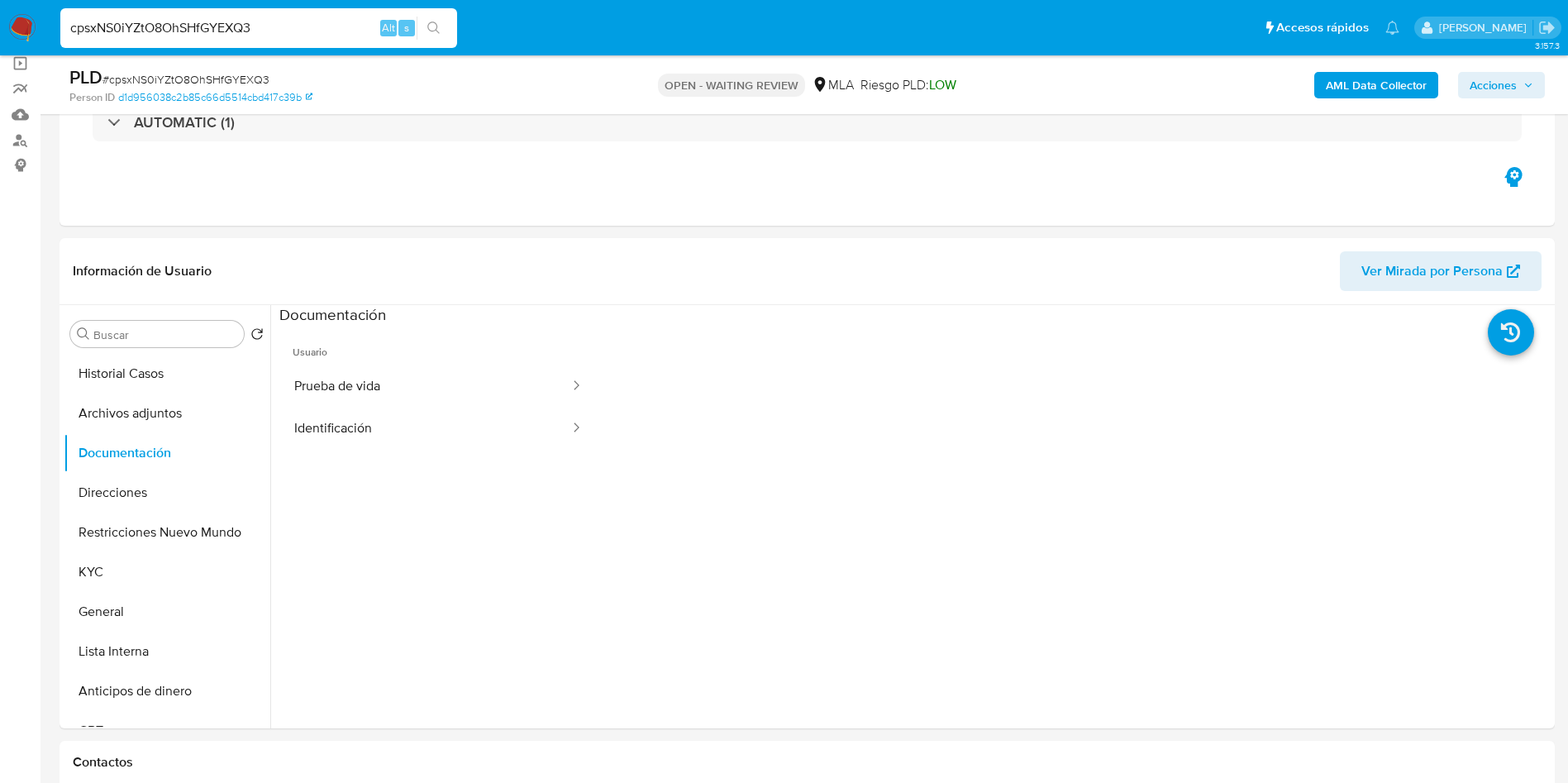
click at [161, 22] on input "cpsxNS0iYZtO8OhSHfGYEXQ3" at bounding box center [259, 28] width 396 height 21
click at [436, 37] on button "search-icon" at bounding box center [434, 29] width 34 height 23
click at [508, 160] on div "AUTOMATIC (1)" at bounding box center [806, 122] width 1468 height 83
